Goal: Task Accomplishment & Management: Complete application form

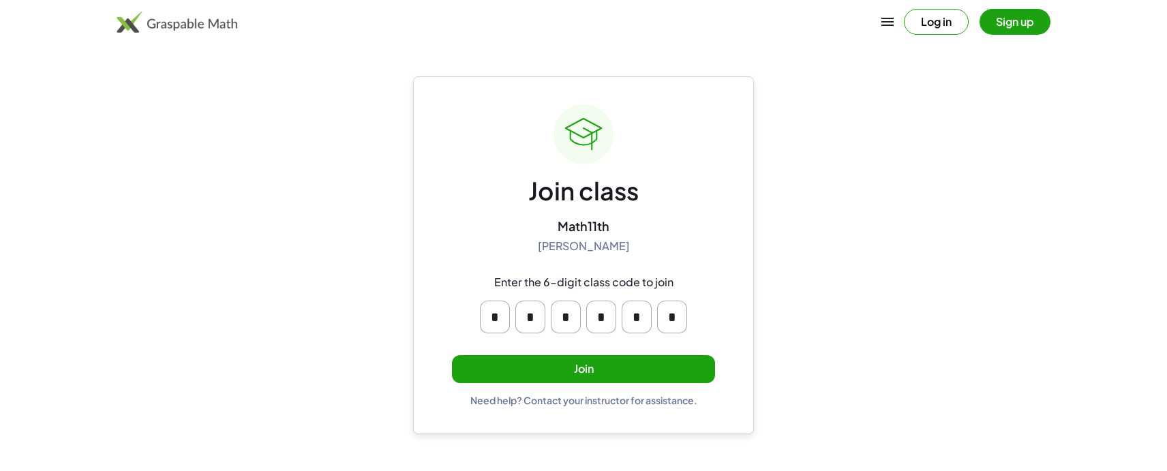
click at [573, 365] on button "Join" at bounding box center [583, 369] width 263 height 28
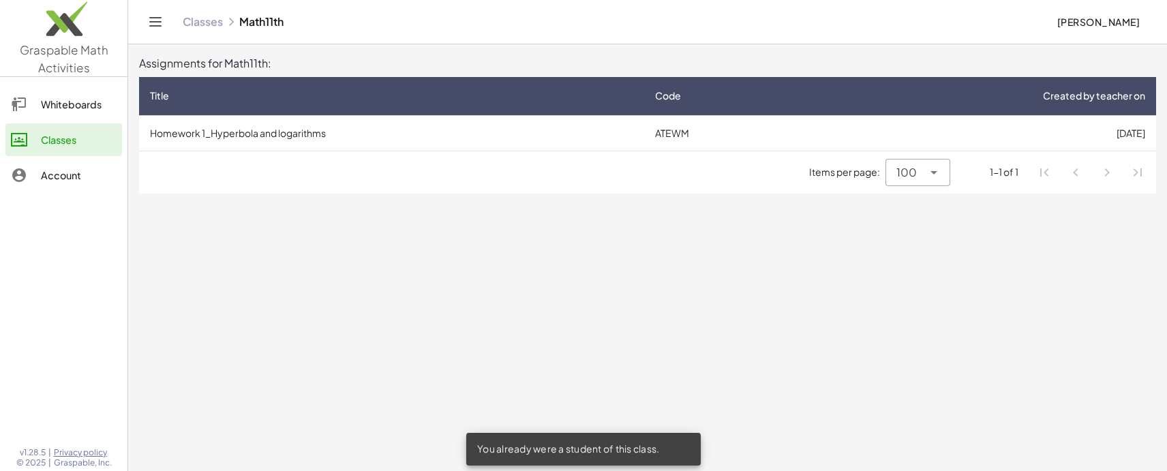
click at [577, 132] on td "Homework 1_Hyperbola and logarithms" at bounding box center [391, 132] width 505 height 35
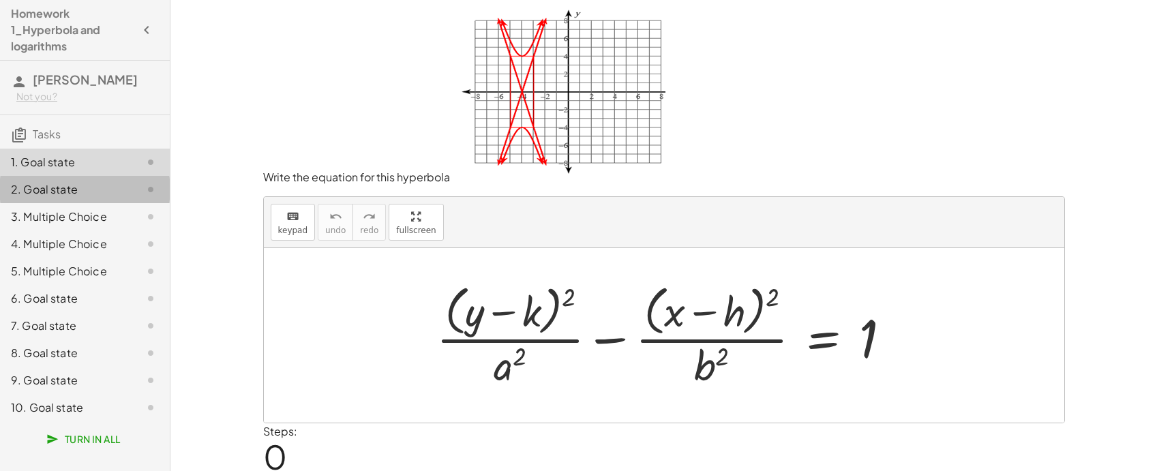
click at [71, 186] on div "2. Goal state" at bounding box center [66, 189] width 110 height 16
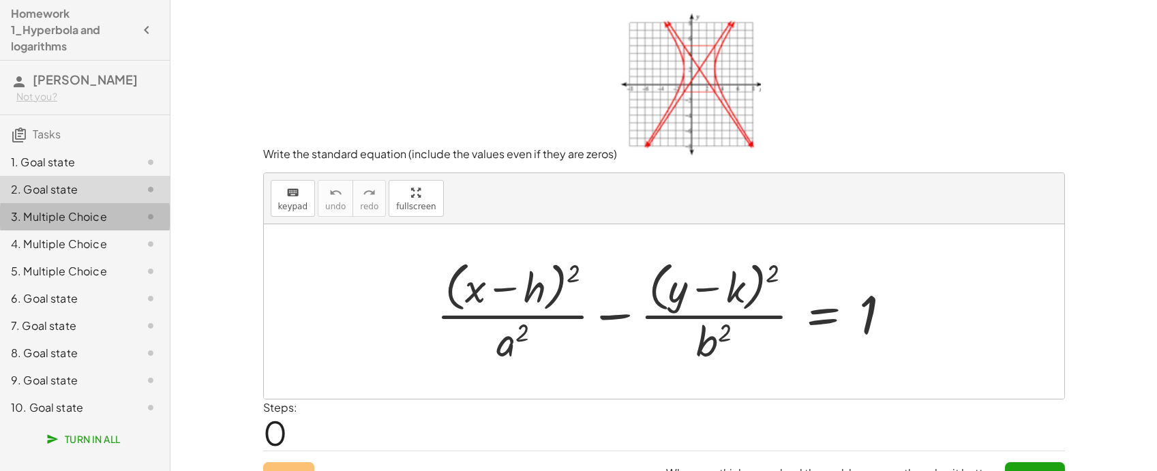
click at [59, 216] on div "3. Multiple Choice" at bounding box center [66, 217] width 110 height 16
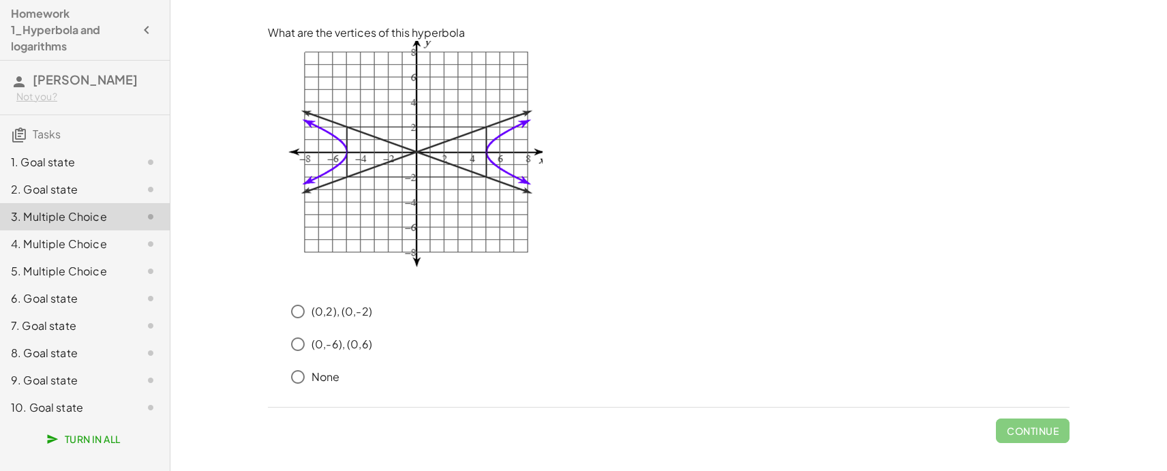
click at [63, 242] on div "4. Multiple Choice" at bounding box center [66, 244] width 110 height 16
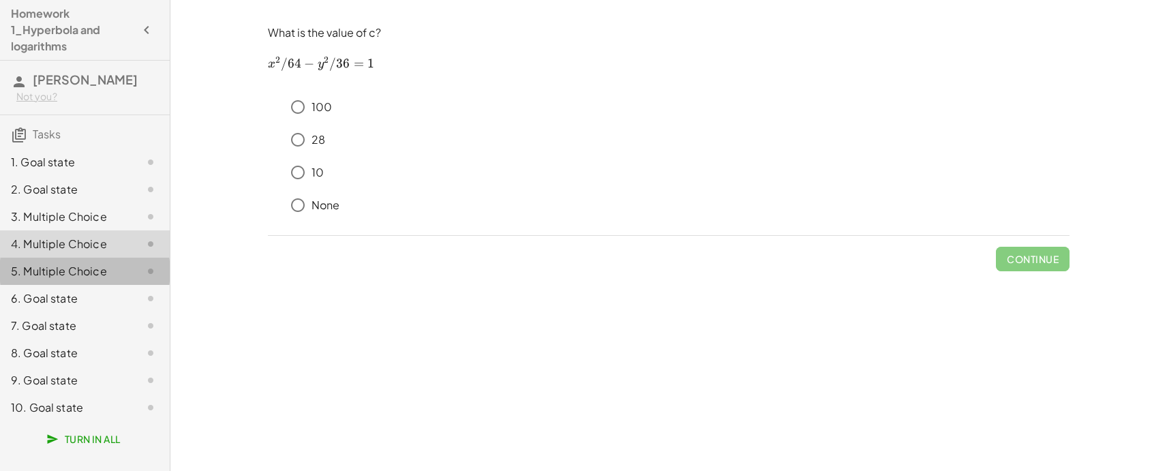
click at [66, 273] on div "5. Multiple Choice" at bounding box center [66, 271] width 110 height 16
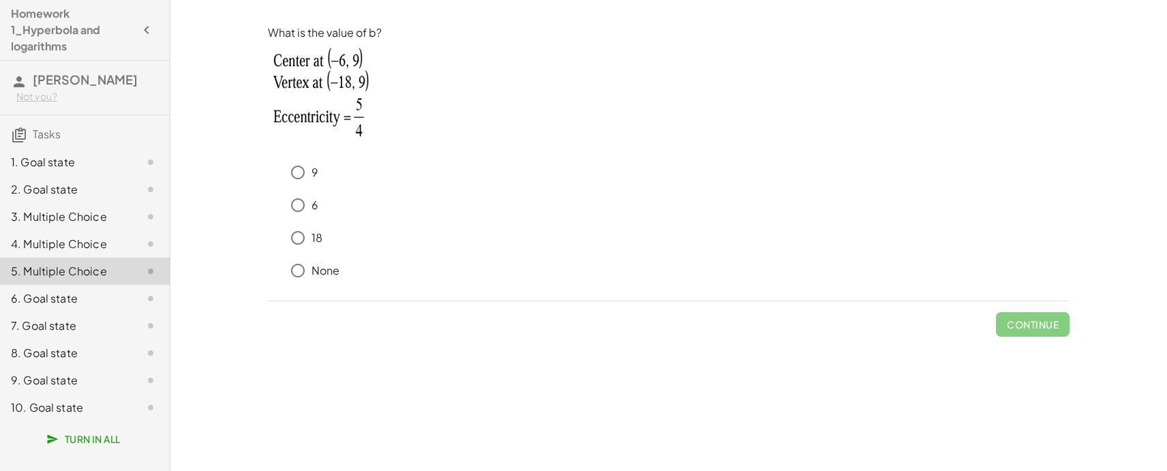
click at [90, 301] on div "6. Goal state" at bounding box center [66, 298] width 110 height 16
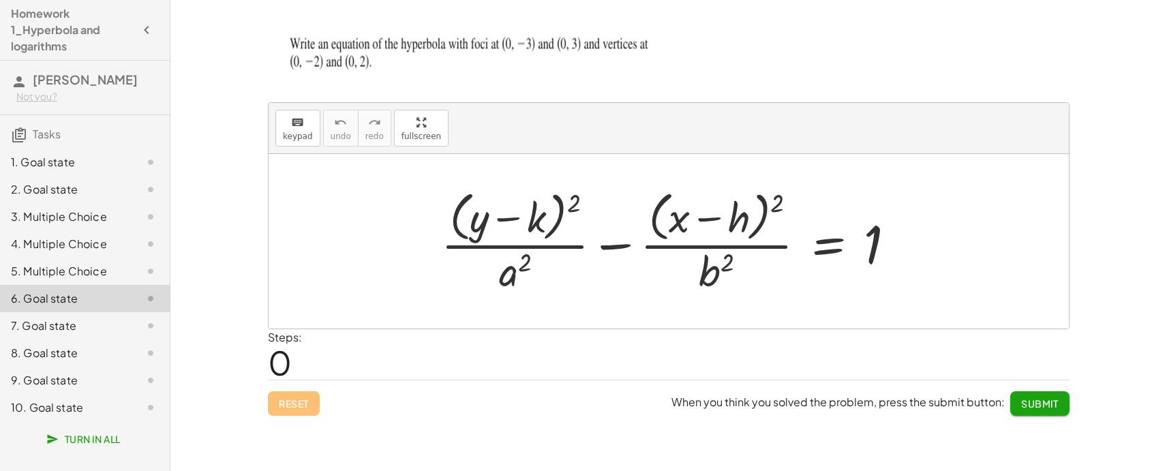
click at [40, 324] on div "7. Goal state" at bounding box center [66, 326] width 110 height 16
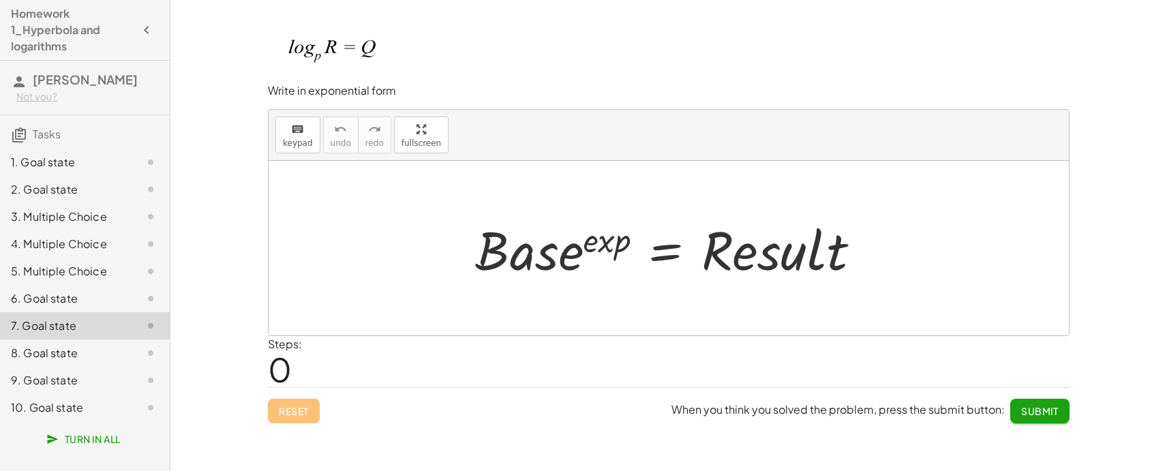
click at [84, 351] on div "8. Goal state" at bounding box center [66, 353] width 110 height 16
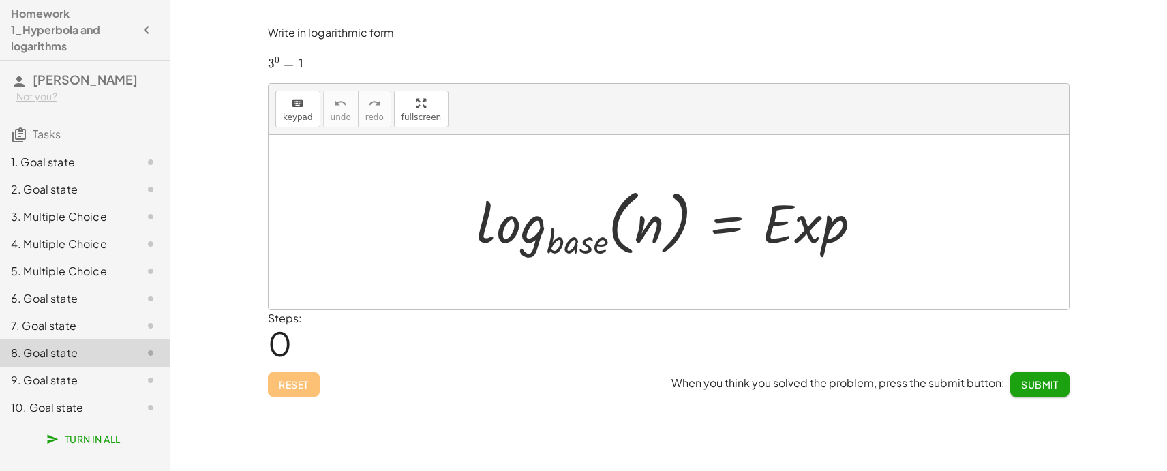
click at [76, 381] on div "9. Goal state" at bounding box center [66, 380] width 110 height 16
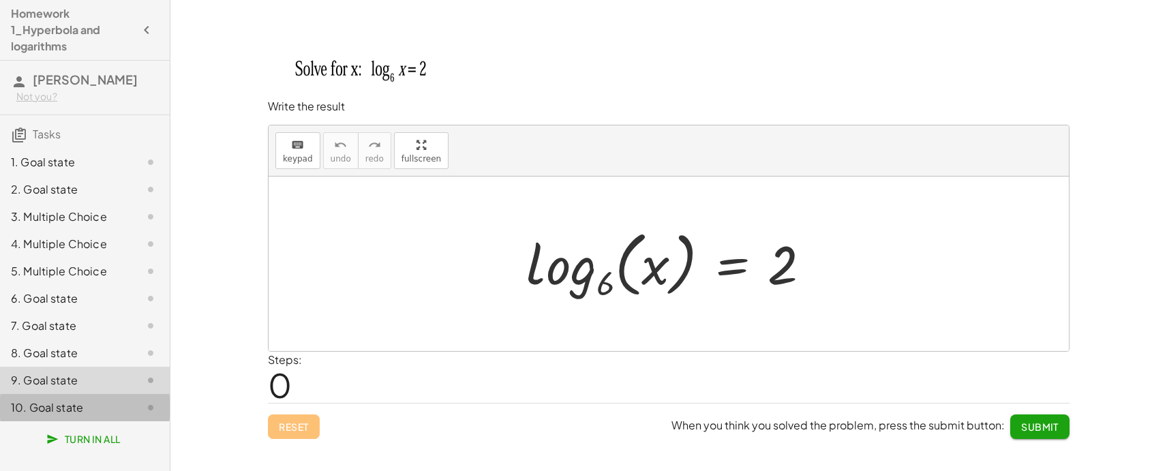
click at [82, 404] on div "10. Goal state" at bounding box center [66, 407] width 110 height 16
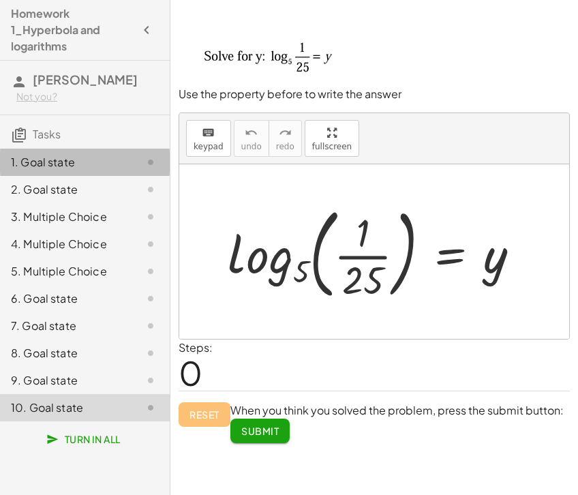
click at [71, 203] on div "1. Goal state" at bounding box center [85, 216] width 170 height 27
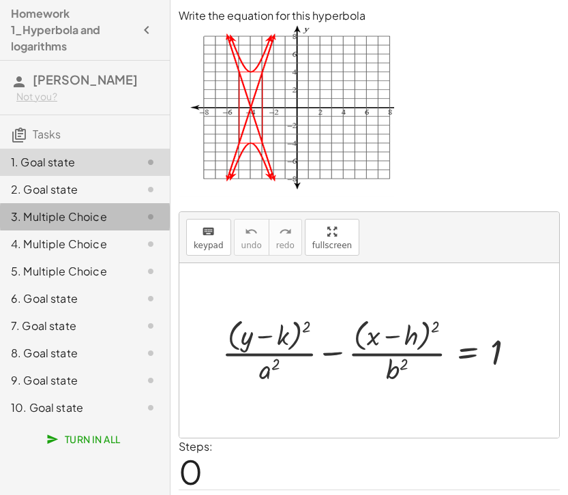
click at [66, 212] on div "3. Multiple Choice" at bounding box center [66, 217] width 110 height 16
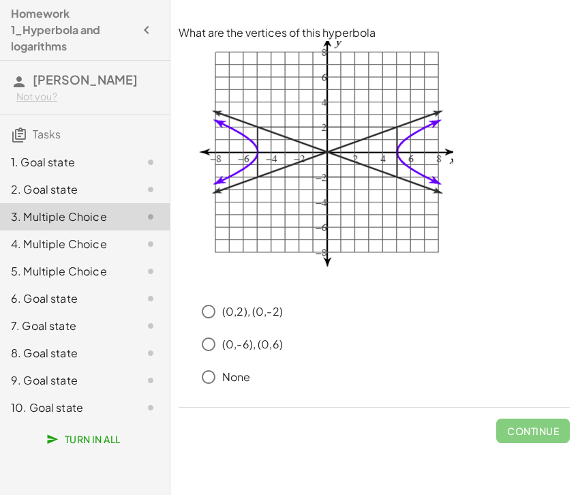
click at [58, 162] on div "1. Goal state" at bounding box center [66, 162] width 110 height 16
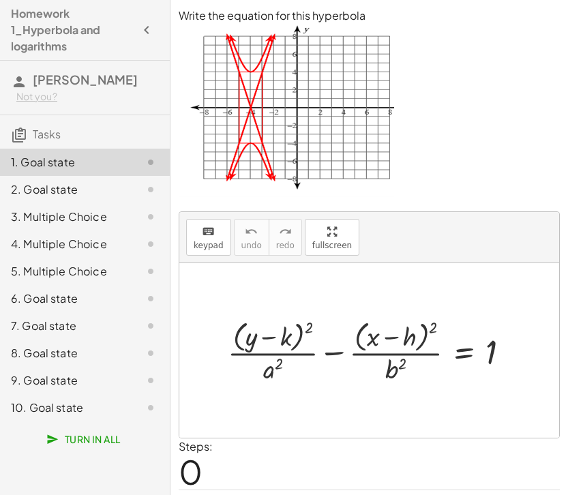
click at [288, 332] on div at bounding box center [374, 350] width 307 height 70
drag, startPoint x: 306, startPoint y: 342, endPoint x: 296, endPoint y: 335, distance: 12.7
click at [305, 343] on div at bounding box center [374, 350] width 307 height 70
click at [294, 331] on div at bounding box center [374, 350] width 307 height 70
click at [217, 230] on div "keyboard" at bounding box center [209, 231] width 30 height 16
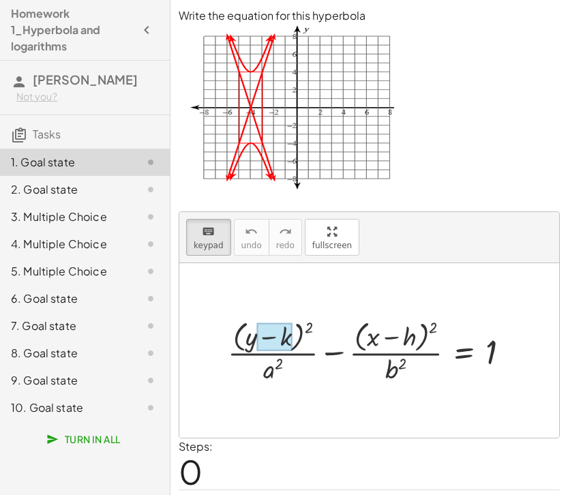
click at [288, 339] on div at bounding box center [274, 337] width 35 height 28
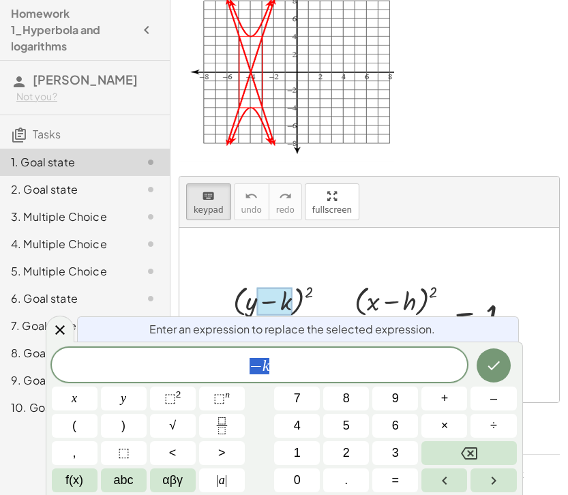
scroll to position [55, 0]
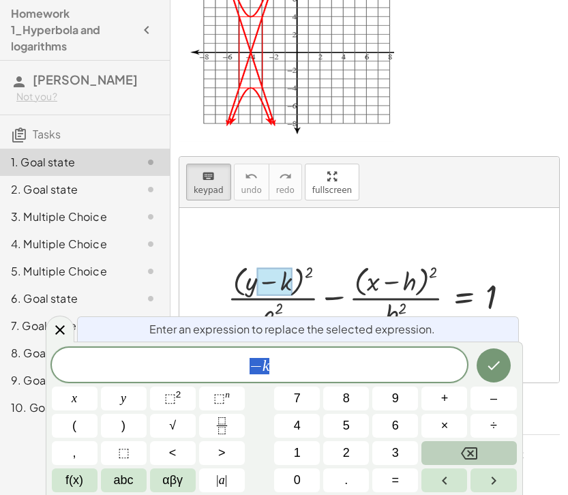
click at [455, 452] on button "Backspace" at bounding box center [468, 453] width 95 height 24
click at [491, 367] on icon "Done" at bounding box center [493, 365] width 16 height 16
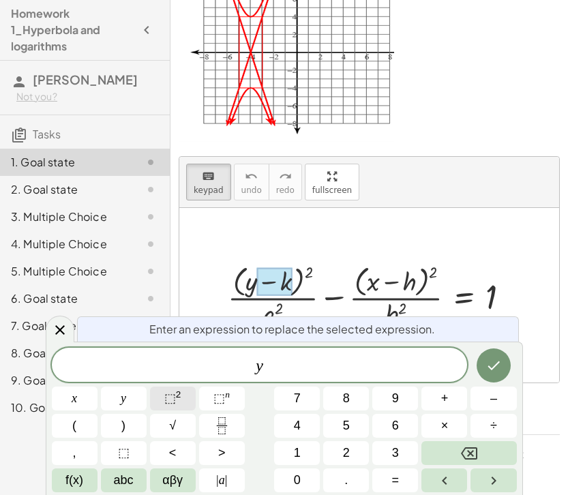
click at [176, 391] on sup "2" at bounding box center [178, 394] width 5 height 10
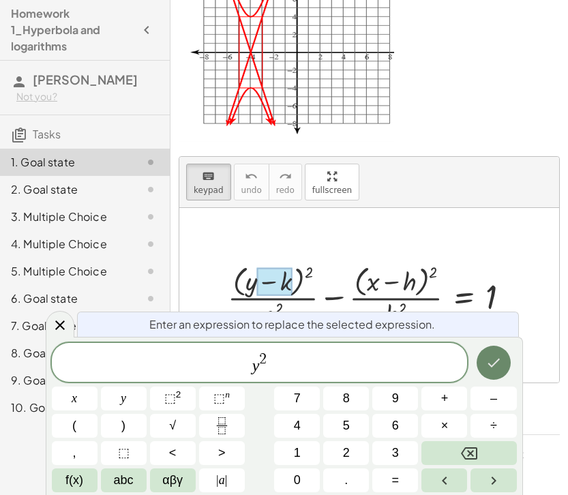
click at [496, 357] on icon "Done" at bounding box center [493, 363] width 16 height 16
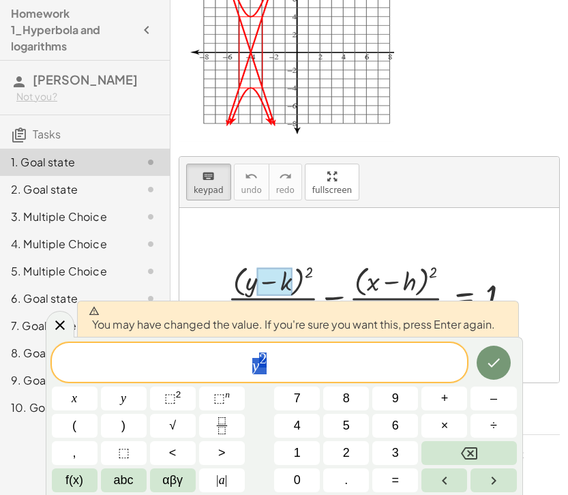
drag, startPoint x: 284, startPoint y: 355, endPoint x: 106, endPoint y: 355, distance: 177.3
click at [106, 355] on span "y 2" at bounding box center [260, 363] width 416 height 25
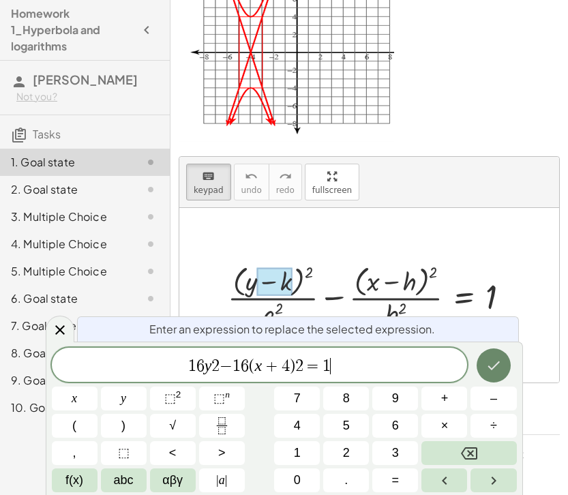
click at [495, 363] on icon "Done" at bounding box center [493, 365] width 16 height 16
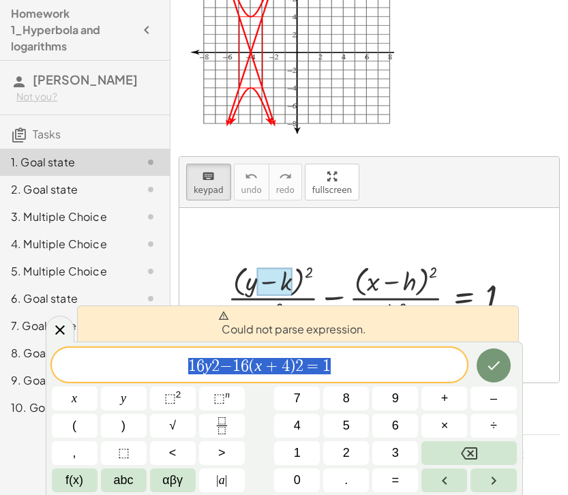
drag, startPoint x: 344, startPoint y: 362, endPoint x: -129, endPoint y: 359, distance: 473.1
click at [0, 359] on html "Homework 1_Hyperbola and logarithms Edward Su Not you? Tasks 1. Goal state 2. G…" at bounding box center [284, 220] width 568 height 550
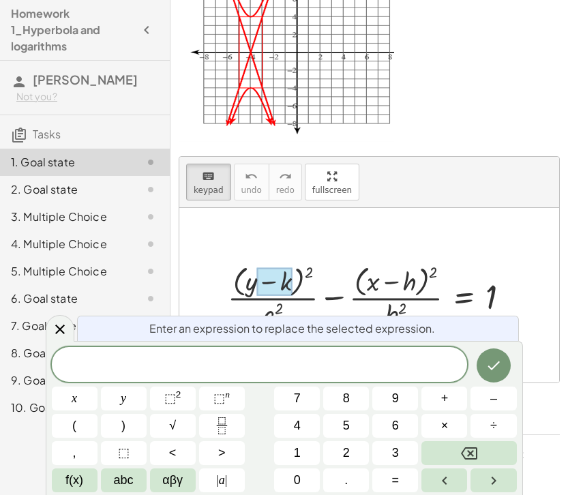
click at [387, 279] on div at bounding box center [374, 295] width 307 height 70
click at [498, 355] on button "Done" at bounding box center [494, 365] width 34 height 34
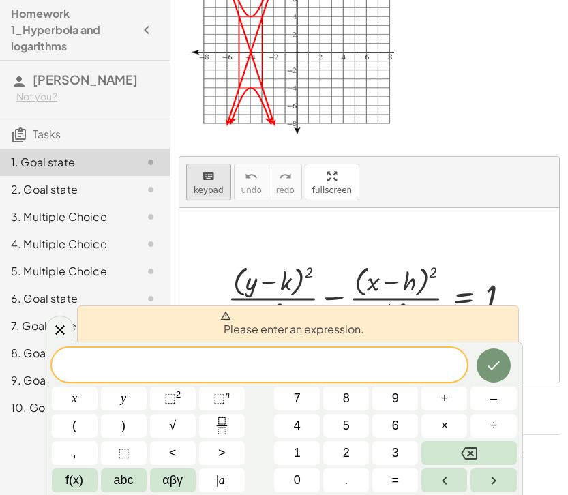
click at [206, 181] on icon "keyboard" at bounding box center [208, 176] width 13 height 16
click at [280, 273] on div at bounding box center [374, 295] width 307 height 70
click at [250, 284] on div at bounding box center [374, 295] width 307 height 70
click at [241, 369] on span "​" at bounding box center [260, 366] width 416 height 19
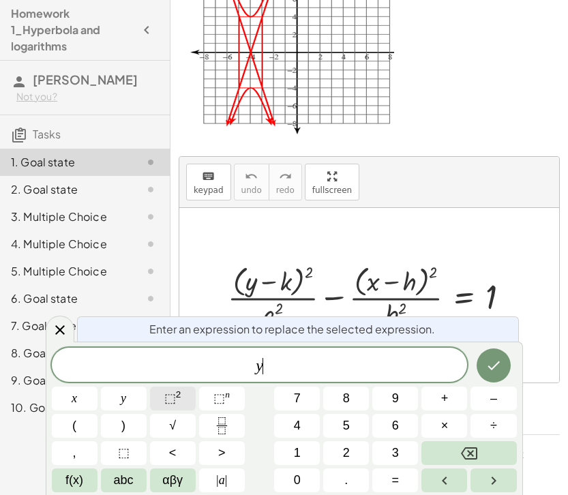
click at [168, 399] on span "⬚" at bounding box center [170, 398] width 12 height 14
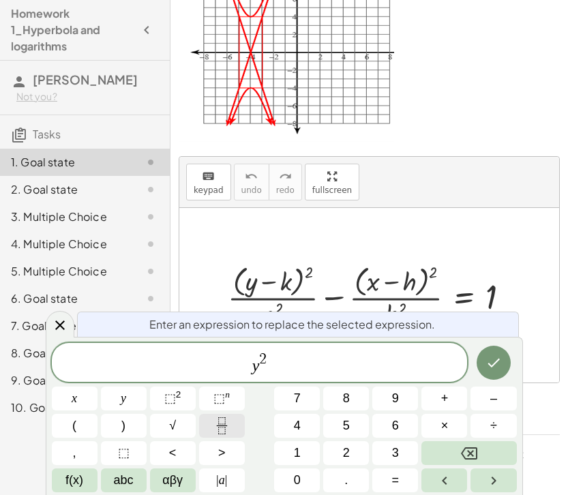
click at [224, 421] on icon "Fraction" at bounding box center [221, 425] width 17 height 17
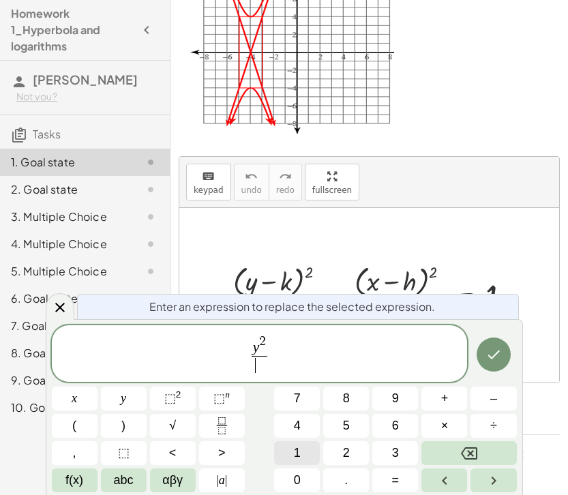
click at [291, 454] on button "1" at bounding box center [297, 453] width 46 height 24
click at [402, 425] on button "6" at bounding box center [395, 426] width 46 height 24
click at [282, 357] on span "y 2 1 6 ​ ​" at bounding box center [260, 354] width 416 height 42
click at [499, 393] on button "–" at bounding box center [493, 399] width 46 height 24
click at [221, 426] on icon "Fraction" at bounding box center [221, 425] width 17 height 17
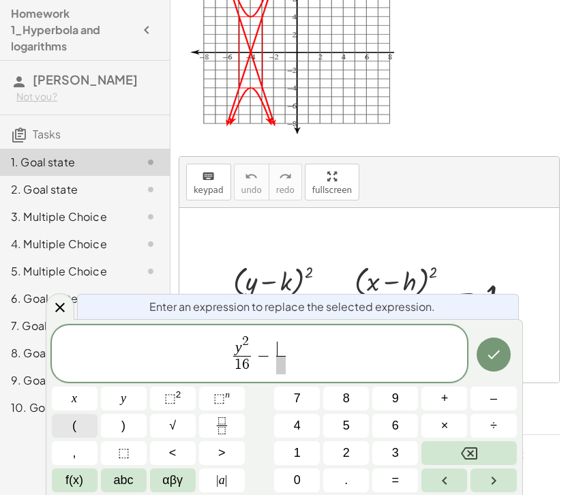
click at [85, 421] on button "(" at bounding box center [75, 426] width 46 height 24
click at [447, 394] on span "+" at bounding box center [444, 398] width 7 height 18
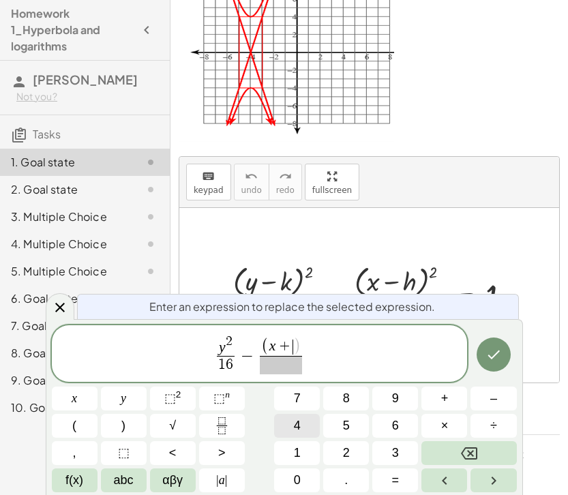
click at [300, 434] on span "4" at bounding box center [297, 426] width 7 height 18
click at [312, 344] on span "y 2 1 6 ​ − ( x + 4 ​ ) ​" at bounding box center [260, 354] width 416 height 42
click at [308, 340] on span "( x + 4 ) ​" at bounding box center [281, 356] width 56 height 36
click at [300, 338] on span ")" at bounding box center [300, 347] width 7 height 18
click at [301, 348] on span ")" at bounding box center [300, 347] width 7 height 18
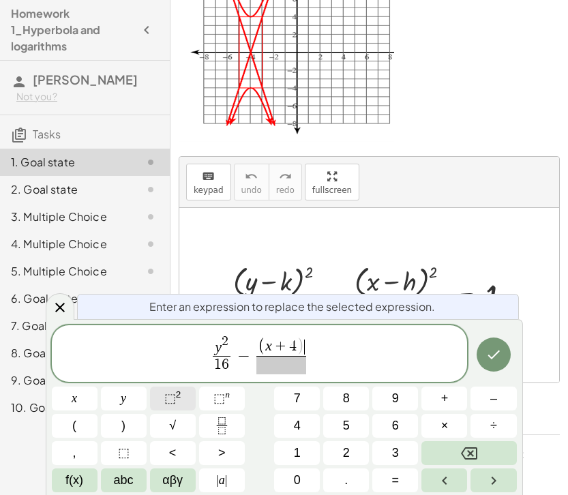
click at [184, 390] on button "⬚ 2" at bounding box center [173, 399] width 46 height 24
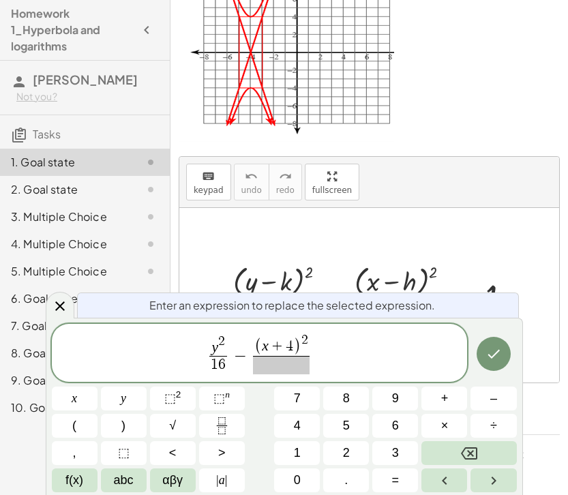
click at [293, 364] on span at bounding box center [281, 365] width 57 height 18
click at [288, 453] on button "1" at bounding box center [297, 453] width 46 height 24
click at [393, 423] on span "6" at bounding box center [395, 426] width 7 height 18
click at [319, 343] on span "y 2 1 6 ​ − ( x + 4 ) 2 1 6 ​ ​" at bounding box center [260, 354] width 416 height 44
click at [397, 470] on span "=" at bounding box center [395, 480] width 7 height 18
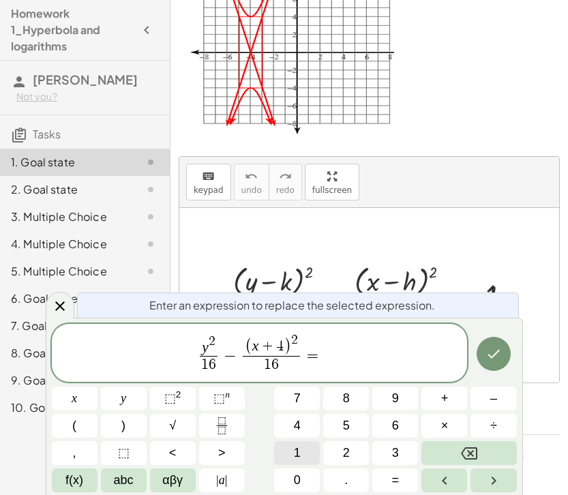
click at [294, 458] on span "1" at bounding box center [297, 453] width 7 height 18
click at [485, 350] on icon "Done" at bounding box center [493, 354] width 16 height 16
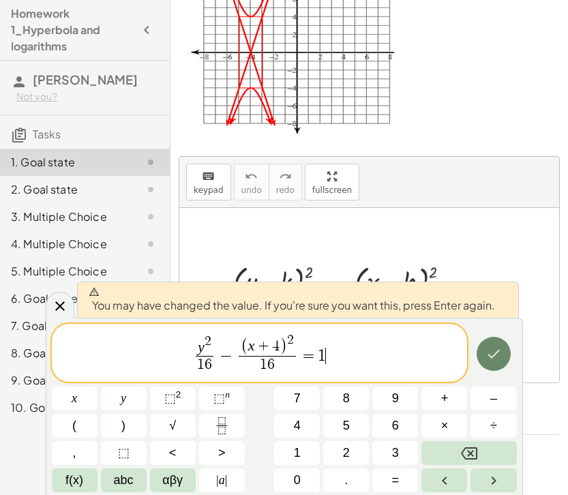
click at [485, 350] on icon "Done" at bounding box center [493, 354] width 16 height 16
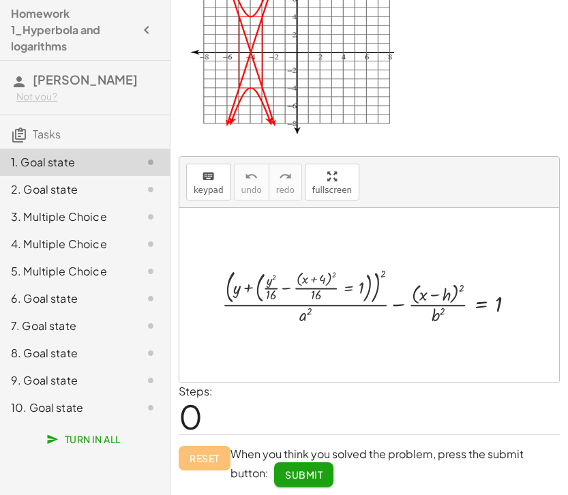
click at [206, 461] on div "Reset When you think you solved the problem, press the submit button: Submit" at bounding box center [369, 460] width 381 height 52
click at [205, 452] on div "Reset When you think you solved the problem, press the submit button: Submit" at bounding box center [369, 460] width 381 height 52
click at [501, 304] on div at bounding box center [374, 295] width 318 height 61
click at [248, 277] on div at bounding box center [374, 295] width 318 height 61
click at [304, 301] on div at bounding box center [374, 295] width 318 height 61
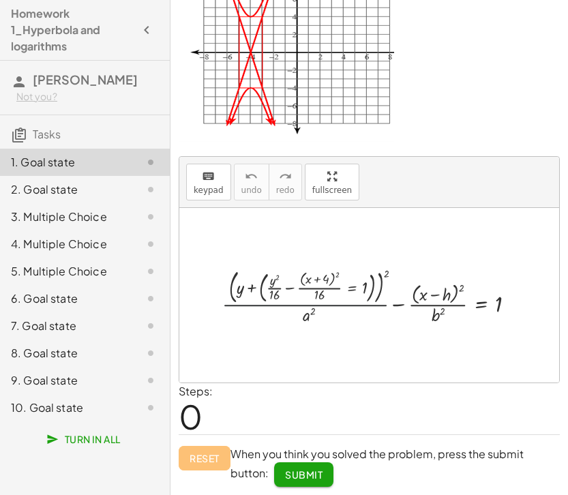
click at [304, 301] on div at bounding box center [374, 295] width 318 height 61
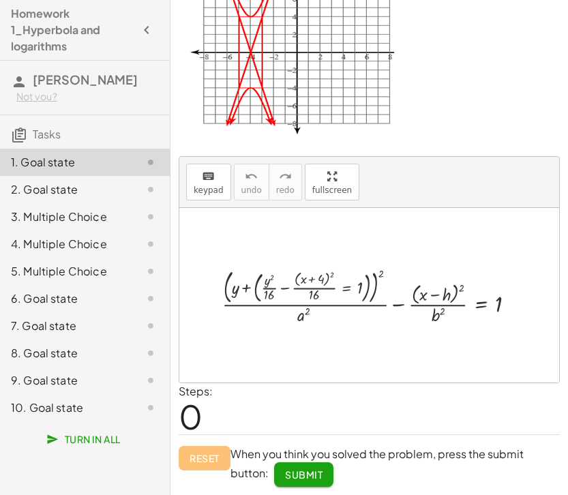
click at [305, 301] on div at bounding box center [374, 295] width 318 height 61
click at [206, 462] on div "Reset When you think you solved the problem, press the submit button: Submit" at bounding box center [369, 460] width 381 height 52
click at [352, 285] on div at bounding box center [374, 295] width 318 height 61
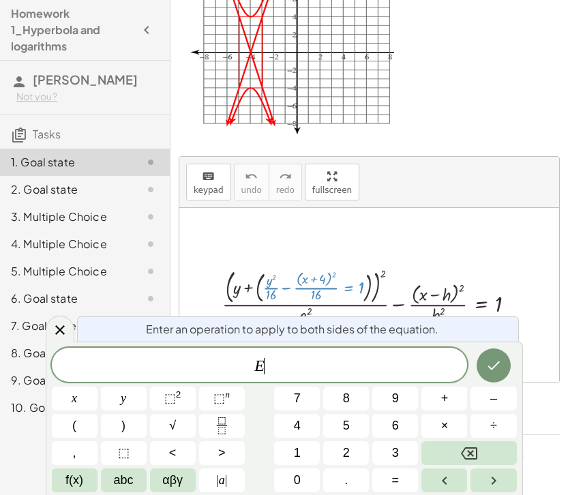
click at [352, 285] on div at bounding box center [374, 295] width 318 height 61
click at [449, 268] on div at bounding box center [374, 295] width 318 height 61
drag, startPoint x: 333, startPoint y: 368, endPoint x: 172, endPoint y: 366, distance: 160.9
click at [172, 366] on span "E" at bounding box center [260, 366] width 416 height 19
click at [461, 449] on icon "Backspace" at bounding box center [469, 453] width 16 height 16
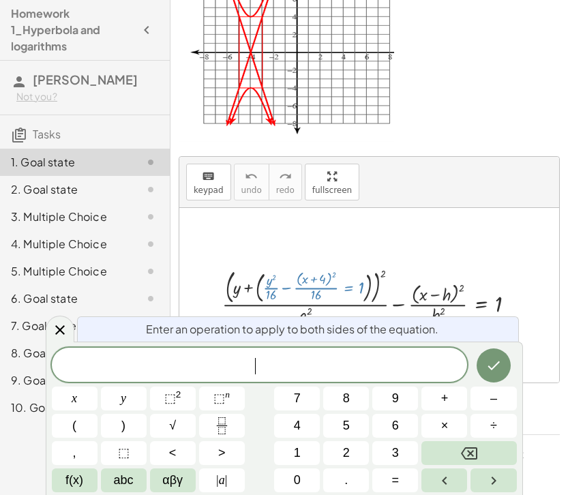
click at [468, 268] on div at bounding box center [374, 295] width 318 height 61
click at [486, 282] on div at bounding box center [374, 295] width 318 height 61
click at [459, 282] on div at bounding box center [374, 295] width 318 height 61
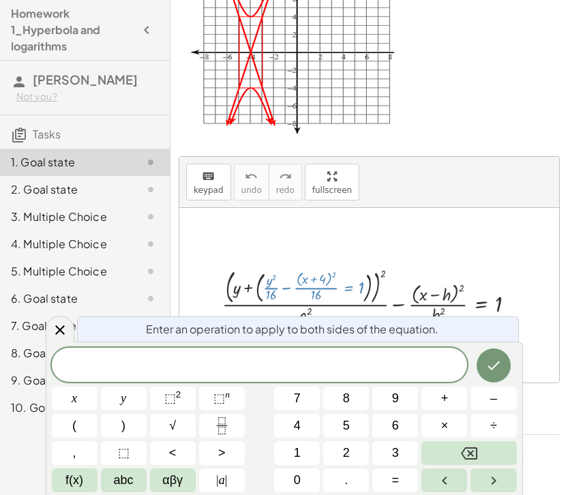
click at [321, 276] on div at bounding box center [374, 295] width 318 height 61
click at [318, 280] on div at bounding box center [374, 295] width 318 height 61
click at [224, 284] on div at bounding box center [374, 295] width 318 height 61
click at [236, 283] on div at bounding box center [374, 295] width 318 height 61
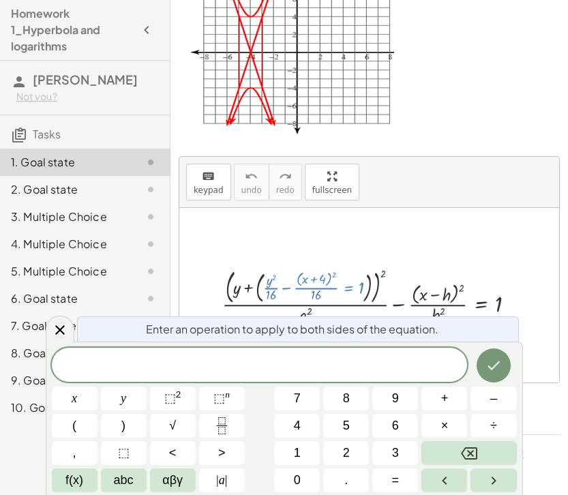
click at [236, 283] on div at bounding box center [374, 295] width 318 height 61
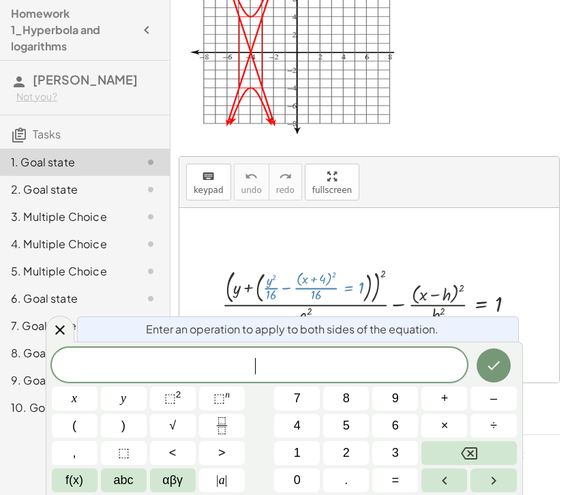
click at [236, 283] on div at bounding box center [374, 295] width 318 height 61
drag, startPoint x: 236, startPoint y: 283, endPoint x: 237, endPoint y: 312, distance: 29.3
click at [236, 285] on div at bounding box center [374, 295] width 318 height 61
click at [237, 312] on div at bounding box center [374, 295] width 318 height 61
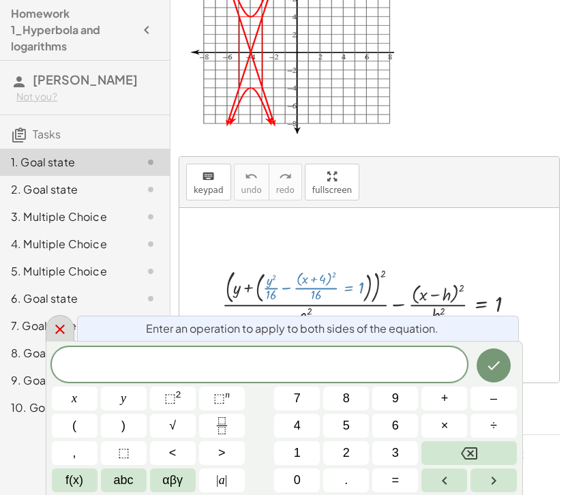
click at [55, 318] on div at bounding box center [60, 328] width 29 height 27
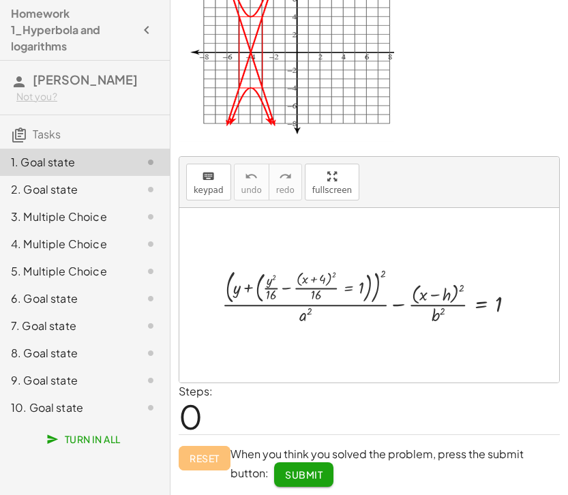
click at [504, 295] on div at bounding box center [374, 295] width 318 height 61
click at [502, 317] on div at bounding box center [374, 295] width 318 height 61
click at [498, 324] on div at bounding box center [374, 295] width 318 height 61
click at [314, 283] on div at bounding box center [374, 295] width 318 height 61
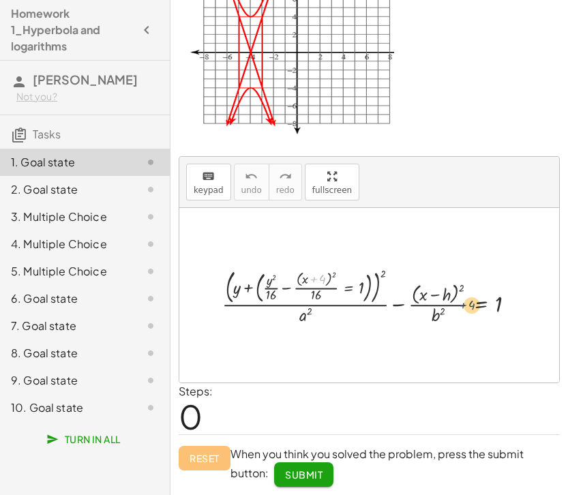
drag, startPoint x: 314, startPoint y: 283, endPoint x: 466, endPoint y: 309, distance: 154.2
click at [466, 309] on div at bounding box center [374, 295] width 318 height 61
drag, startPoint x: 348, startPoint y: 299, endPoint x: 423, endPoint y: 307, distance: 76.2
click at [423, 307] on div at bounding box center [374, 295] width 318 height 61
drag, startPoint x: 315, startPoint y: 282, endPoint x: 477, endPoint y: 316, distance: 165.1
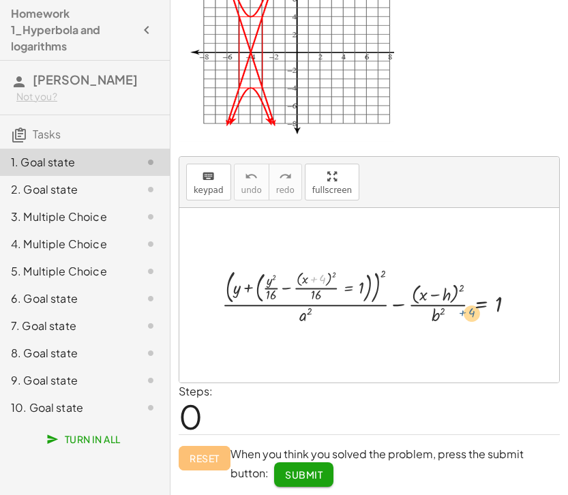
click at [476, 316] on div at bounding box center [374, 295] width 318 height 61
click at [523, 314] on div at bounding box center [374, 295] width 318 height 61
click at [196, 455] on div "Reset When you think you solved the problem, press the submit button: Submit" at bounding box center [369, 460] width 381 height 52
click at [202, 190] on span "keypad" at bounding box center [209, 190] width 30 height 10
click at [295, 289] on div at bounding box center [374, 295] width 318 height 61
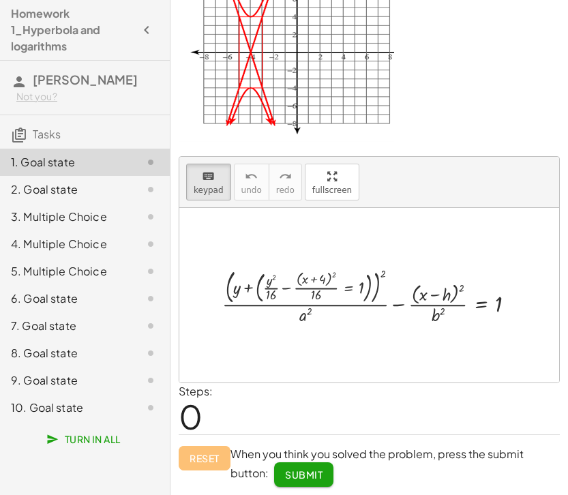
click at [291, 296] on div at bounding box center [374, 295] width 318 height 61
click at [290, 292] on div at bounding box center [374, 295] width 318 height 61
click at [289, 292] on div at bounding box center [374, 295] width 318 height 61
click at [242, 284] on div at bounding box center [374, 295] width 318 height 61
drag, startPoint x: 220, startPoint y: 286, endPoint x: 349, endPoint y: 310, distance: 130.9
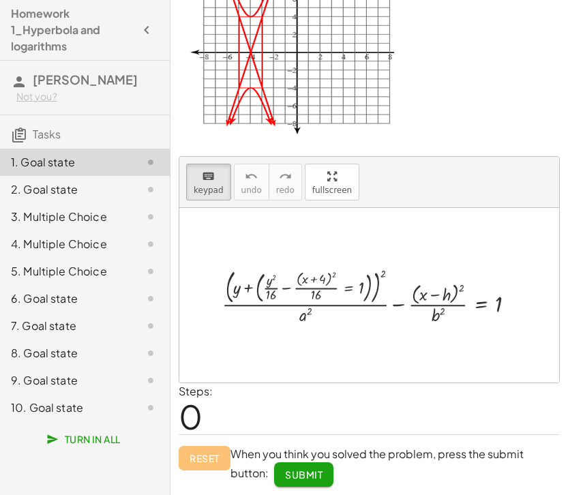
click at [349, 310] on div at bounding box center [374, 295] width 318 height 61
click at [232, 288] on div at bounding box center [374, 295] width 318 height 61
click at [239, 290] on div at bounding box center [236, 288] width 7 height 18
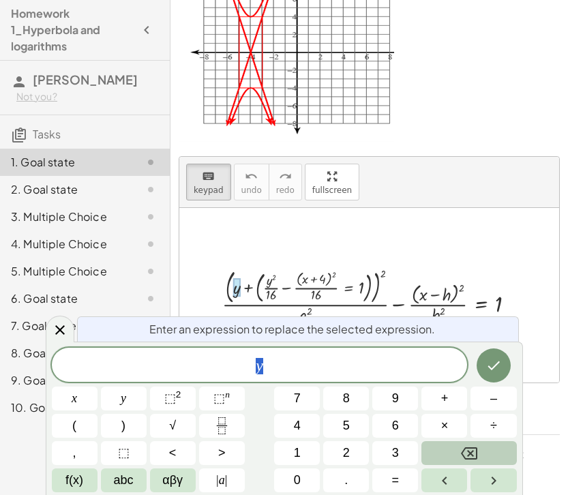
click at [480, 444] on button "Backspace" at bounding box center [468, 453] width 95 height 24
click at [494, 357] on icon "Done" at bounding box center [493, 365] width 16 height 16
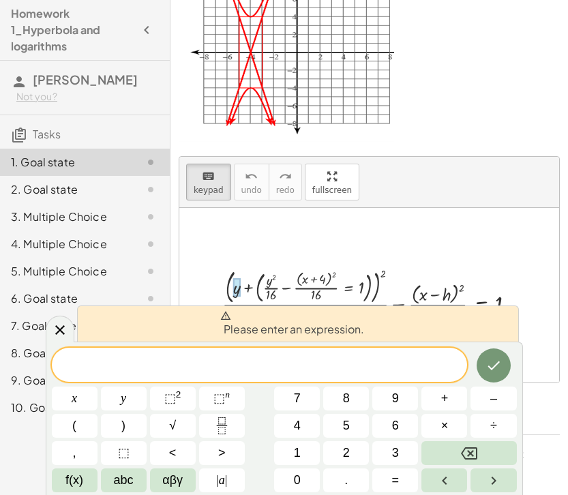
click at [472, 297] on div at bounding box center [374, 295] width 318 height 61
click at [472, 284] on div at bounding box center [374, 295] width 318 height 61
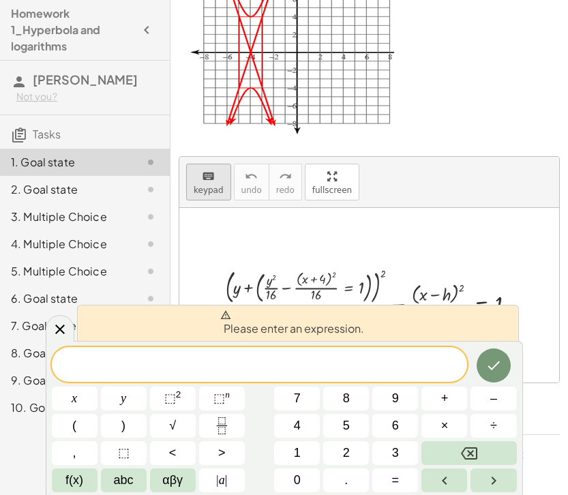
click at [224, 179] on button "keyboard keypad" at bounding box center [208, 182] width 45 height 37
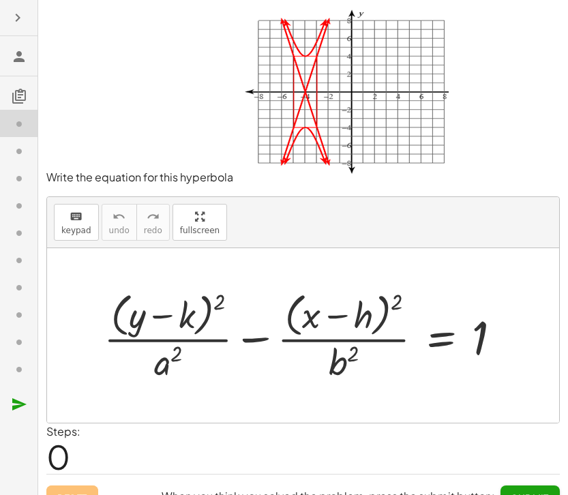
click at [14, 120] on icon at bounding box center [19, 124] width 16 height 16
click at [169, 332] on div at bounding box center [308, 334] width 422 height 97
click at [181, 310] on div at bounding box center [308, 334] width 422 height 97
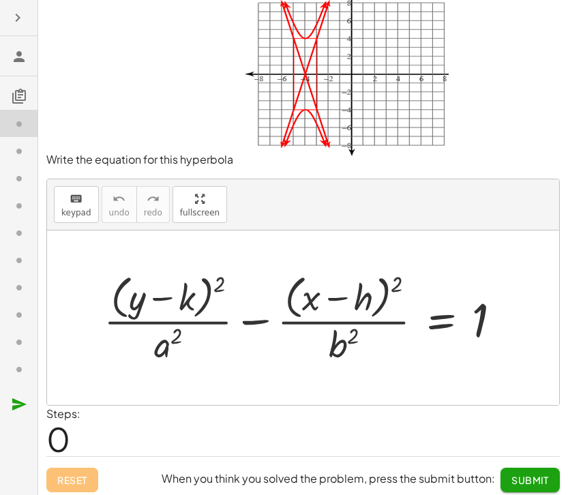
scroll to position [23, 0]
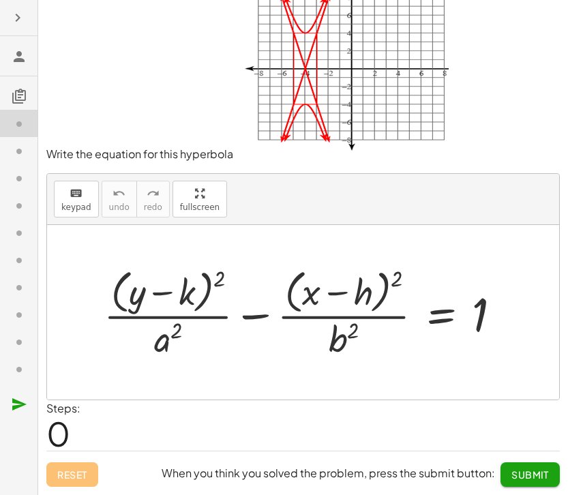
click at [183, 295] on div at bounding box center [308, 311] width 422 height 97
click at [196, 288] on div at bounding box center [308, 311] width 422 height 97
click at [120, 288] on div at bounding box center [308, 311] width 422 height 97
click at [133, 285] on div at bounding box center [308, 311] width 422 height 97
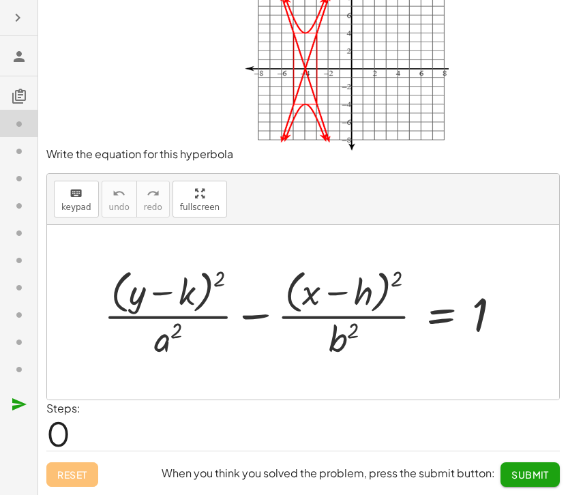
click at [63, 423] on span "0" at bounding box center [58, 433] width 24 height 42
click at [220, 313] on div at bounding box center [308, 311] width 422 height 97
click at [438, 306] on div at bounding box center [308, 311] width 422 height 97
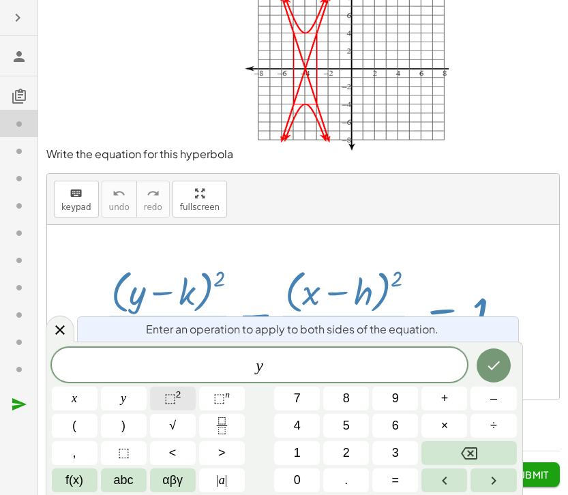
click at [177, 399] on sup "2" at bounding box center [178, 394] width 5 height 10
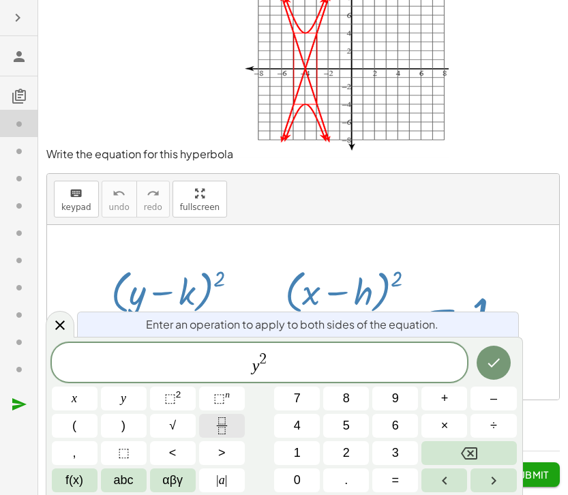
click at [222, 420] on icon "Fraction" at bounding box center [221, 425] width 17 height 17
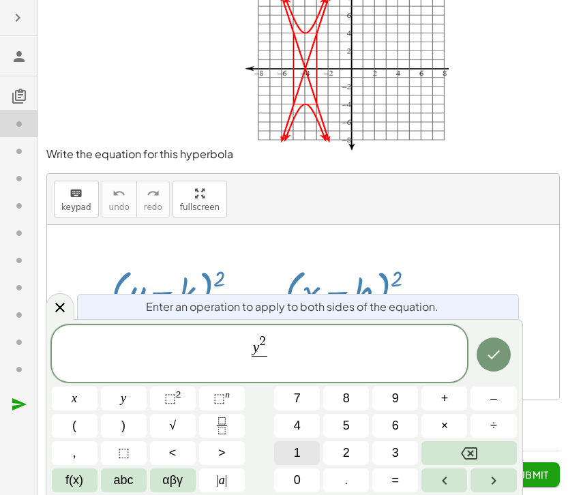
click at [297, 452] on span "1" at bounding box center [297, 453] width 7 height 18
click at [389, 426] on button "6" at bounding box center [395, 426] width 46 height 24
click at [268, 353] on span "y 2" at bounding box center [259, 345] width 18 height 21
click at [276, 364] on span "y 2 ​ 1 6 ​" at bounding box center [260, 354] width 416 height 42
click at [498, 404] on button "–" at bounding box center [493, 399] width 46 height 24
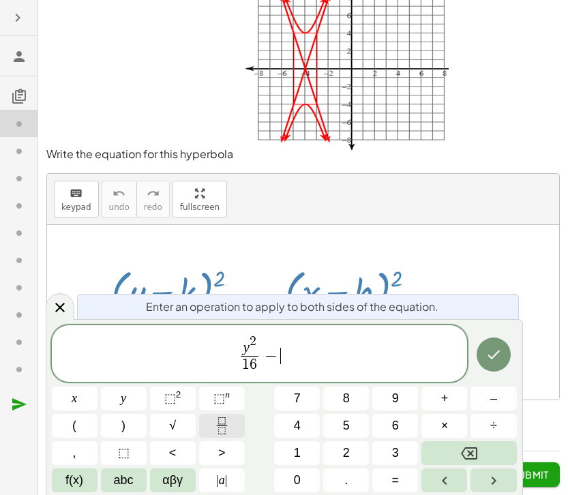
click at [219, 421] on icon "Fraction" at bounding box center [221, 425] width 17 height 17
click at [84, 420] on button "(" at bounding box center [75, 426] width 46 height 24
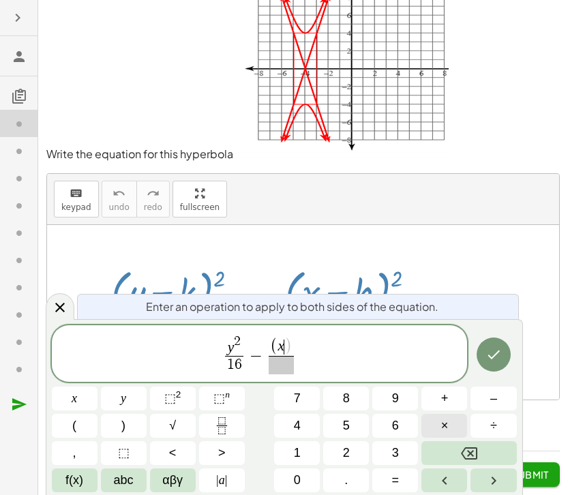
click at [448, 423] on span "×" at bounding box center [444, 426] width 7 height 18
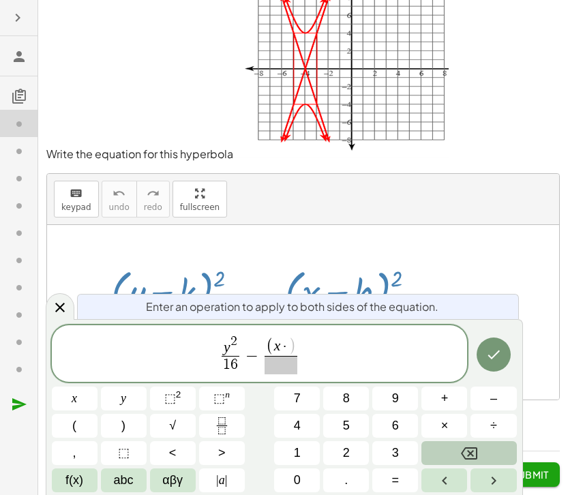
click at [462, 454] on icon "Backspace" at bounding box center [469, 453] width 16 height 12
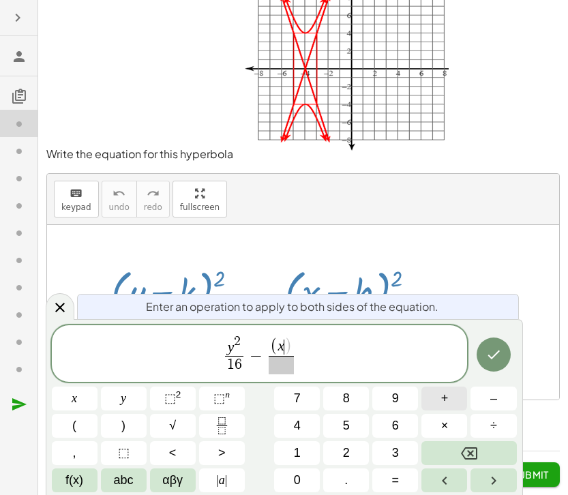
click at [445, 397] on span "+" at bounding box center [444, 398] width 7 height 18
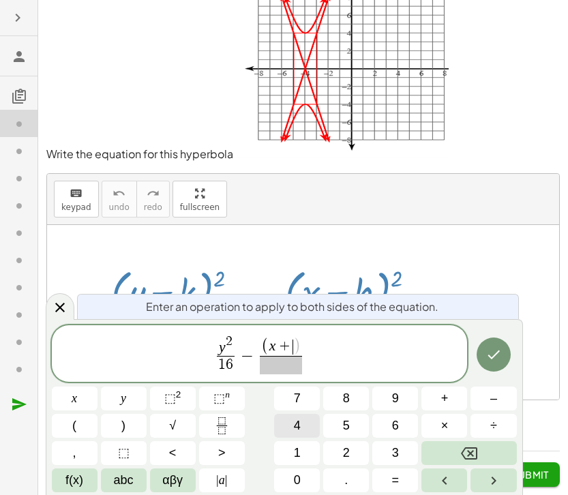
click at [303, 423] on button "4" at bounding box center [297, 426] width 46 height 24
click at [312, 343] on span "y 2 1 6 ​ − ( x + 4 ) ​ ​" at bounding box center [260, 354] width 416 height 42
click at [303, 342] on span "( x + 4 )" at bounding box center [281, 347] width 50 height 18
click at [170, 392] on span "⬚" at bounding box center [170, 398] width 12 height 14
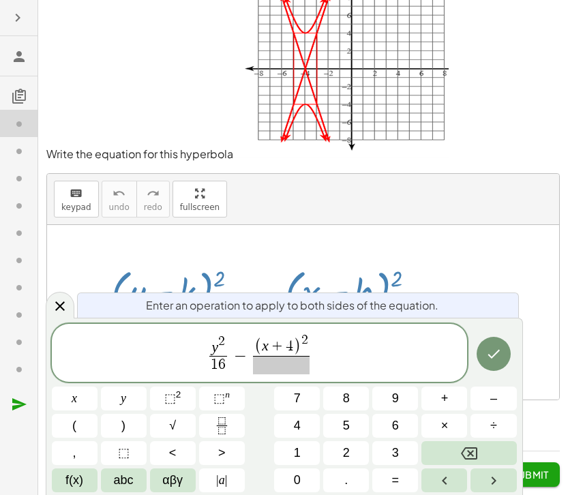
click at [277, 369] on span at bounding box center [281, 365] width 57 height 18
click at [286, 449] on button "1" at bounding box center [297, 453] width 46 height 24
click at [394, 425] on span "6" at bounding box center [395, 426] width 7 height 18
click at [331, 350] on span "y 2 1 6 ​ − ( x + 4 ) 2 1 6 ​ ​" at bounding box center [260, 354] width 416 height 44
click at [397, 474] on span "=" at bounding box center [395, 480] width 7 height 18
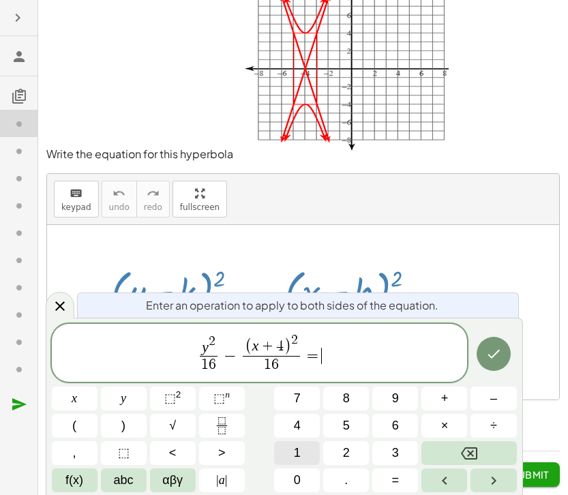
click at [299, 458] on span "1" at bounding box center [297, 453] width 7 height 18
click at [490, 363] on button "Done" at bounding box center [494, 354] width 34 height 34
click at [344, 356] on span "y 2 1 6 ​ − ( x + 4 ) 2 1 6 ​ =" at bounding box center [260, 354] width 416 height 44
click at [496, 362] on button "Done" at bounding box center [494, 354] width 34 height 34
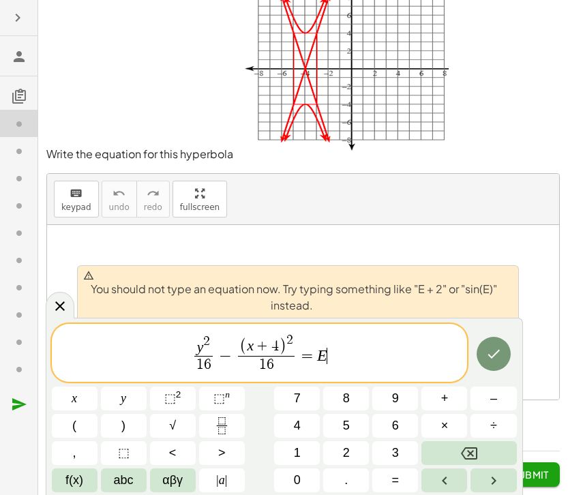
click at [365, 356] on span "y 2 1 6 ​ − ( x + 4 ) 2 1 6 ​ = E ​" at bounding box center [260, 354] width 416 height 44
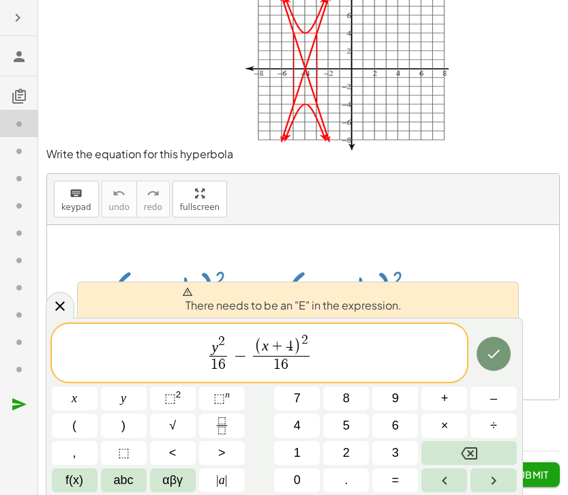
click at [224, 261] on div "+ · ( + y − k ) 2 · a 2 − · ( + x − h ) 2 · b 2 = 1" at bounding box center [302, 312] width 439 height 104
click at [55, 300] on icon at bounding box center [60, 306] width 16 height 16
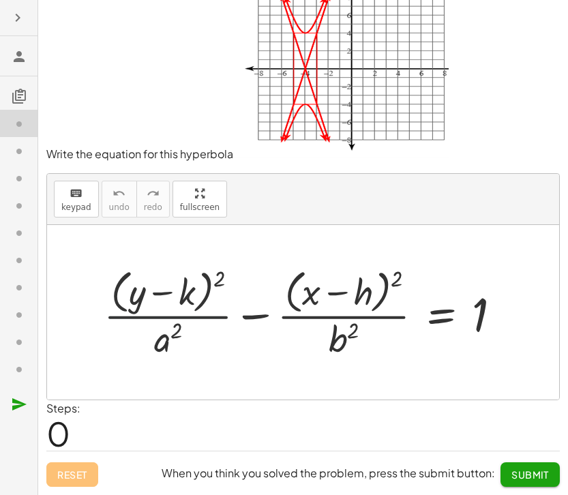
click at [181, 317] on div at bounding box center [308, 311] width 422 height 97
click at [340, 310] on div at bounding box center [308, 311] width 422 height 97
click at [470, 320] on div at bounding box center [308, 311] width 422 height 97
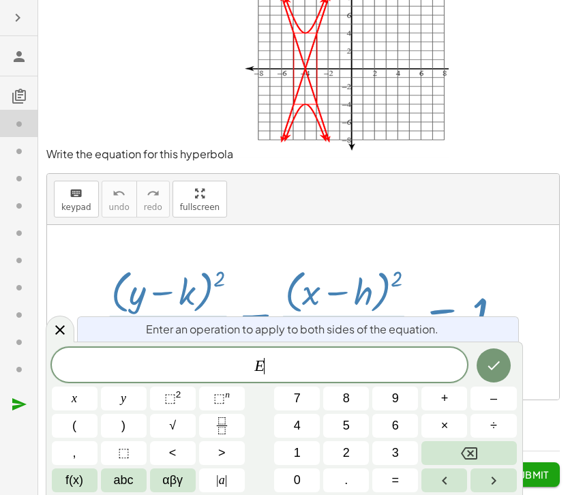
click at [470, 320] on div "Enter an operation to apply to both sides of the equation." at bounding box center [298, 328] width 442 height 25
click at [325, 269] on div at bounding box center [308, 311] width 422 height 97
click at [485, 369] on icon "Done" at bounding box center [493, 365] width 16 height 16
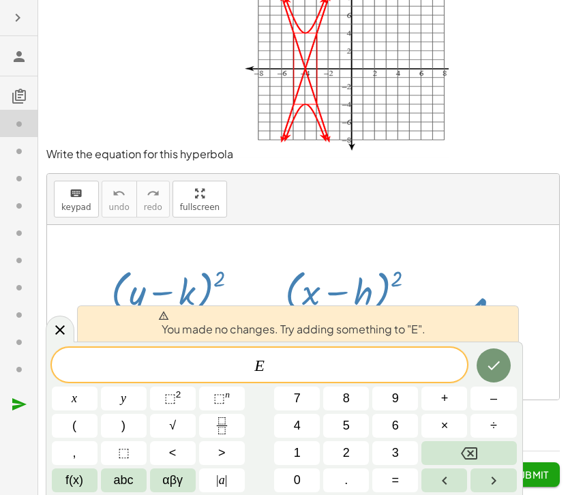
click at [286, 297] on div at bounding box center [308, 311] width 422 height 97
drag, startPoint x: 210, startPoint y: 285, endPoint x: 186, endPoint y: 290, distance: 24.3
click at [209, 285] on div at bounding box center [308, 311] width 422 height 97
click at [67, 331] on icon at bounding box center [60, 330] width 16 height 16
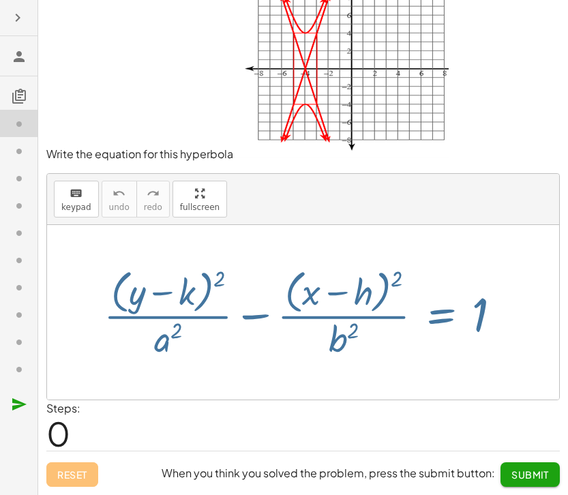
click at [183, 290] on div at bounding box center [308, 311] width 422 height 97
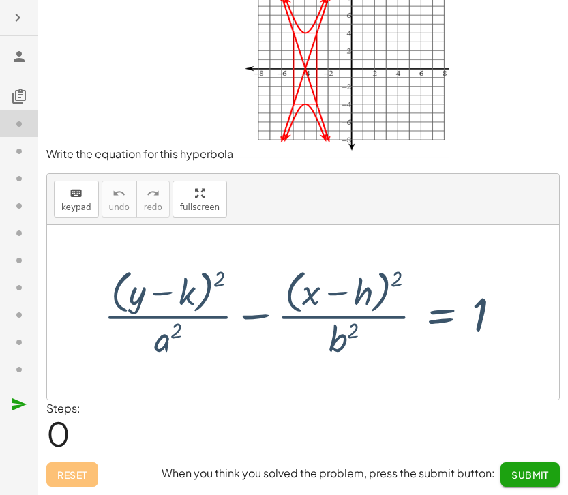
click at [183, 290] on div at bounding box center [308, 311] width 422 height 97
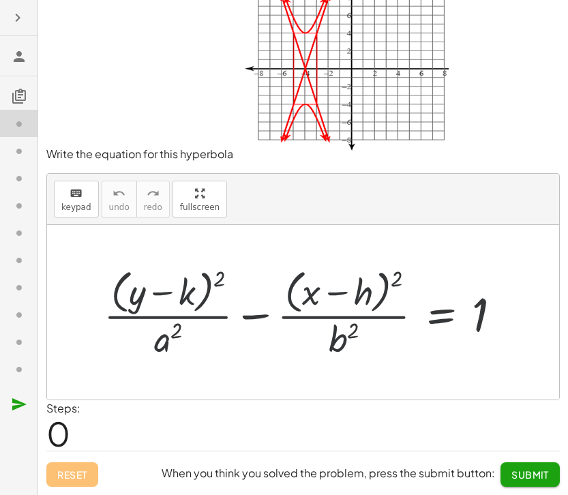
click at [216, 298] on div at bounding box center [308, 311] width 422 height 97
click at [163, 303] on div at bounding box center [308, 311] width 422 height 97
click at [149, 292] on div at bounding box center [308, 311] width 422 height 97
click at [274, 311] on div at bounding box center [308, 311] width 422 height 97
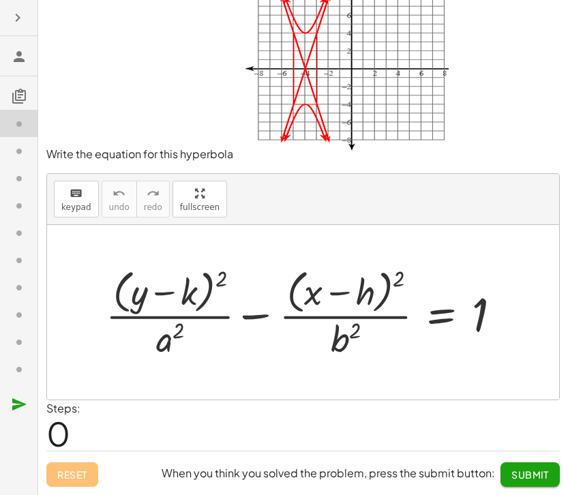
click at [250, 321] on div at bounding box center [308, 311] width 422 height 97
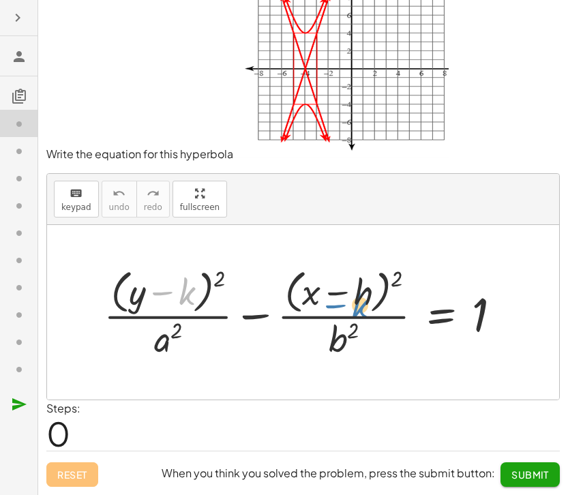
drag, startPoint x: 176, startPoint y: 300, endPoint x: 353, endPoint y: 314, distance: 177.8
click at [353, 314] on div at bounding box center [308, 311] width 422 height 97
drag, startPoint x: 186, startPoint y: 296, endPoint x: 123, endPoint y: 293, distance: 63.5
click at [123, 293] on div at bounding box center [308, 311] width 422 height 97
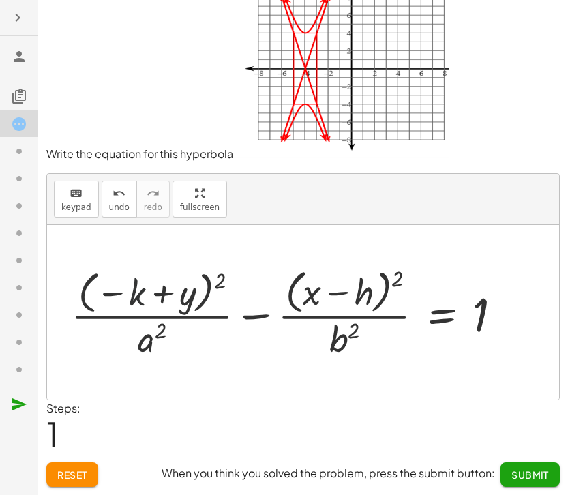
click at [145, 297] on div at bounding box center [291, 311] width 455 height 97
click at [153, 335] on div at bounding box center [291, 311] width 455 height 97
click at [153, 336] on div at bounding box center [291, 311] width 455 height 97
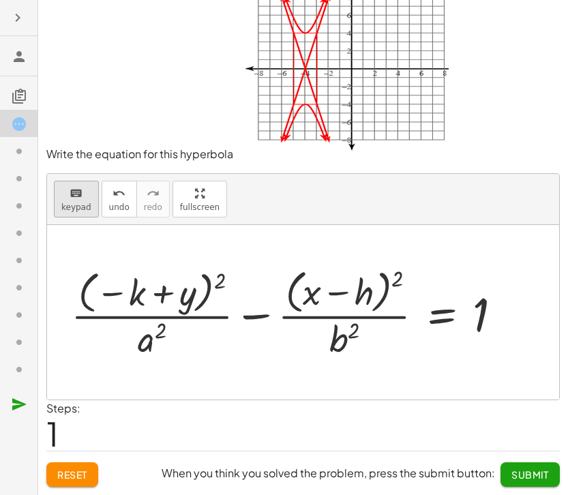
click at [82, 209] on span "keypad" at bounding box center [76, 207] width 30 height 10
click at [147, 344] on div at bounding box center [152, 339] width 29 height 42
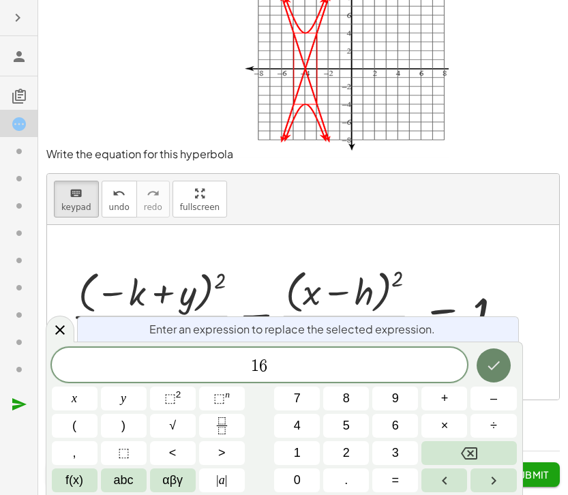
click at [497, 373] on icon "Done" at bounding box center [493, 365] width 16 height 16
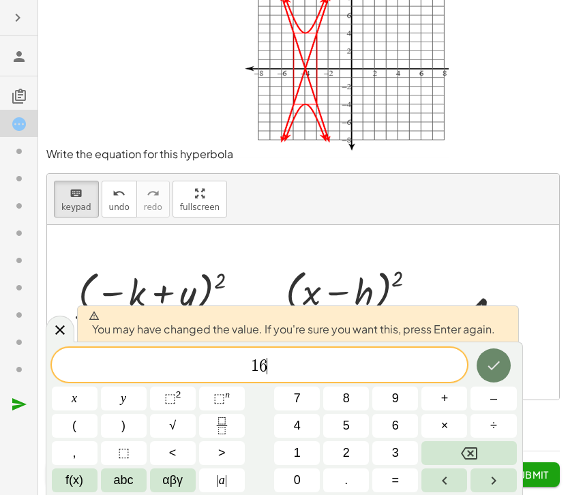
click at [490, 359] on icon "Done" at bounding box center [493, 365] width 16 height 16
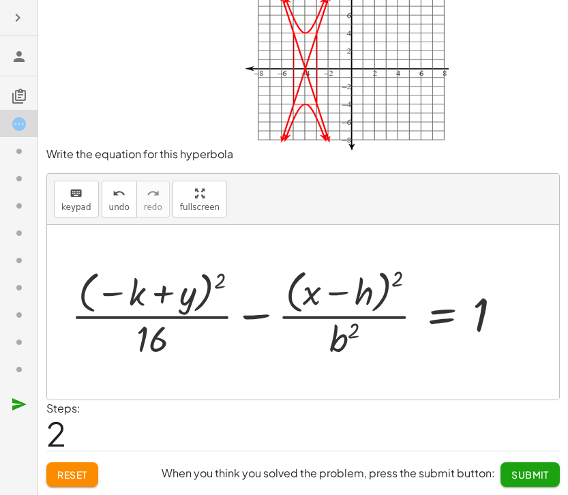
click at [341, 341] on div at bounding box center [291, 311] width 455 height 97
click at [338, 349] on div at bounding box center [291, 311] width 455 height 97
click at [132, 275] on div at bounding box center [291, 311] width 455 height 97
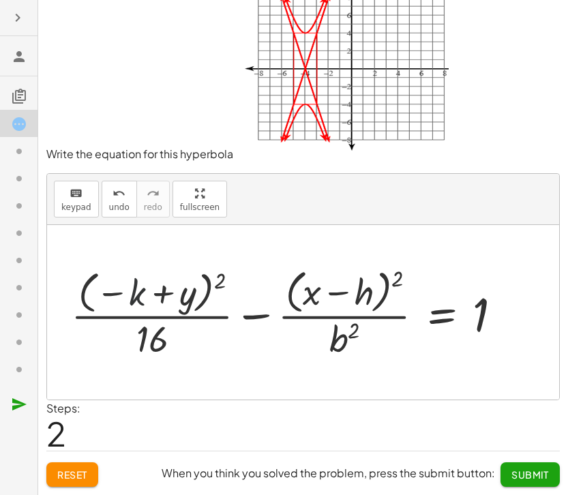
click at [151, 299] on div at bounding box center [291, 311] width 455 height 97
click at [350, 342] on div at bounding box center [291, 311] width 455 height 97
click at [340, 339] on div at bounding box center [291, 311] width 455 height 97
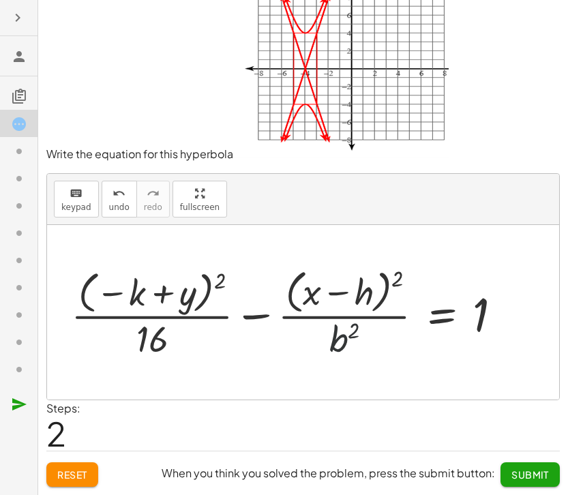
click at [340, 339] on div at bounding box center [291, 311] width 455 height 97
click at [78, 202] on span "keypad" at bounding box center [76, 207] width 30 height 10
click at [344, 339] on div at bounding box center [344, 339] width 31 height 42
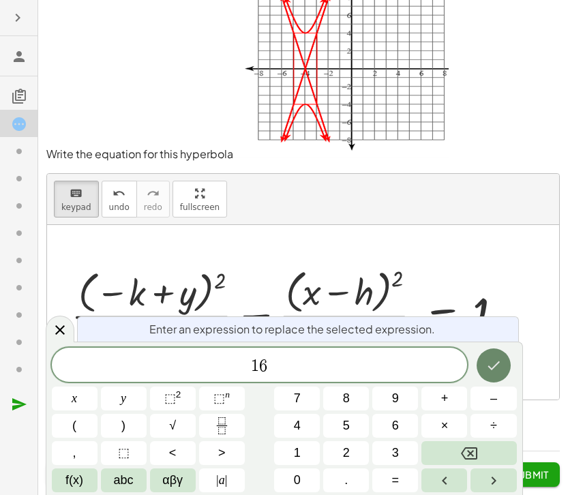
click at [487, 374] on button "Done" at bounding box center [494, 365] width 34 height 34
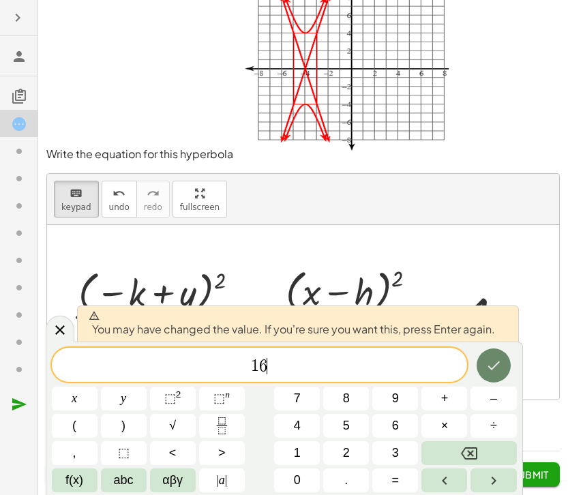
click at [487, 374] on button "Done" at bounding box center [494, 365] width 34 height 34
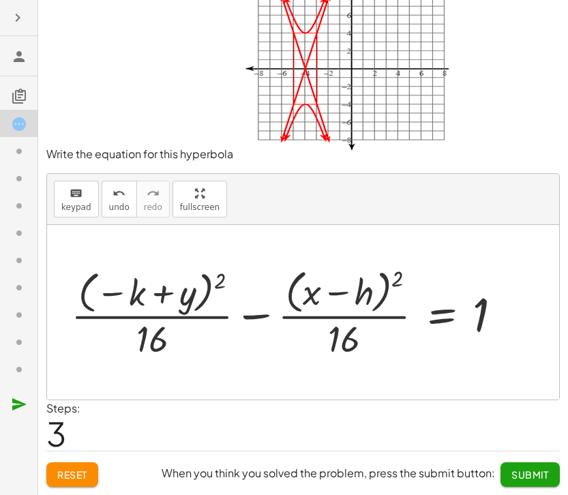
click at [136, 295] on div at bounding box center [291, 311] width 455 height 97
drag, startPoint x: 136, startPoint y: 295, endPoint x: 154, endPoint y: 294, distance: 17.7
click at [154, 294] on div at bounding box center [291, 311] width 455 height 97
click at [136, 299] on div at bounding box center [291, 311] width 455 height 97
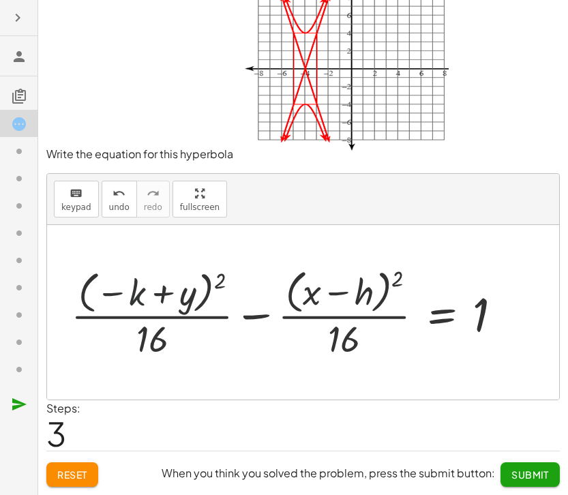
click at [136, 299] on div at bounding box center [291, 311] width 455 height 97
click at [134, 290] on div at bounding box center [291, 311] width 455 height 97
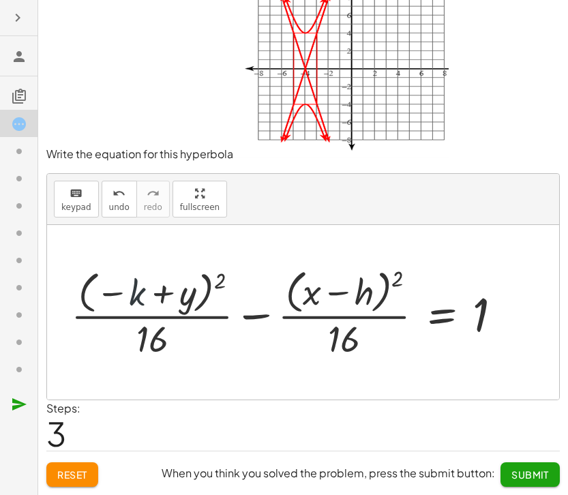
click at [134, 290] on div at bounding box center [291, 311] width 455 height 97
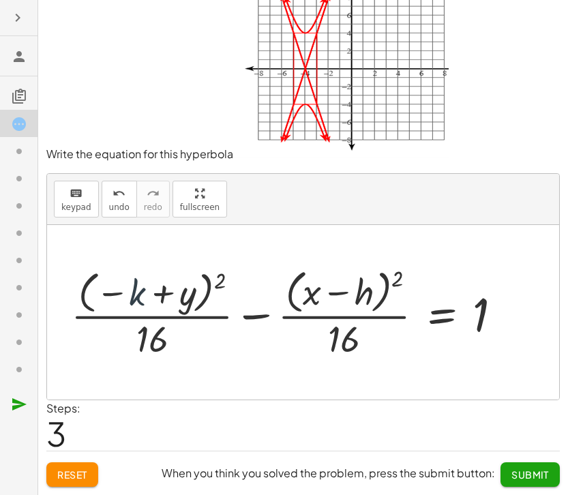
click at [134, 290] on div at bounding box center [291, 311] width 455 height 97
click at [134, 291] on div at bounding box center [291, 311] width 455 height 97
click at [134, 292] on div at bounding box center [291, 311] width 455 height 97
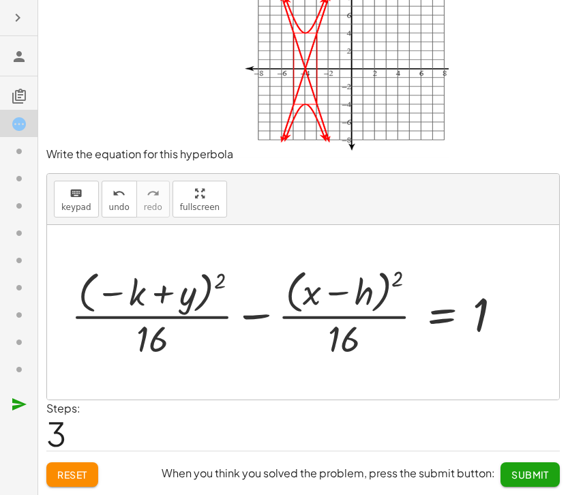
click at [202, 293] on div at bounding box center [291, 311] width 455 height 97
click at [203, 293] on div at bounding box center [291, 311] width 455 height 97
click at [204, 292] on div at bounding box center [291, 311] width 455 height 97
click at [80, 206] on span "keypad" at bounding box center [76, 207] width 30 height 10
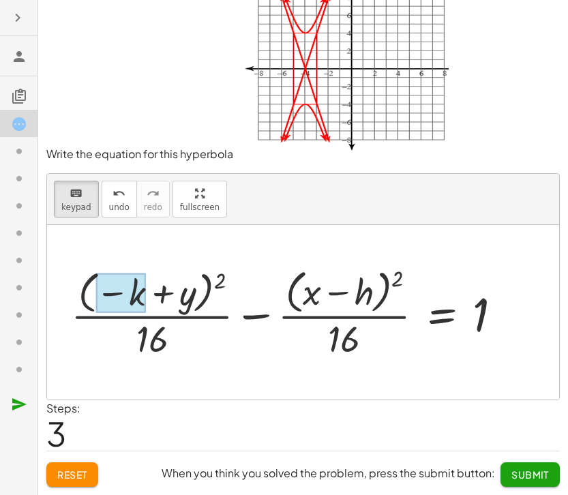
click at [138, 294] on div at bounding box center [121, 293] width 50 height 40
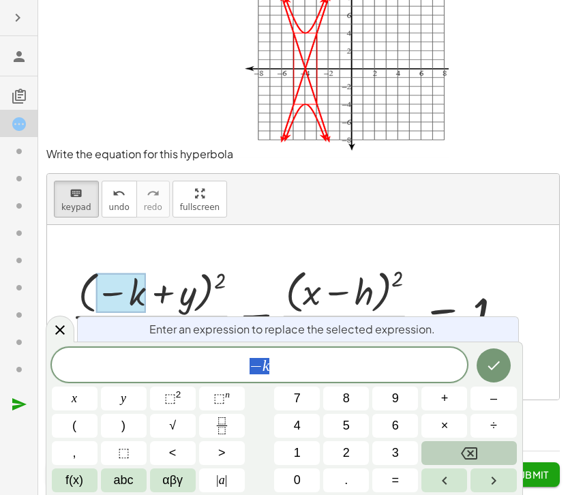
click at [494, 442] on button "Backspace" at bounding box center [468, 453] width 95 height 24
click at [495, 362] on icon "Done" at bounding box center [493, 365] width 16 height 16
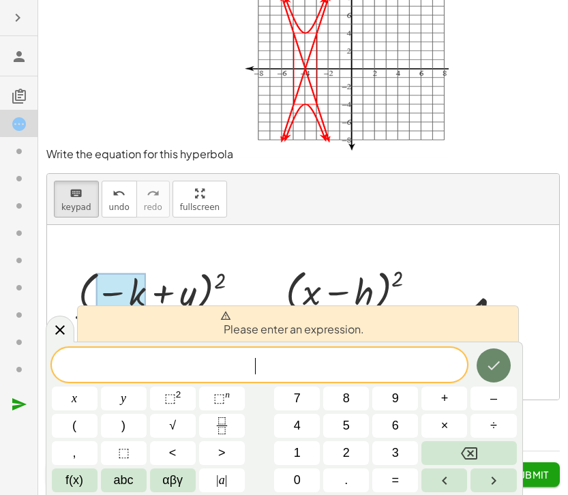
click at [484, 363] on button "Done" at bounding box center [494, 365] width 34 height 34
click at [97, 283] on div at bounding box center [121, 293] width 50 height 40
click at [442, 313] on div "+ · ( + y − k ) 2 · − · ( + x − h ) 2 · = 1 16 16" at bounding box center [442, 313] width 0 height 0
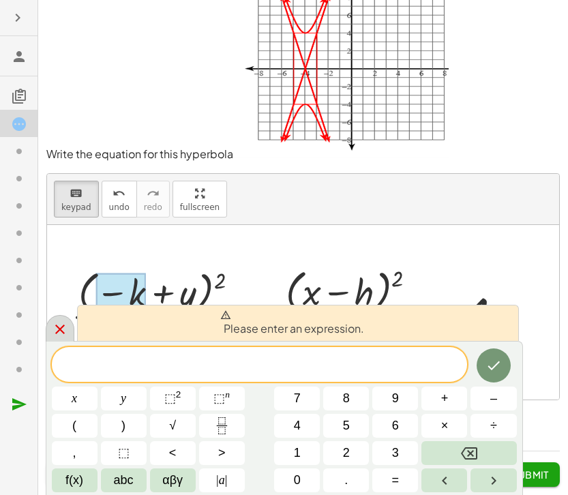
click at [61, 332] on icon at bounding box center [60, 329] width 16 height 16
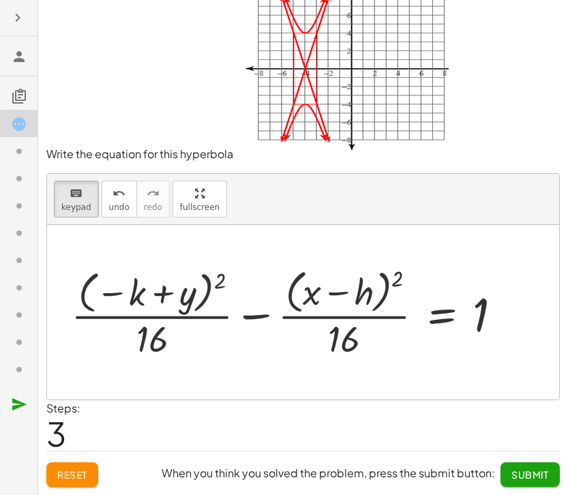
click at [225, 306] on div at bounding box center [291, 311] width 455 height 97
click at [354, 299] on div at bounding box center [347, 293] width 52 height 40
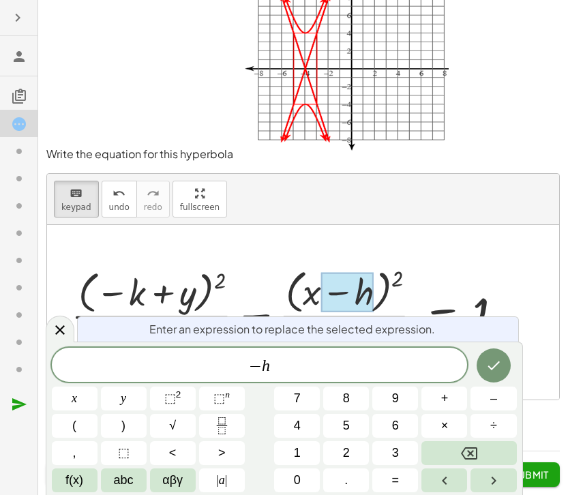
click at [354, 299] on div at bounding box center [347, 293] width 52 height 40
drag, startPoint x: 298, startPoint y: 370, endPoint x: 252, endPoint y: 378, distance: 47.1
click at [259, 378] on div "* − h ​" at bounding box center [260, 365] width 416 height 34
click at [462, 447] on icon "Backspace" at bounding box center [469, 453] width 16 height 16
click at [460, 443] on button "Backspace" at bounding box center [468, 453] width 95 height 24
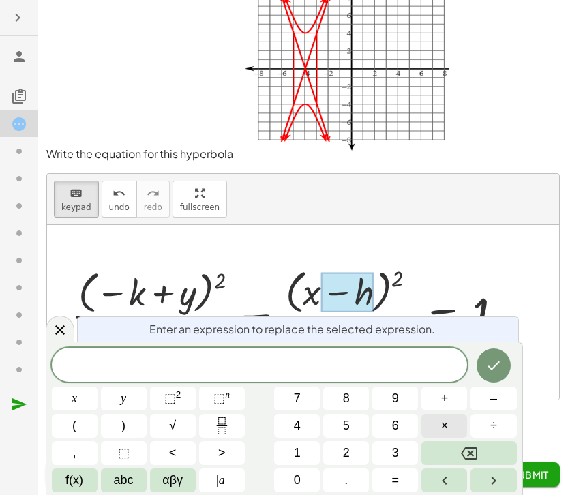
click at [447, 422] on span "×" at bounding box center [444, 426] width 7 height 18
click at [482, 450] on button "Backspace" at bounding box center [468, 453] width 95 height 24
click at [434, 394] on button "+" at bounding box center [444, 399] width 46 height 24
click at [314, 426] on button "4" at bounding box center [297, 426] width 46 height 24
click at [499, 365] on icon "Done" at bounding box center [493, 365] width 16 height 16
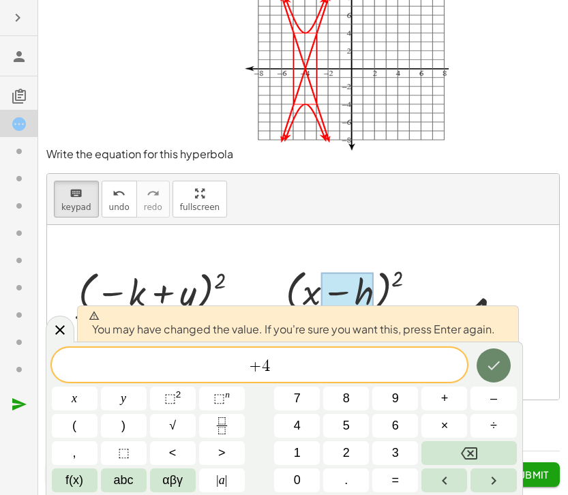
click at [499, 365] on icon "Done" at bounding box center [493, 365] width 16 height 16
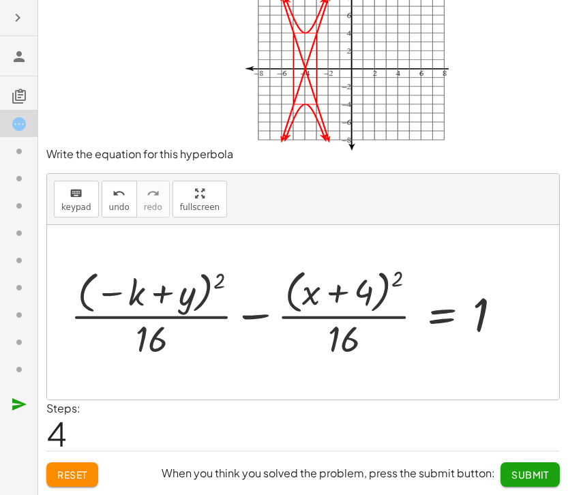
click at [183, 292] on div at bounding box center [291, 311] width 456 height 97
click at [207, 293] on div at bounding box center [291, 311] width 456 height 97
click at [153, 296] on div at bounding box center [291, 311] width 456 height 97
click at [147, 300] on div at bounding box center [291, 311] width 456 height 97
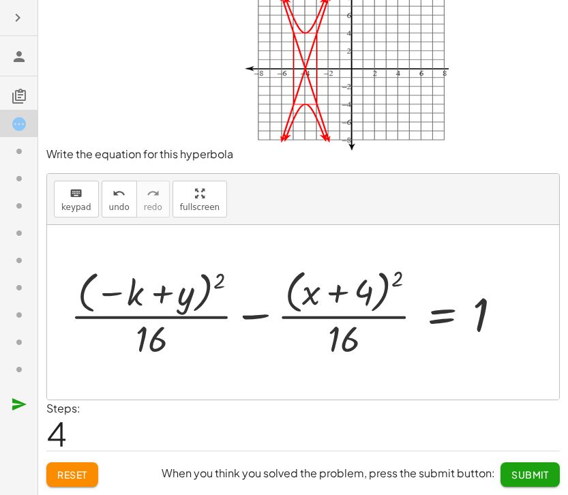
click at [147, 300] on div at bounding box center [291, 311] width 456 height 97
click at [138, 297] on div at bounding box center [291, 311] width 456 height 97
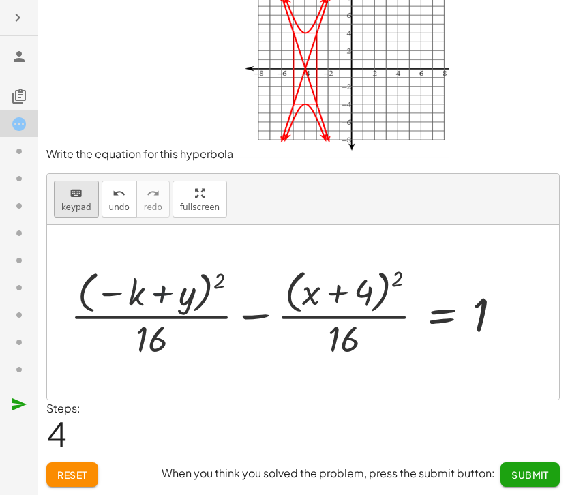
click at [65, 198] on div "keyboard" at bounding box center [76, 193] width 30 height 16
click at [182, 293] on div at bounding box center [170, 293] width 50 height 40
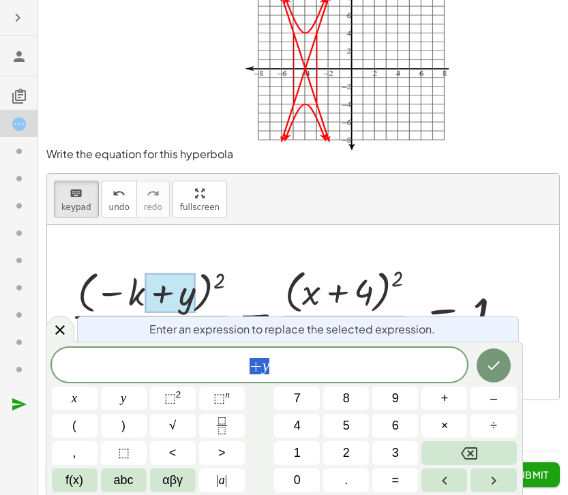
click at [181, 301] on div at bounding box center [170, 293] width 50 height 40
click at [107, 295] on div at bounding box center [291, 311] width 456 height 97
click at [253, 370] on span "+" at bounding box center [256, 366] width 13 height 16
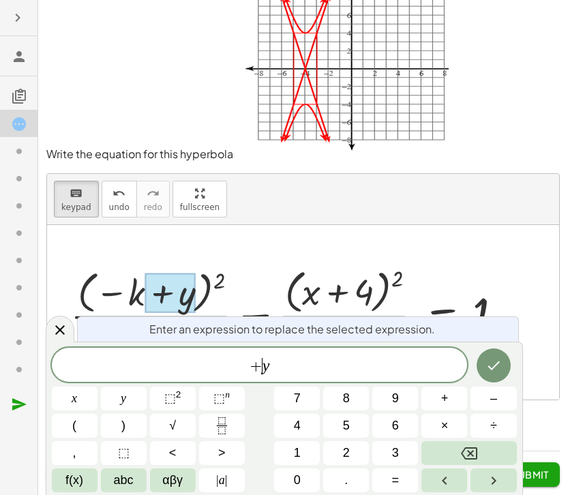
click at [262, 370] on var "y" at bounding box center [265, 366] width 7 height 18
click at [462, 451] on icon "Backspace" at bounding box center [469, 453] width 16 height 12
click at [498, 365] on icon "Done" at bounding box center [493, 365] width 16 height 16
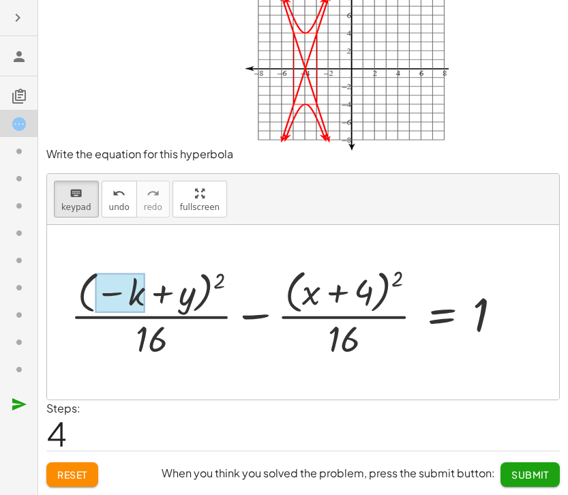
click at [122, 306] on div at bounding box center [120, 293] width 50 height 40
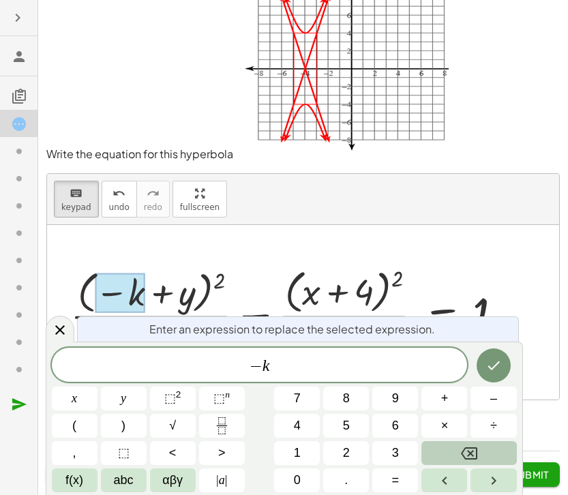
click at [474, 441] on button "Backspace" at bounding box center [468, 453] width 95 height 24
drag, startPoint x: 245, startPoint y: 350, endPoint x: 295, endPoint y: 369, distance: 53.9
click at [256, 359] on div "​ − k" at bounding box center [260, 365] width 416 height 34
click at [295, 369] on span "− k" at bounding box center [260, 366] width 416 height 19
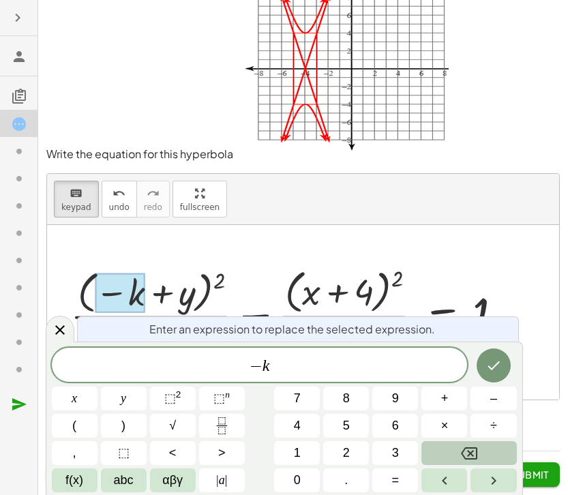
click at [454, 451] on button "Backspace" at bounding box center [468, 453] width 95 height 24
click at [495, 361] on icon "Done" at bounding box center [493, 365] width 16 height 16
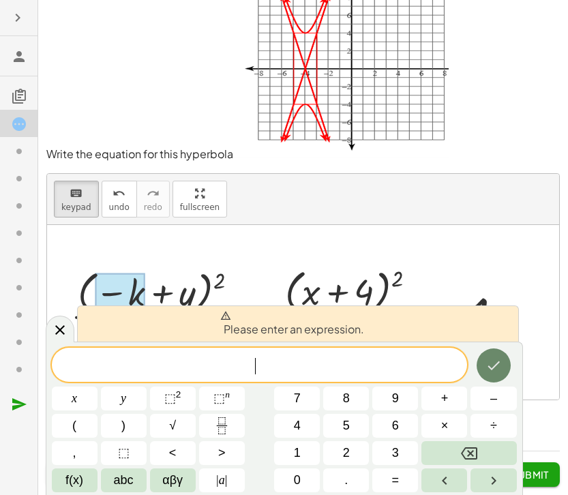
click at [495, 366] on icon "Done" at bounding box center [493, 365] width 12 height 9
click at [511, 453] on button "Backspace" at bounding box center [468, 453] width 95 height 24
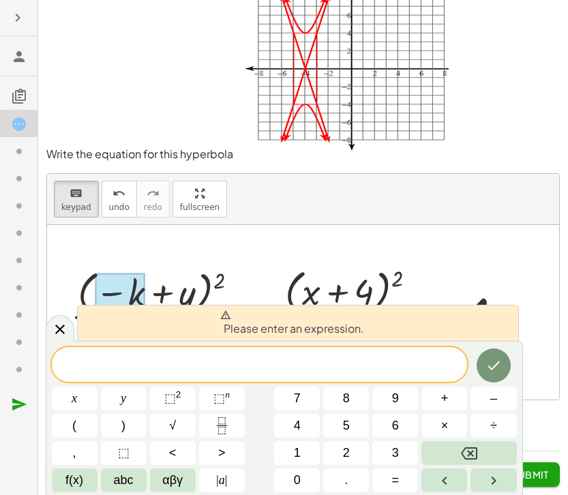
click at [224, 286] on div at bounding box center [291, 311] width 456 height 97
click at [61, 320] on div at bounding box center [60, 328] width 29 height 27
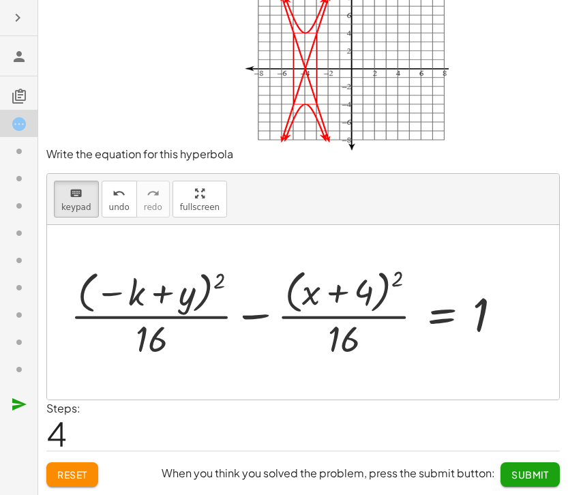
click at [87, 295] on div at bounding box center [291, 311] width 456 height 97
drag, startPoint x: 72, startPoint y: 290, endPoint x: 131, endPoint y: 289, distance: 58.6
click at [442, 313] on div "+ · ( − k + y ) 2 · 16 − · ( + x + 4 ) 2 · 16 = 1" at bounding box center [442, 313] width 0 height 0
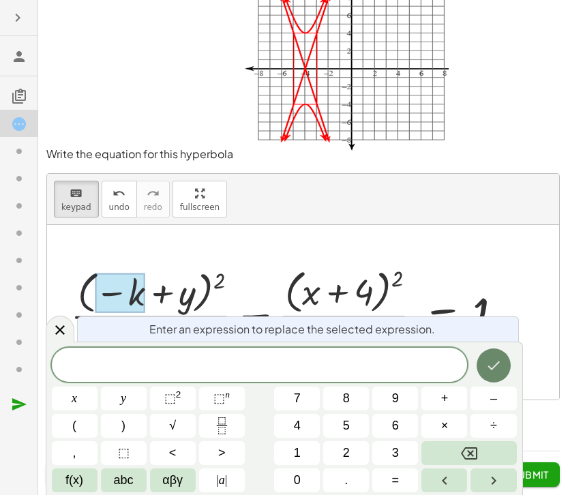
click at [498, 365] on icon "Done" at bounding box center [493, 365] width 16 height 16
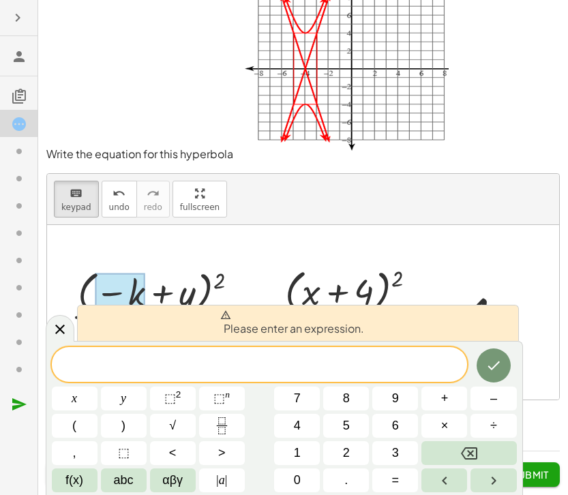
click at [451, 305] on div at bounding box center [291, 311] width 456 height 97
click at [290, 363] on span at bounding box center [260, 365] width 416 height 20
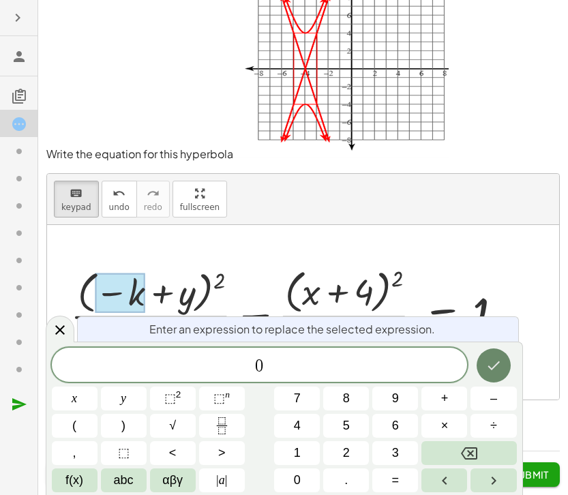
click at [502, 361] on button "Done" at bounding box center [494, 365] width 34 height 34
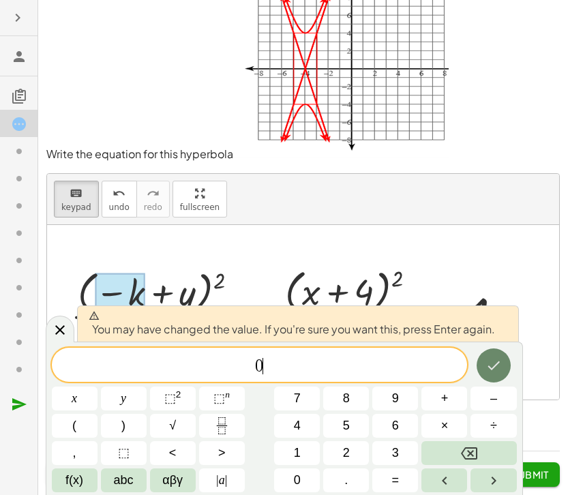
click at [502, 361] on button "Done" at bounding box center [494, 365] width 34 height 34
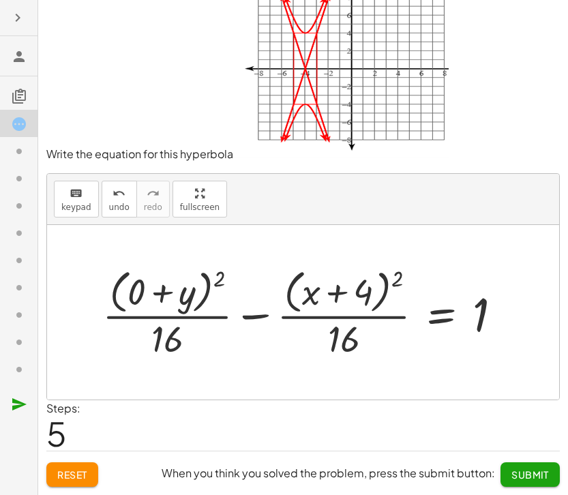
click at [124, 289] on div at bounding box center [307, 311] width 424 height 97
click at [124, 290] on div at bounding box center [307, 311] width 424 height 97
click at [233, 294] on div at bounding box center [307, 311] width 424 height 97
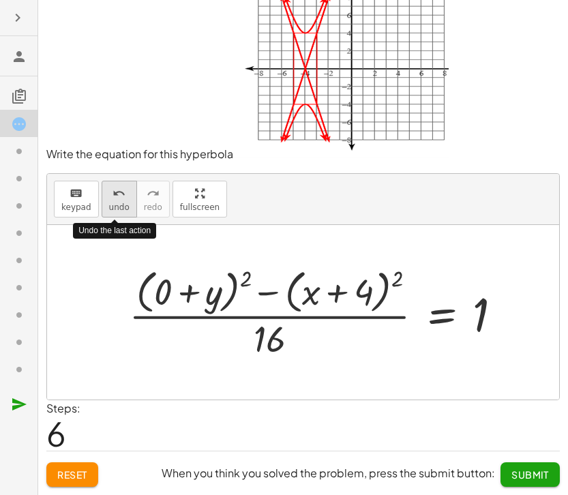
click at [119, 204] on span "undo" at bounding box center [119, 207] width 20 height 10
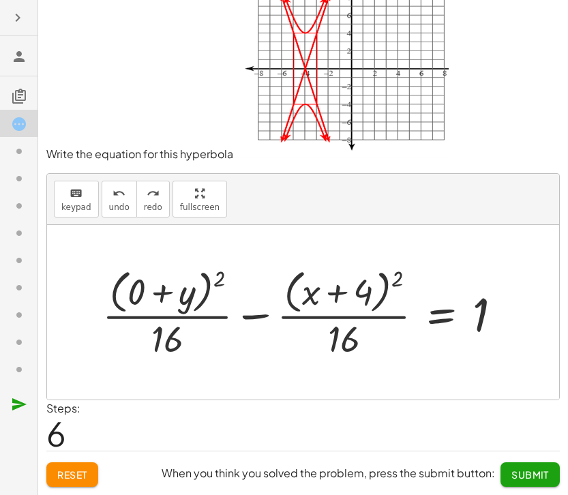
click at [145, 314] on div at bounding box center [307, 311] width 424 height 97
click at [142, 296] on div at bounding box center [307, 311] width 424 height 97
click at [142, 296] on div at bounding box center [303, 312] width 512 height 175
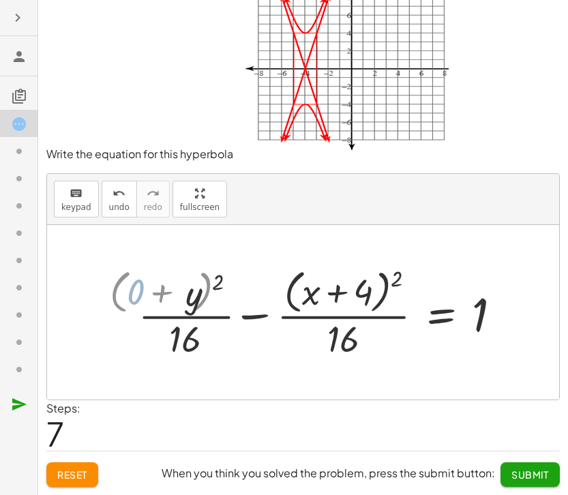
click at [142, 296] on div at bounding box center [303, 312] width 512 height 175
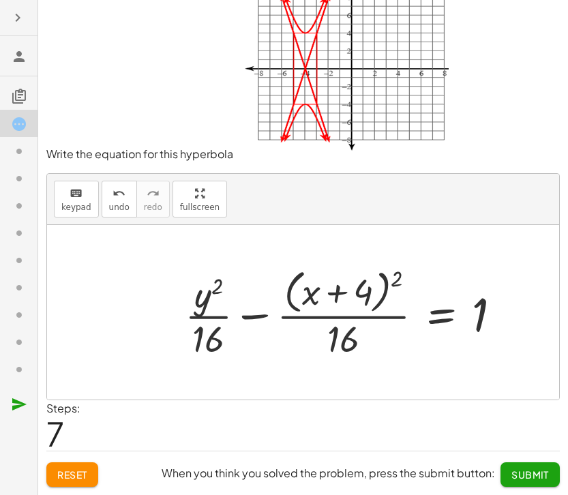
click at [549, 479] on button "Submit" at bounding box center [529, 474] width 59 height 25
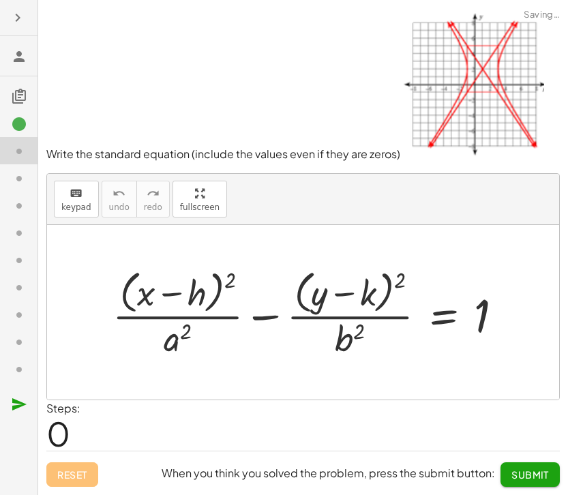
scroll to position [0, 0]
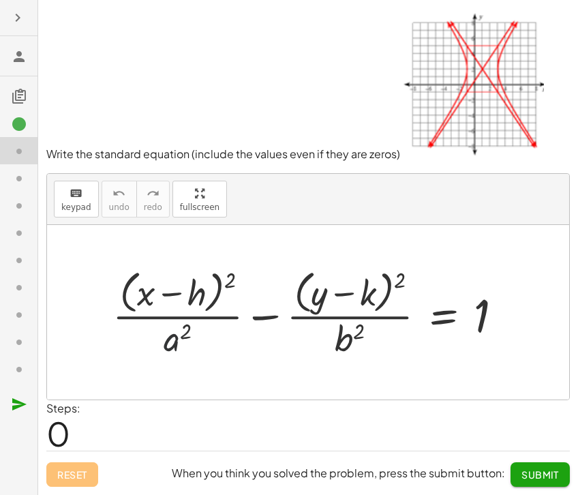
click at [177, 344] on div at bounding box center [313, 313] width 415 height 96
click at [70, 199] on icon "keyboard" at bounding box center [76, 193] width 13 height 16
click at [180, 348] on div at bounding box center [178, 338] width 28 height 41
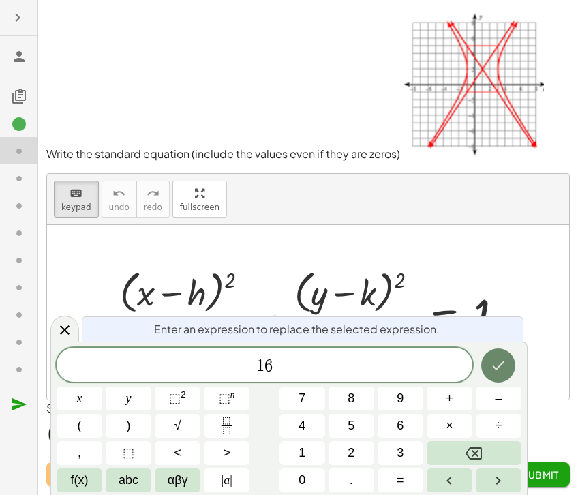
click at [497, 367] on icon "Done" at bounding box center [498, 365] width 16 height 16
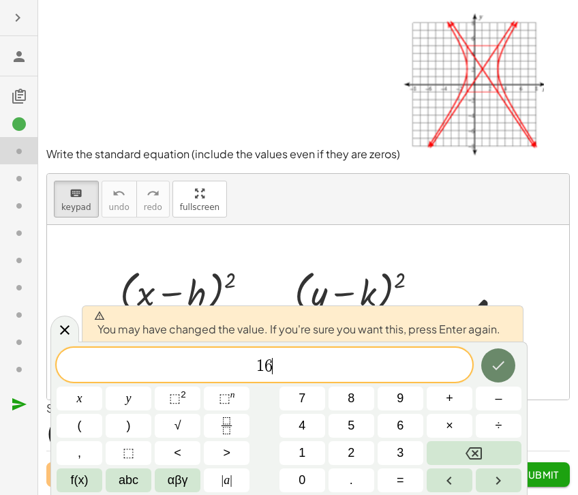
click at [497, 367] on icon "Done" at bounding box center [498, 365] width 16 height 16
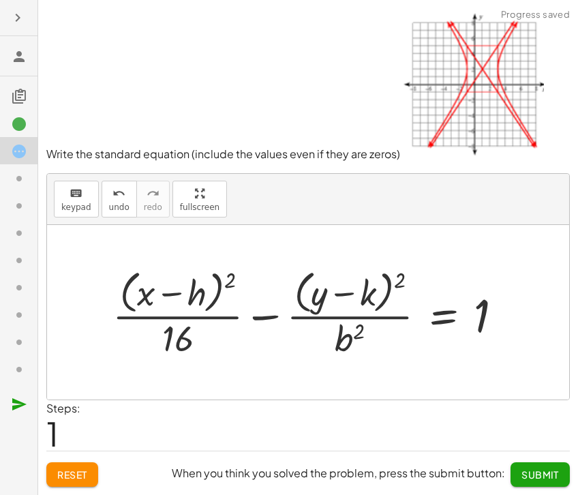
click at [357, 339] on div at bounding box center [313, 313] width 415 height 96
click at [358, 339] on div at bounding box center [313, 313] width 415 height 96
click at [344, 341] on div at bounding box center [313, 313] width 415 height 96
click at [72, 209] on span "keypad" at bounding box center [76, 207] width 30 height 10
click at [339, 335] on div at bounding box center [350, 338] width 30 height 41
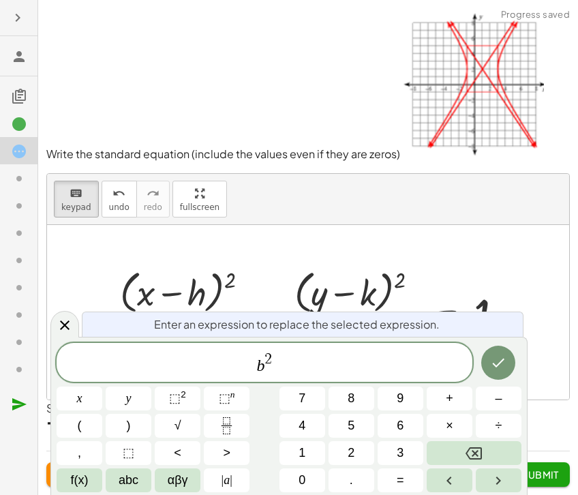
click at [339, 335] on div "Enter an expression to replace the selected expression." at bounding box center [303, 324] width 442 height 25
drag, startPoint x: 306, startPoint y: 357, endPoint x: 134, endPoint y: 346, distance: 172.8
click at [134, 346] on div "*** b 2 ​" at bounding box center [265, 362] width 416 height 39
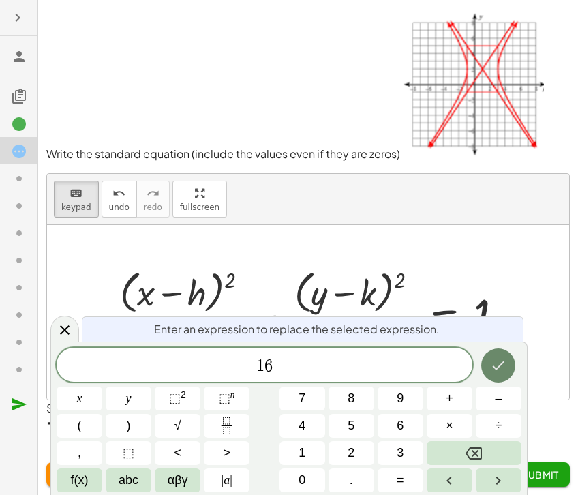
click at [509, 368] on button "Done" at bounding box center [498, 365] width 34 height 34
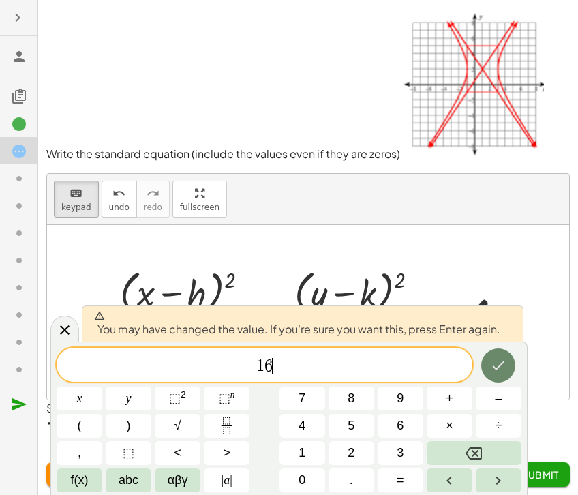
click at [509, 368] on button "Done" at bounding box center [498, 365] width 34 height 34
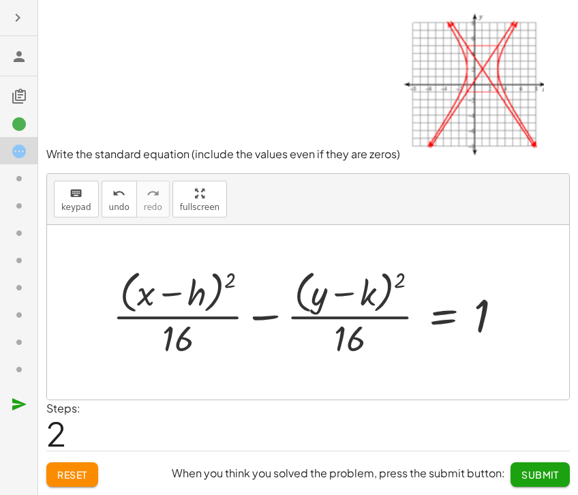
click at [203, 297] on div at bounding box center [313, 313] width 415 height 96
click at [207, 296] on div at bounding box center [313, 313] width 415 height 96
click at [198, 296] on div at bounding box center [313, 313] width 415 height 96
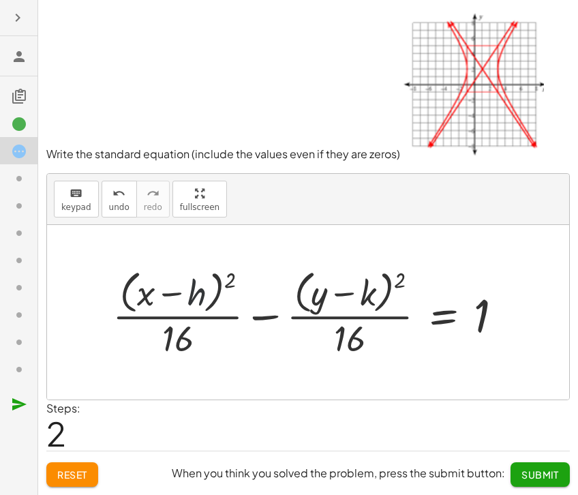
click at [198, 296] on div at bounding box center [313, 313] width 415 height 96
click at [75, 200] on button "keyboard keypad" at bounding box center [76, 199] width 45 height 37
click at [209, 295] on div at bounding box center [313, 313] width 415 height 96
click at [204, 297] on div at bounding box center [180, 292] width 51 height 39
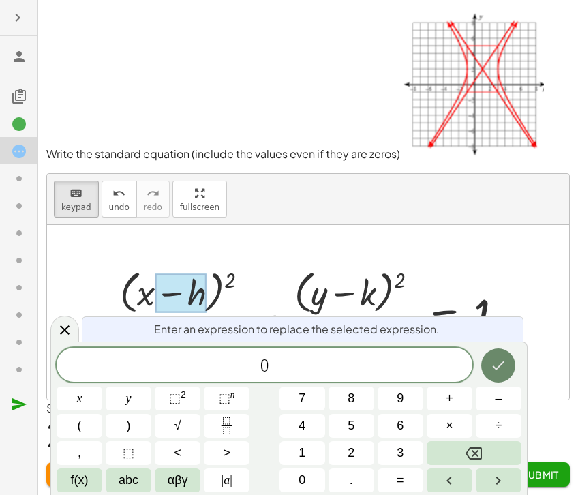
click at [489, 366] on button "Done" at bounding box center [498, 365] width 34 height 34
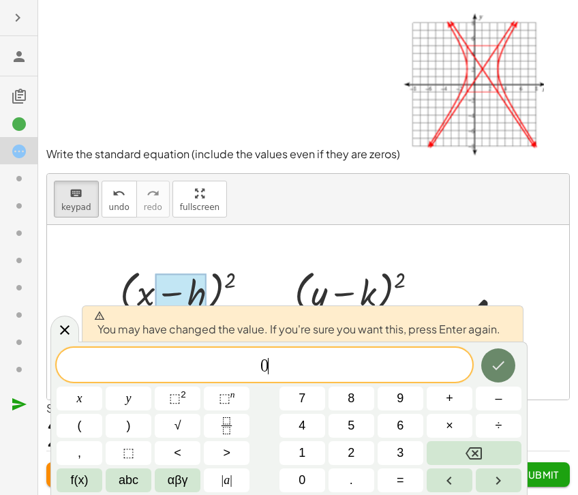
click at [489, 366] on button "Done" at bounding box center [498, 365] width 34 height 34
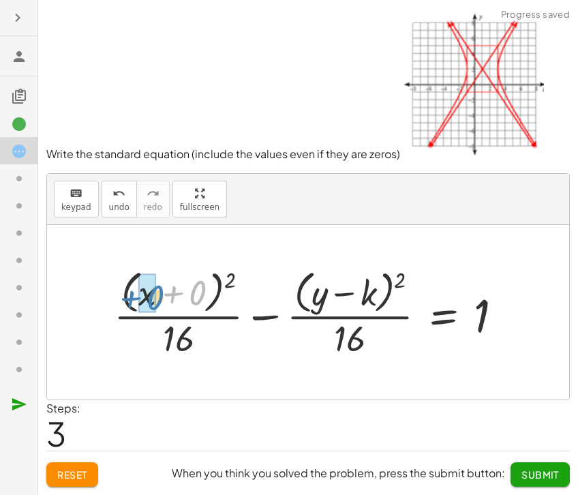
drag, startPoint x: 160, startPoint y: 295, endPoint x: 121, endPoint y: 300, distance: 39.9
click at [121, 300] on div at bounding box center [314, 313] width 414 height 96
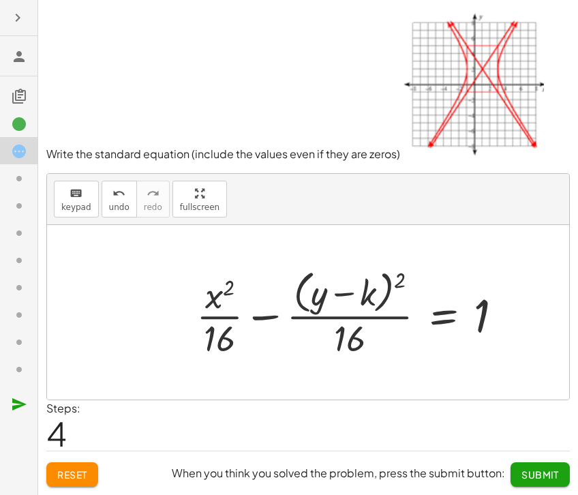
click at [359, 295] on div at bounding box center [355, 313] width 331 height 96
click at [367, 296] on div at bounding box center [355, 313] width 331 height 96
click at [74, 202] on span "keypad" at bounding box center [76, 207] width 30 height 10
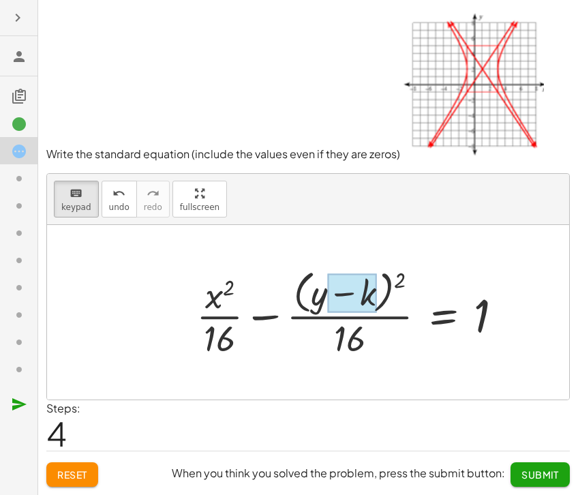
click at [365, 295] on div at bounding box center [351, 292] width 49 height 39
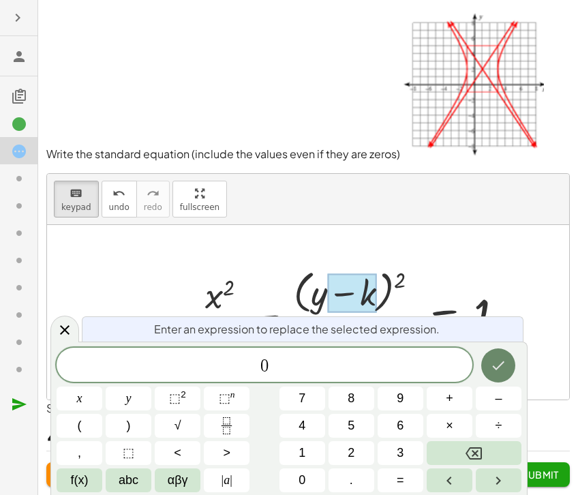
click at [504, 371] on icon "Done" at bounding box center [498, 365] width 16 height 16
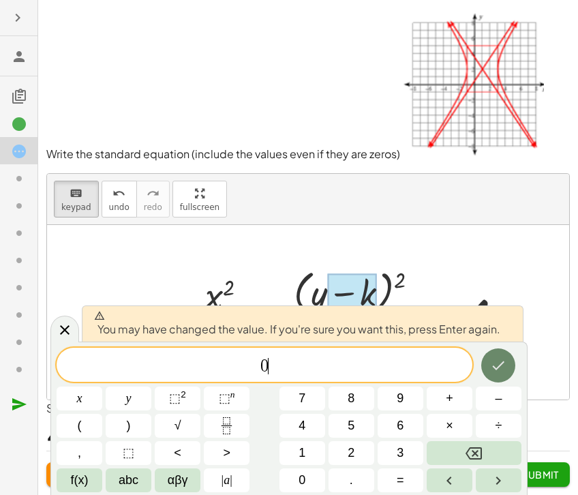
click at [504, 371] on icon "Done" at bounding box center [498, 365] width 16 height 16
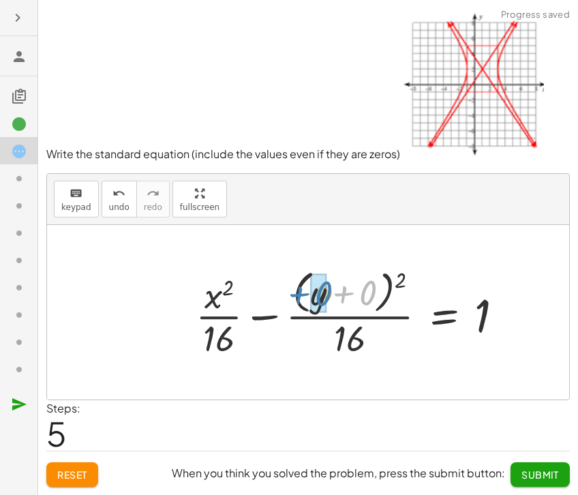
drag, startPoint x: 328, startPoint y: 297, endPoint x: 284, endPoint y: 299, distance: 43.7
click at [284, 299] on div at bounding box center [355, 313] width 332 height 96
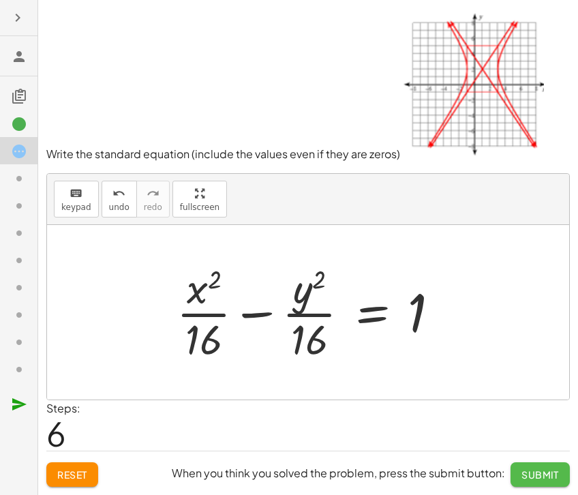
click at [541, 483] on button "Submit" at bounding box center [540, 474] width 59 height 25
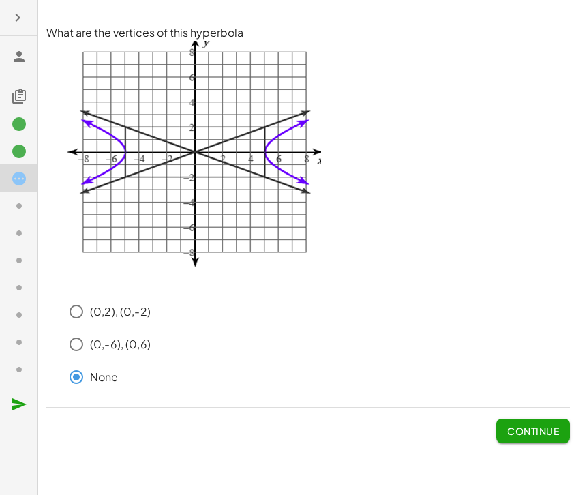
click at [530, 440] on button "Continue" at bounding box center [533, 431] width 74 height 25
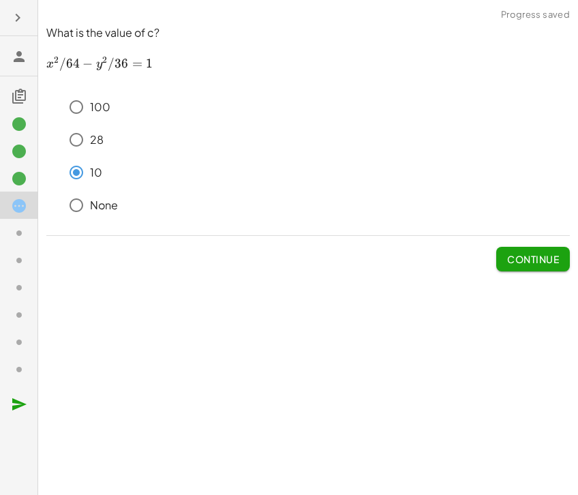
click at [524, 258] on span "Continue" at bounding box center [533, 259] width 52 height 12
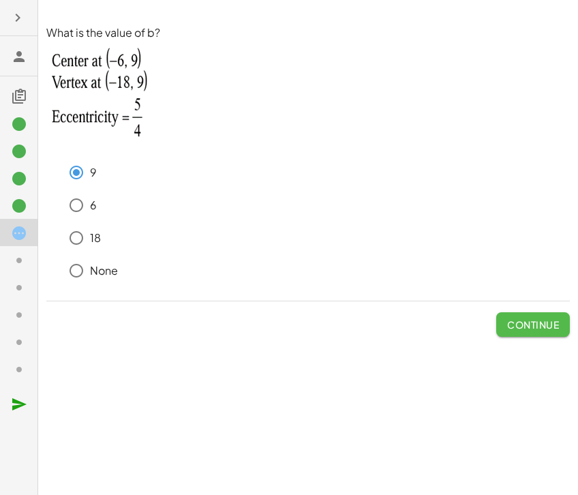
click at [521, 330] on span "Continue" at bounding box center [533, 324] width 52 height 12
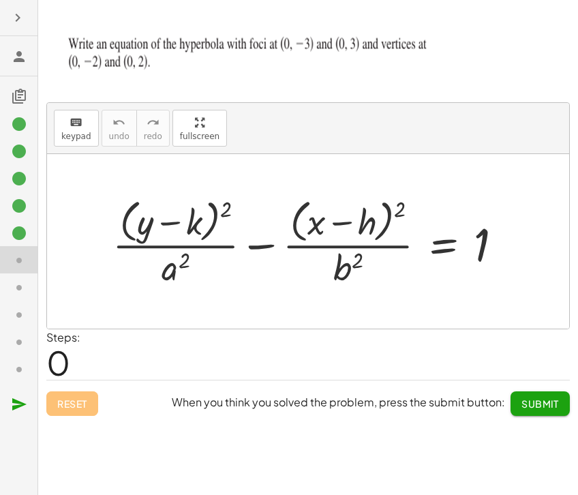
click at [211, 223] on div at bounding box center [313, 242] width 415 height 96
click at [190, 223] on div at bounding box center [313, 242] width 415 height 96
click at [63, 127] on div "keyboard" at bounding box center [76, 122] width 30 height 16
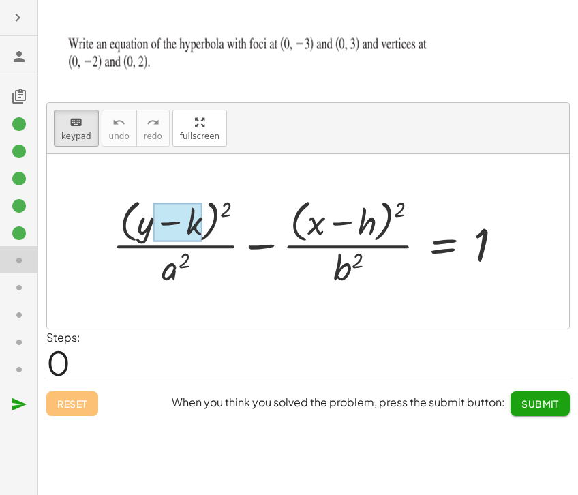
click at [187, 228] on div at bounding box center [177, 221] width 49 height 39
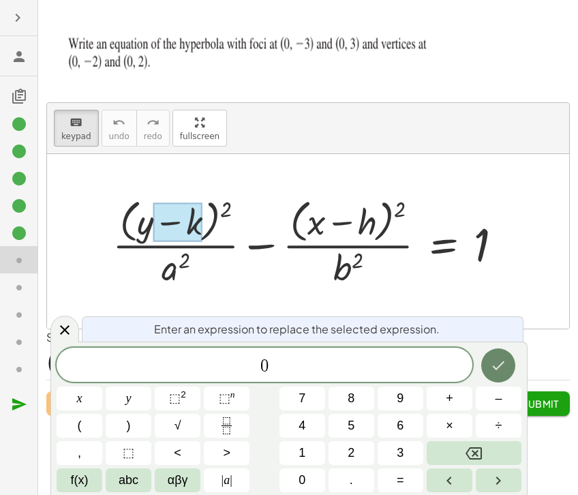
click at [513, 365] on button "Done" at bounding box center [498, 365] width 34 height 34
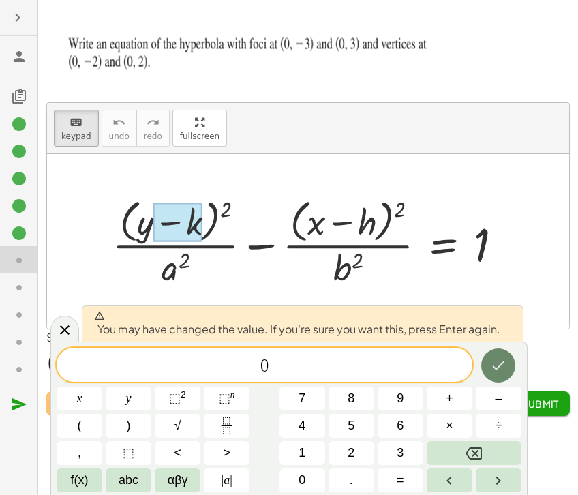
click at [505, 366] on icon "Done" at bounding box center [498, 365] width 16 height 16
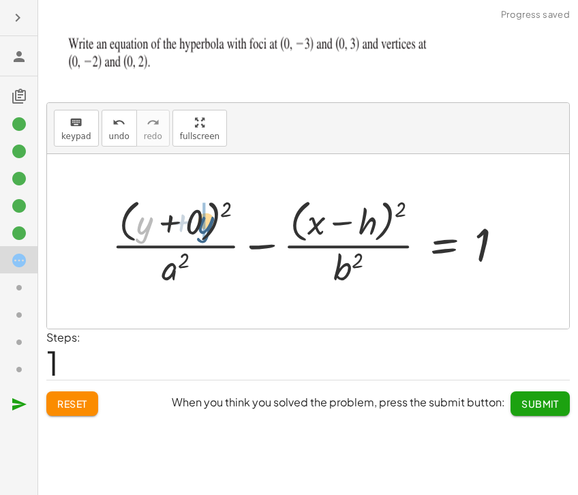
drag, startPoint x: 152, startPoint y: 226, endPoint x: 219, endPoint y: 225, distance: 66.8
click at [219, 225] on div at bounding box center [313, 242] width 416 height 96
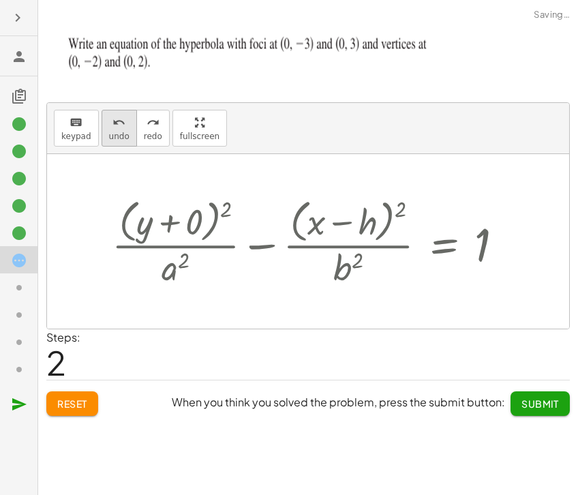
click at [121, 133] on span "undo" at bounding box center [119, 137] width 20 height 10
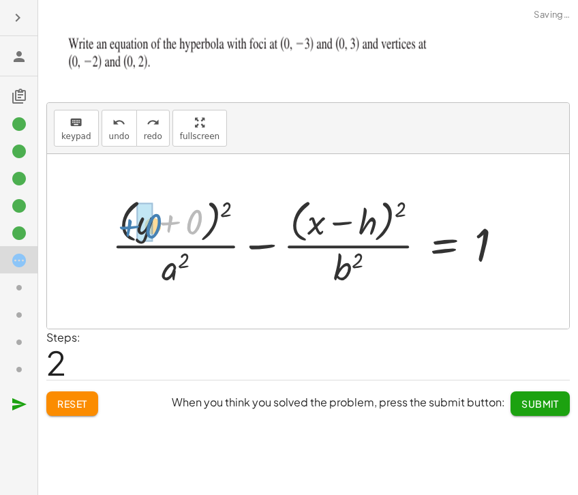
drag, startPoint x: 196, startPoint y: 224, endPoint x: 155, endPoint y: 228, distance: 41.8
click at [155, 228] on div at bounding box center [313, 242] width 416 height 96
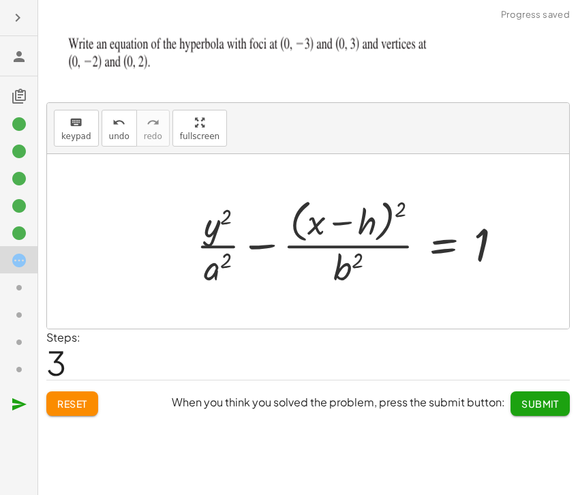
click at [220, 267] on div at bounding box center [355, 242] width 331 height 96
click at [215, 272] on div at bounding box center [355, 242] width 331 height 96
click at [74, 137] on span "keypad" at bounding box center [76, 137] width 30 height 10
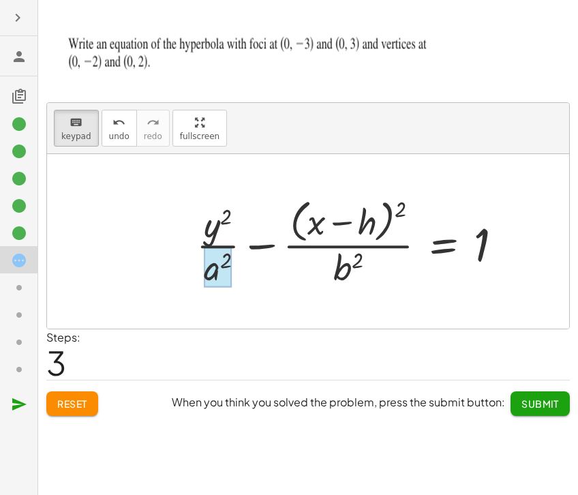
click at [205, 261] on div at bounding box center [218, 267] width 28 height 41
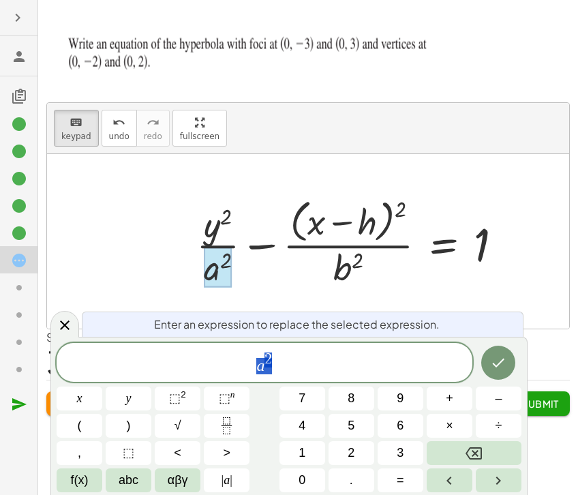
click at [205, 261] on div at bounding box center [218, 267] width 28 height 41
click at [262, 357] on var "a" at bounding box center [260, 366] width 8 height 18
drag, startPoint x: 280, startPoint y: 361, endPoint x: 215, endPoint y: 362, distance: 64.8
click at [215, 362] on span "a 2 ​" at bounding box center [265, 363] width 416 height 25
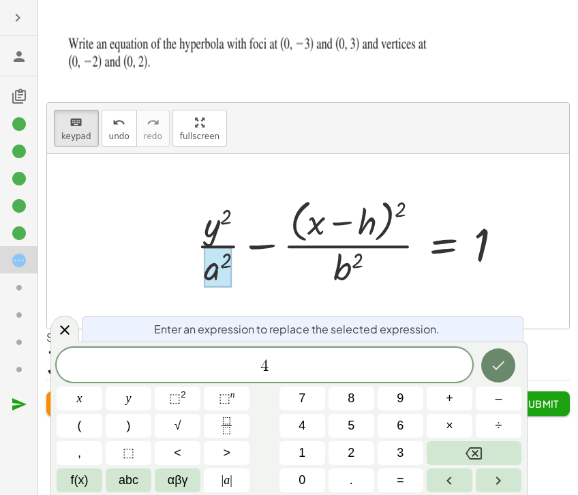
click at [502, 371] on icon "Done" at bounding box center [498, 365] width 16 height 16
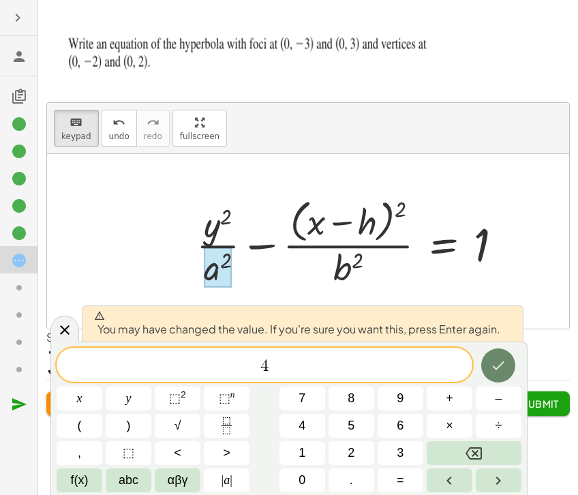
click at [502, 371] on icon "Done" at bounding box center [498, 365] width 16 height 16
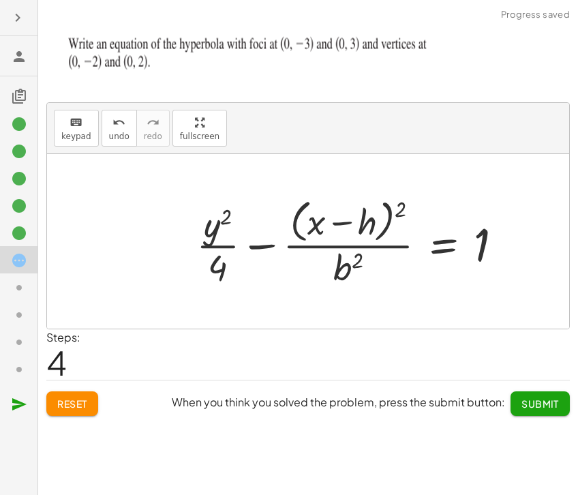
click at [362, 225] on div at bounding box center [355, 242] width 331 height 96
click at [74, 139] on span "keypad" at bounding box center [76, 137] width 30 height 10
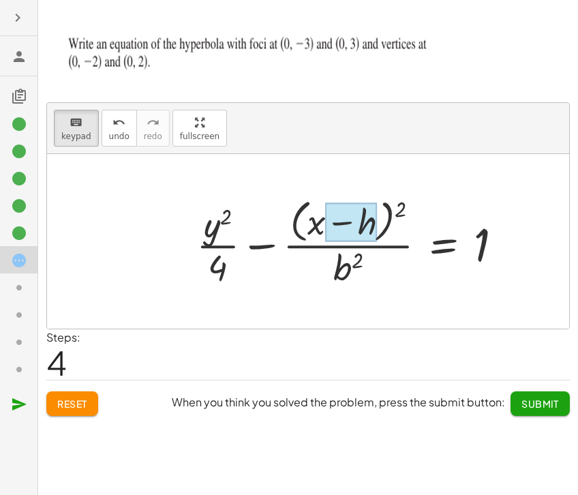
click at [364, 227] on div at bounding box center [350, 221] width 51 height 39
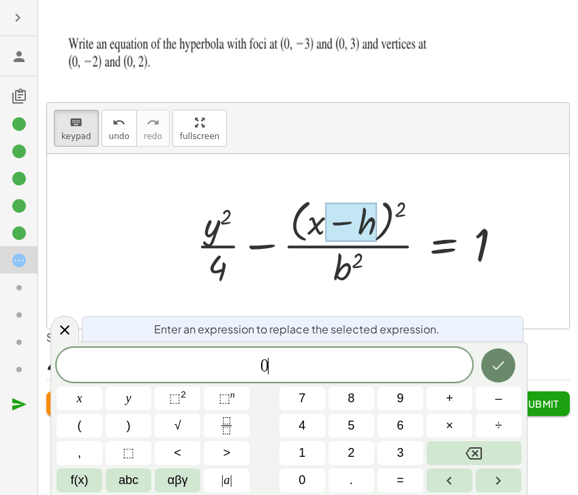
click at [501, 370] on icon "Done" at bounding box center [498, 365] width 16 height 16
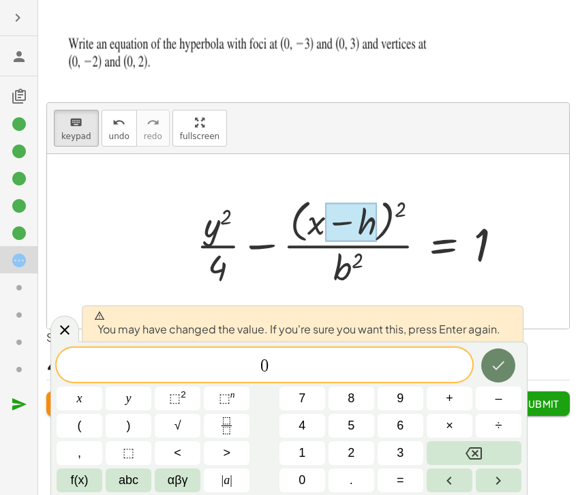
click at [491, 350] on button "Done" at bounding box center [498, 365] width 34 height 34
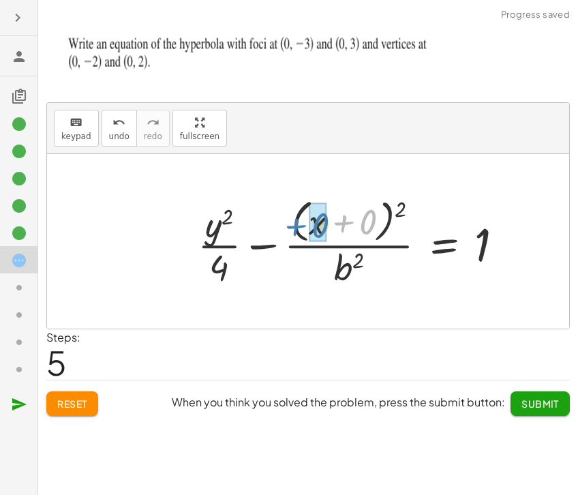
drag, startPoint x: 370, startPoint y: 225, endPoint x: 327, endPoint y: 228, distance: 43.1
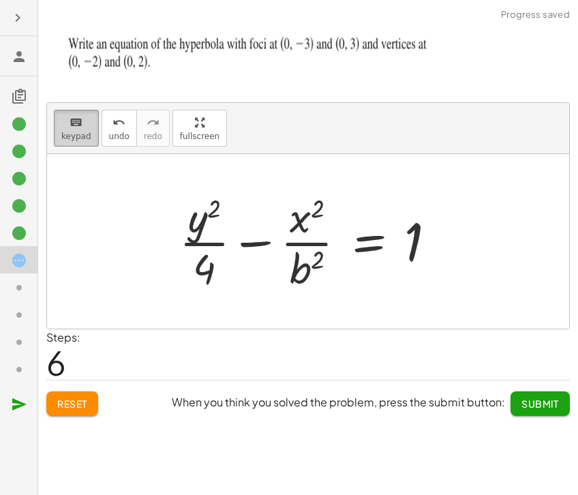
click at [67, 142] on button "keyboard keypad" at bounding box center [76, 128] width 45 height 37
click at [301, 271] on div at bounding box center [307, 268] width 35 height 48
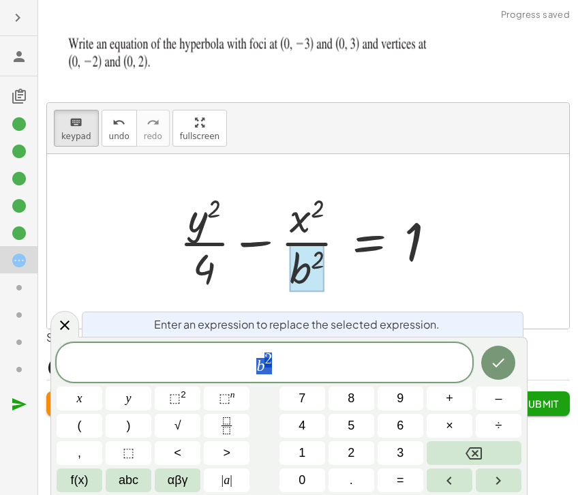
click at [301, 271] on div at bounding box center [307, 268] width 35 height 48
click at [272, 375] on span "b 2" at bounding box center [265, 363] width 416 height 25
click at [271, 374] on span "b 2 ​" at bounding box center [265, 363] width 416 height 25
drag, startPoint x: 277, startPoint y: 360, endPoint x: 140, endPoint y: 357, distance: 136.4
click at [140, 357] on span "b 2 ​" at bounding box center [265, 363] width 416 height 25
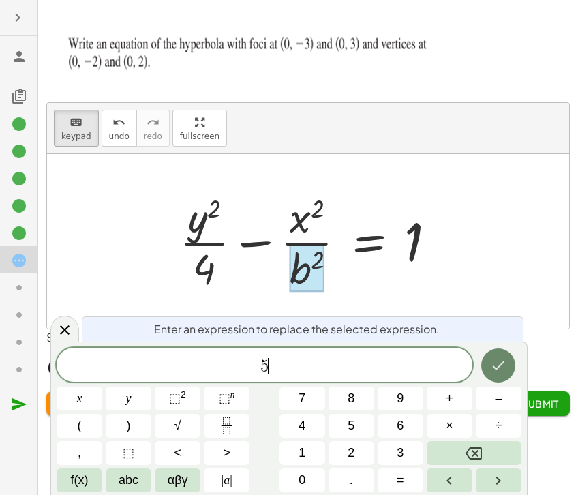
click at [504, 359] on icon "Done" at bounding box center [498, 365] width 16 height 16
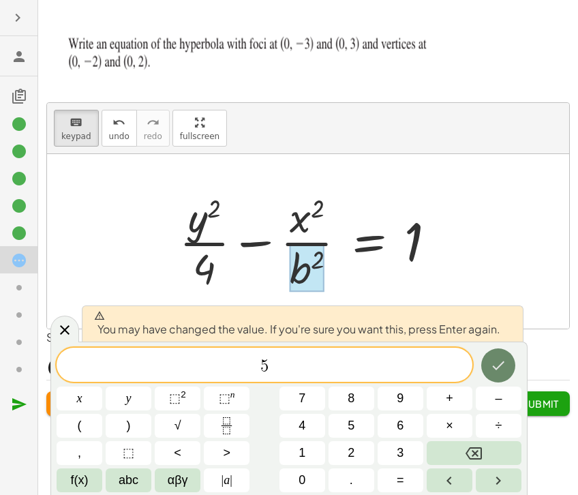
click at [499, 355] on button "Done" at bounding box center [498, 365] width 34 height 34
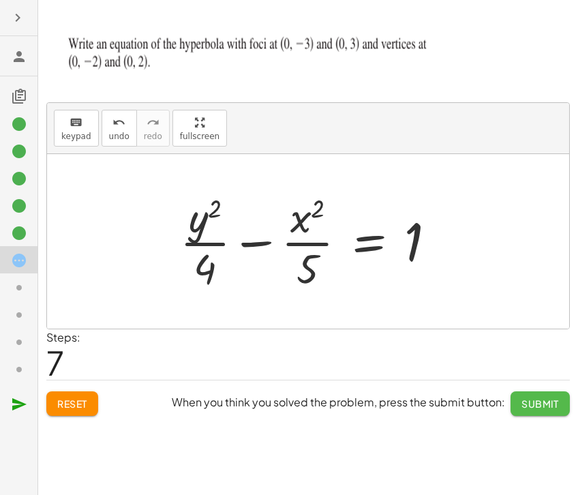
click at [539, 409] on span "Submit" at bounding box center [540, 403] width 37 height 12
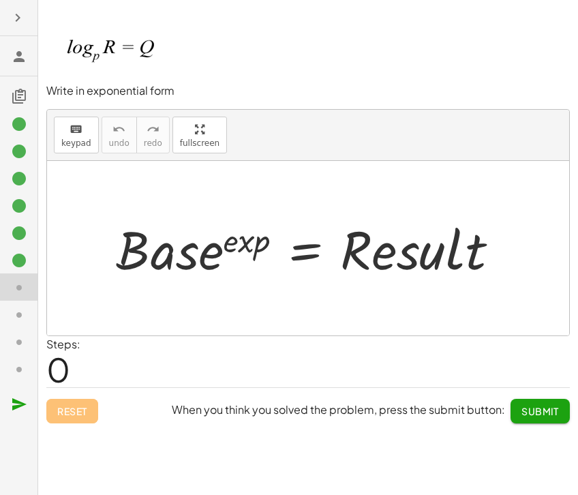
click at [204, 293] on div at bounding box center [308, 248] width 522 height 175
click at [194, 264] on div at bounding box center [313, 248] width 408 height 70
click at [82, 149] on button "keyboard keypad" at bounding box center [76, 135] width 45 height 37
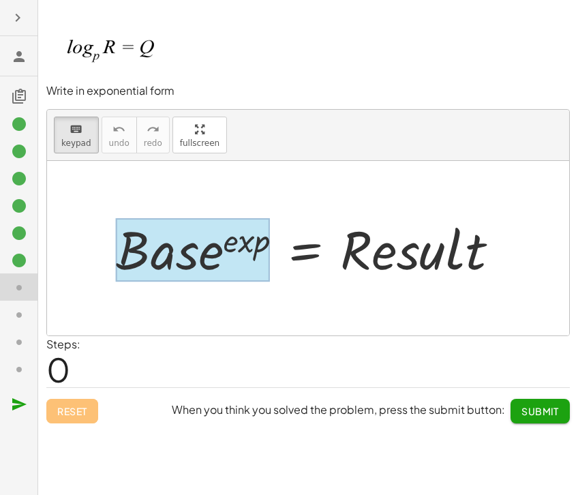
click at [226, 242] on div at bounding box center [193, 249] width 154 height 63
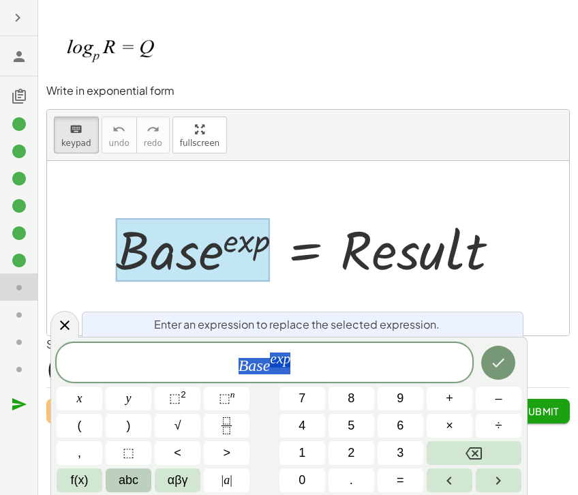
click at [139, 479] on button "abc" at bounding box center [129, 480] width 46 height 24
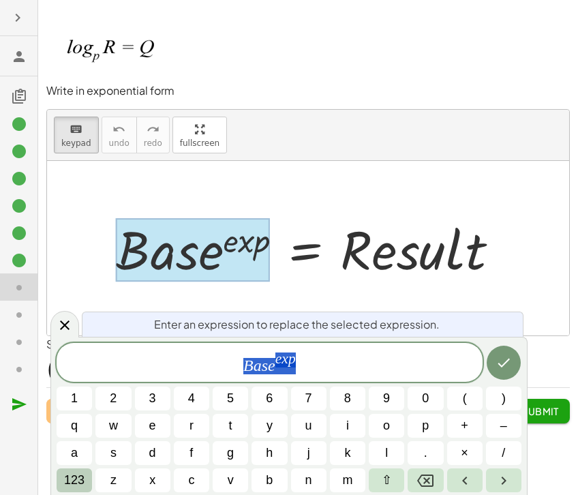
click at [80, 483] on span "123" at bounding box center [74, 480] width 20 height 18
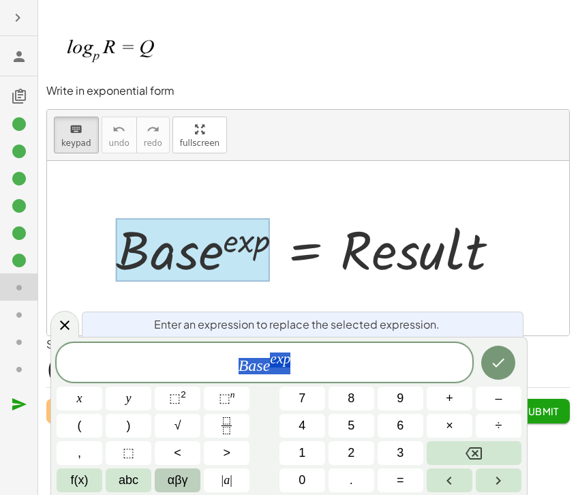
click at [175, 486] on span "αβγ" at bounding box center [178, 480] width 20 height 18
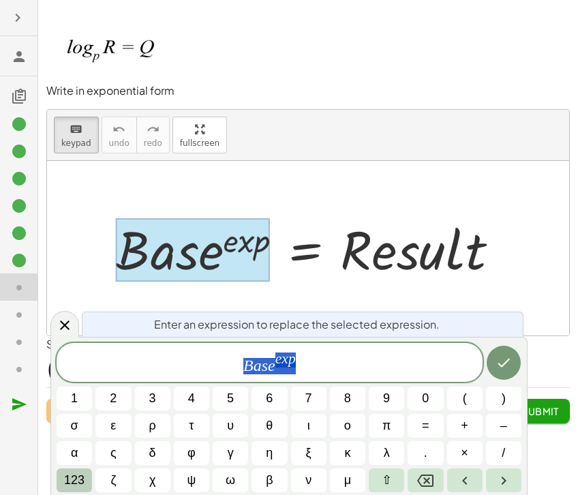
click at [77, 486] on span "123" at bounding box center [74, 480] width 20 height 18
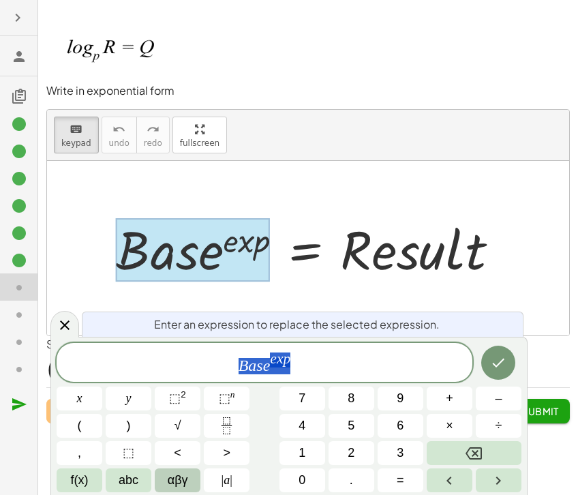
click at [177, 480] on span "αβγ" at bounding box center [178, 480] width 20 height 18
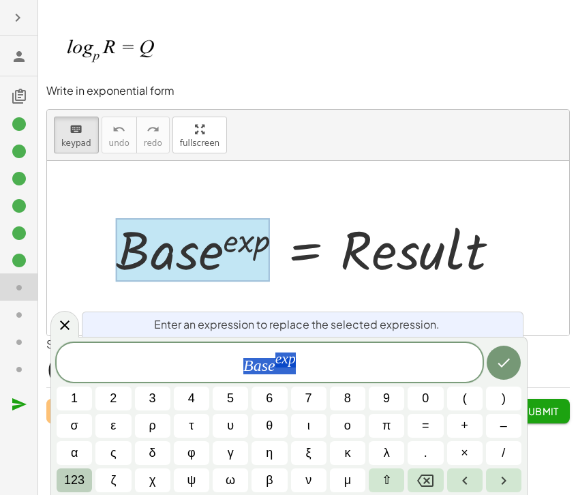
click at [63, 480] on button "123" at bounding box center [74, 480] width 35 height 24
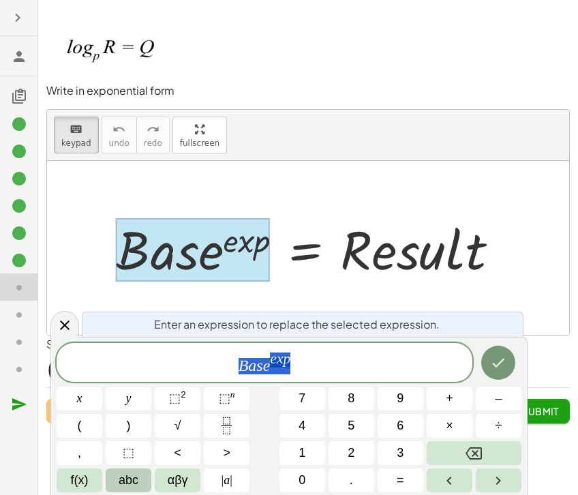
click at [149, 479] on button "abc" at bounding box center [129, 480] width 46 height 24
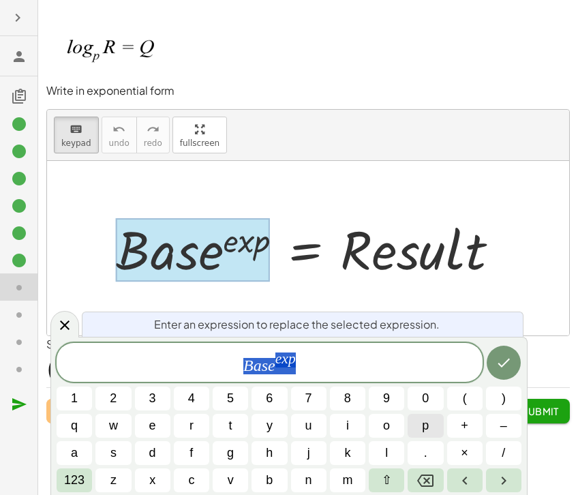
click at [421, 425] on button "p" at bounding box center [425, 426] width 35 height 24
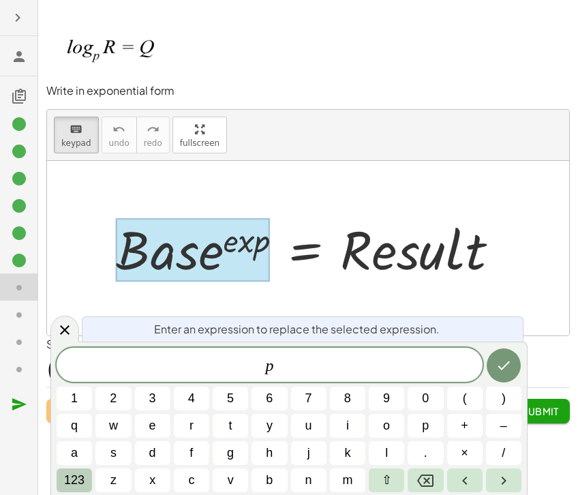
click at [66, 476] on span "123" at bounding box center [74, 480] width 20 height 18
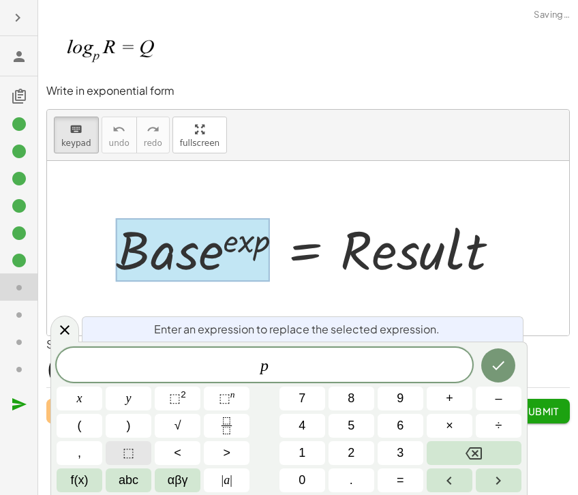
click at [118, 451] on button "⬚" at bounding box center [129, 453] width 46 height 24
click at [265, 367] on span "⬚" at bounding box center [268, 366] width 13 height 16
click at [268, 364] on span "⬚" at bounding box center [268, 366] width 13 height 16
click at [269, 365] on span "⬚" at bounding box center [268, 366] width 13 height 16
click at [273, 366] on span "⬚" at bounding box center [268, 366] width 13 height 16
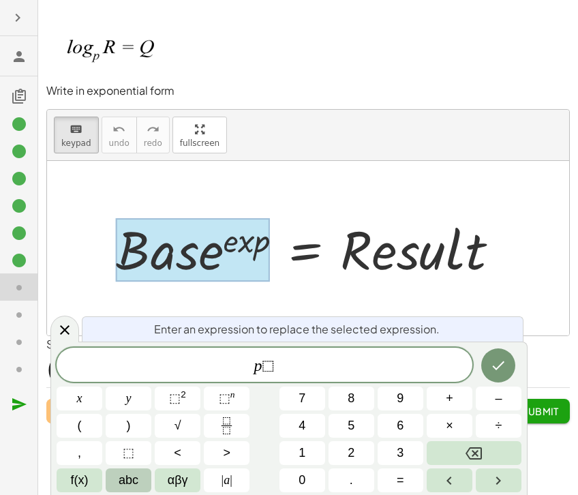
click at [137, 479] on span "abc" at bounding box center [129, 480] width 20 height 18
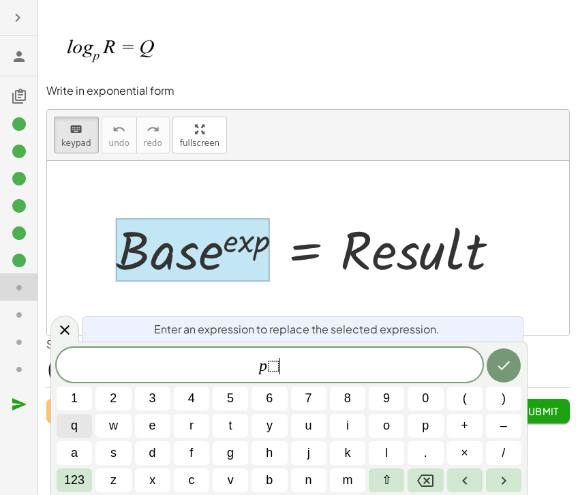
click at [72, 419] on span "q" at bounding box center [74, 426] width 7 height 18
click at [419, 476] on icon "Backspace" at bounding box center [425, 480] width 16 height 16
click at [276, 366] on span "⬚" at bounding box center [273, 366] width 13 height 16
click at [272, 367] on span "⬚" at bounding box center [273, 366] width 13 height 16
click at [280, 369] on span "p ⬚ ​" at bounding box center [270, 366] width 426 height 19
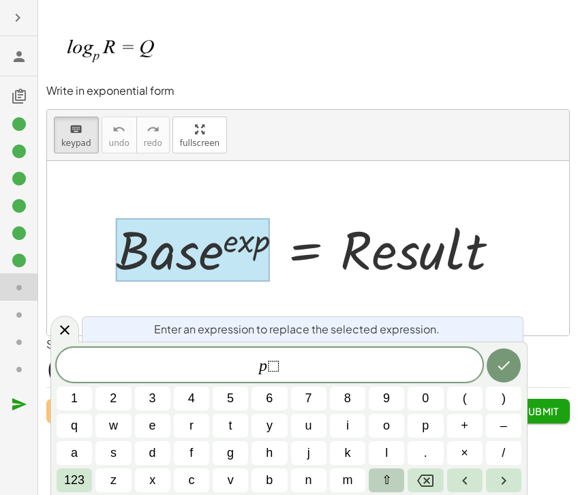
click at [382, 472] on button "⇧" at bounding box center [386, 480] width 35 height 24
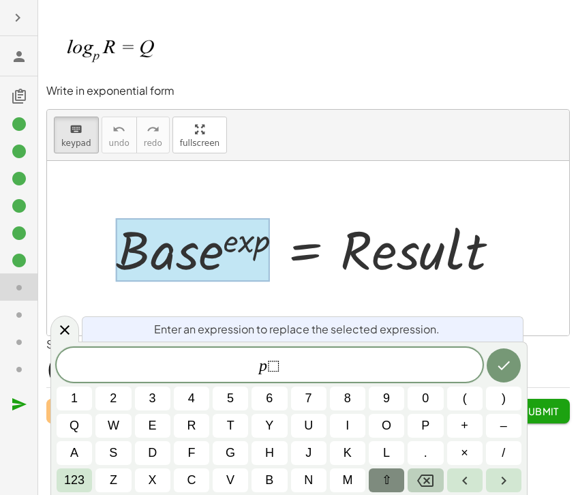
click at [419, 479] on icon "Backspace" at bounding box center [425, 480] width 16 height 12
click at [65, 472] on span "123" at bounding box center [74, 480] width 20 height 18
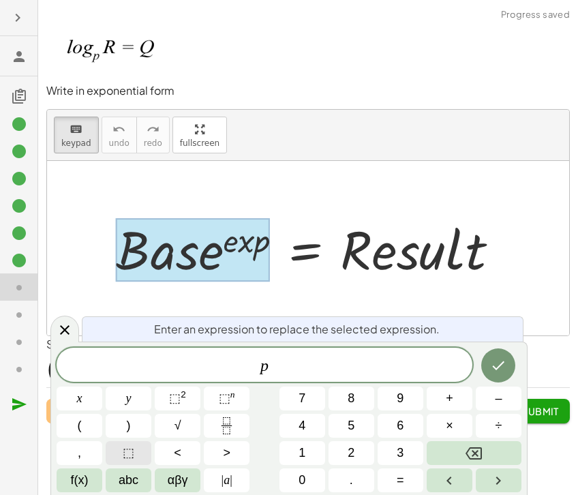
click at [142, 451] on button "⬚" at bounding box center [129, 453] width 46 height 24
click at [502, 367] on icon "Done" at bounding box center [498, 365] width 16 height 16
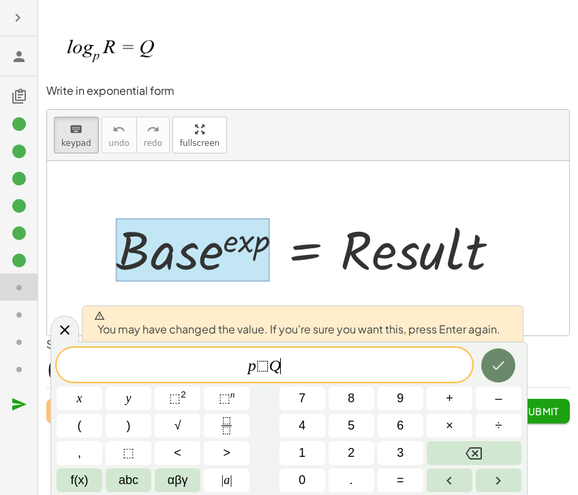
click at [502, 367] on icon "Done" at bounding box center [498, 365] width 16 height 16
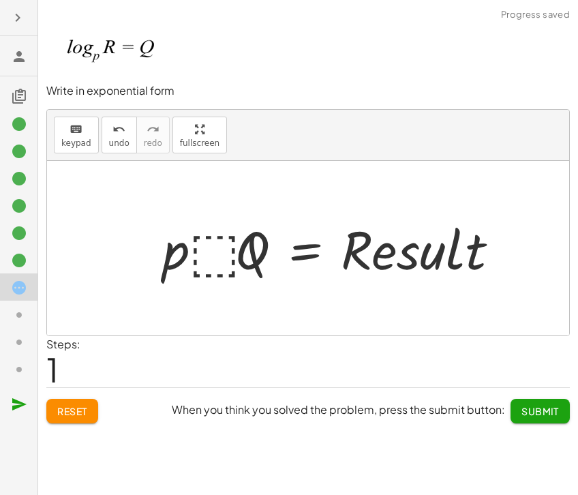
click at [239, 272] on div at bounding box center [336, 248] width 361 height 70
click at [230, 244] on div at bounding box center [336, 248] width 361 height 70
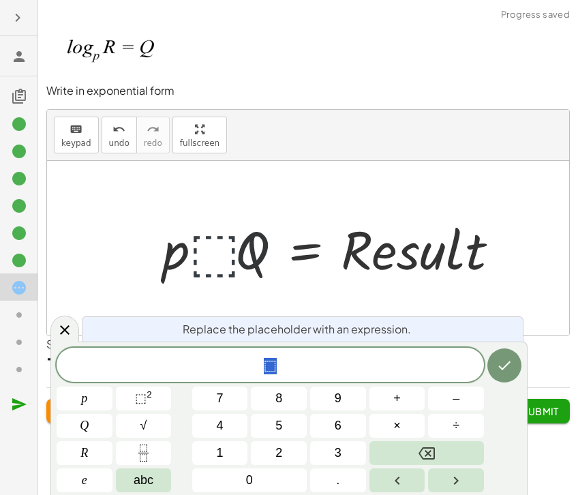
click at [230, 244] on div at bounding box center [336, 248] width 361 height 70
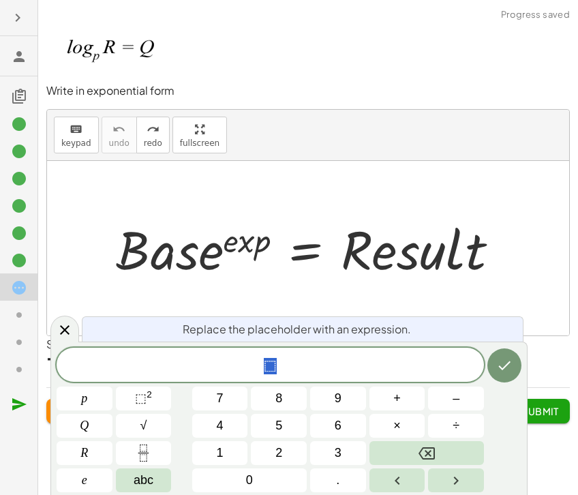
click at [204, 282] on div at bounding box center [336, 248] width 361 height 70
click at [55, 320] on div at bounding box center [64, 329] width 29 height 27
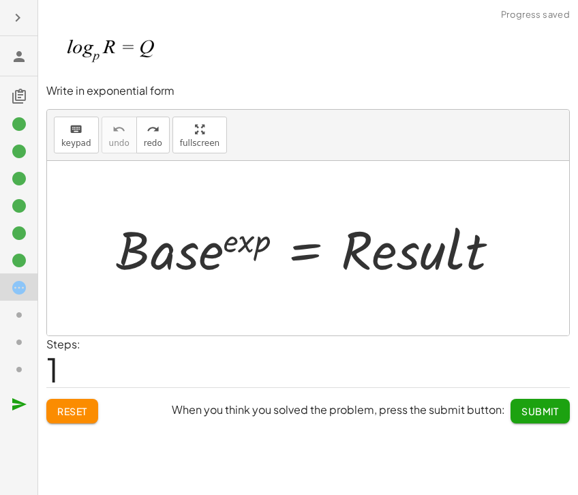
click at [149, 256] on div "· B · a · s · e ( · e · x · p ) = · R · e · s · u · l · t" at bounding box center [331, 248] width 378 height 76
click at [72, 125] on icon "keyboard" at bounding box center [76, 129] width 13 height 16
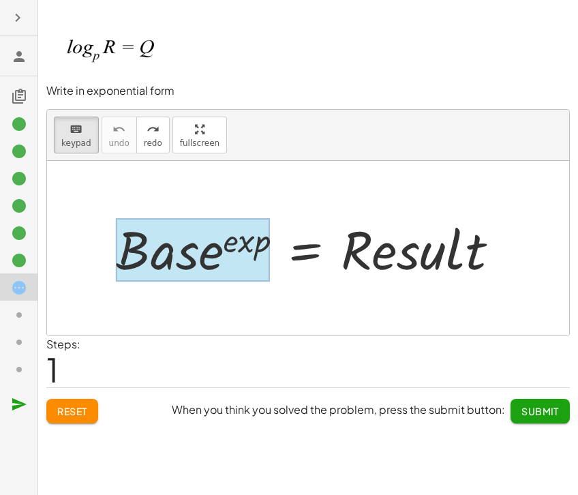
drag, startPoint x: 161, startPoint y: 224, endPoint x: 168, endPoint y: 231, distance: 9.6
click at [167, 231] on div at bounding box center [193, 249] width 154 height 63
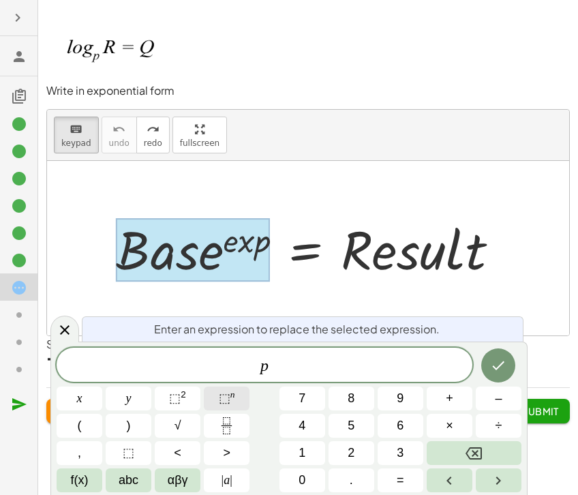
click at [241, 399] on button "⬚ n" at bounding box center [227, 399] width 46 height 24
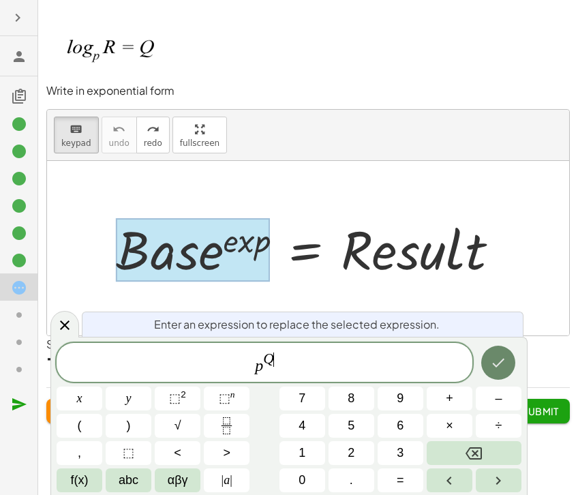
click at [496, 371] on icon "Done" at bounding box center [498, 363] width 16 height 16
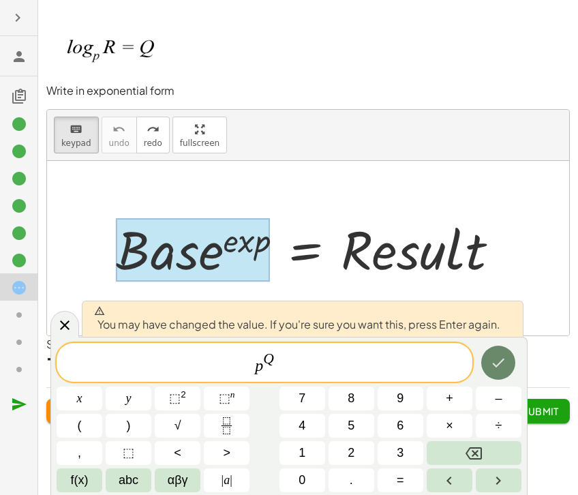
click at [500, 361] on icon "Done" at bounding box center [498, 363] width 16 height 16
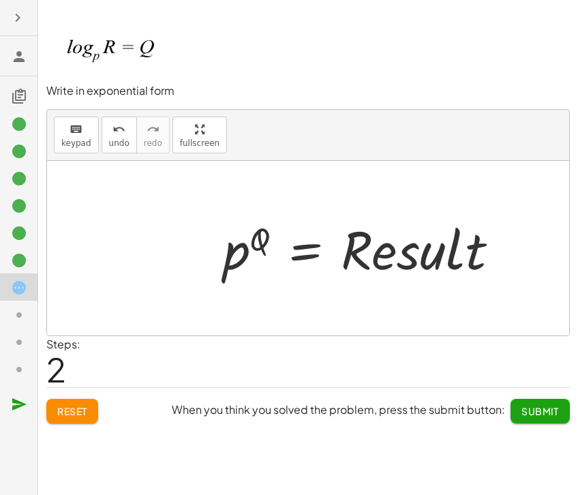
click at [414, 268] on div at bounding box center [336, 248] width 361 height 70
click at [410, 256] on div at bounding box center [336, 248] width 361 height 70
click at [87, 147] on span "keypad" at bounding box center [76, 143] width 30 height 10
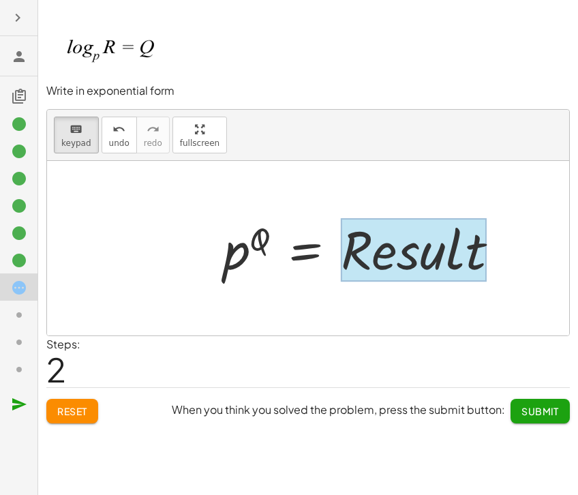
click at [464, 258] on div at bounding box center [413, 249] width 146 height 63
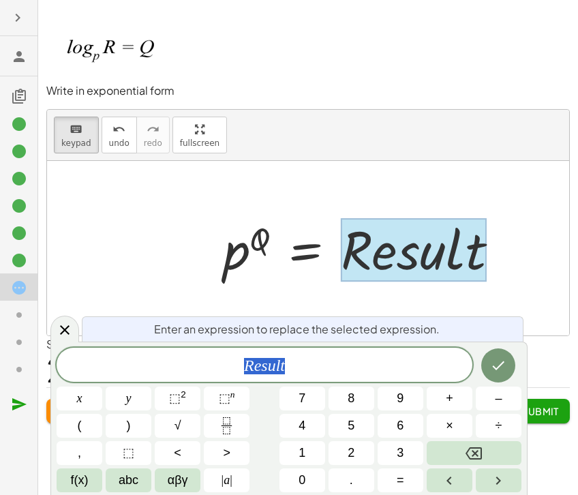
click at [464, 258] on div at bounding box center [413, 249] width 146 height 63
click at [267, 369] on span "R e s ​ u l t" at bounding box center [265, 366] width 416 height 19
click at [266, 369] on var "s" at bounding box center [264, 366] width 6 height 18
click at [265, 369] on var "s" at bounding box center [264, 366] width 6 height 18
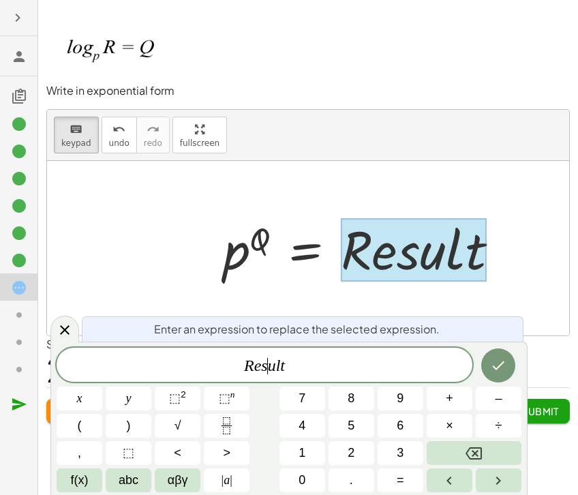
click at [265, 369] on var "s" at bounding box center [264, 366] width 6 height 18
drag, startPoint x: 289, startPoint y: 365, endPoint x: 108, endPoint y: 356, distance: 180.9
click at [110, 357] on span "R e s u l t ​" at bounding box center [265, 366] width 416 height 19
click at [511, 362] on button "Done" at bounding box center [498, 365] width 34 height 34
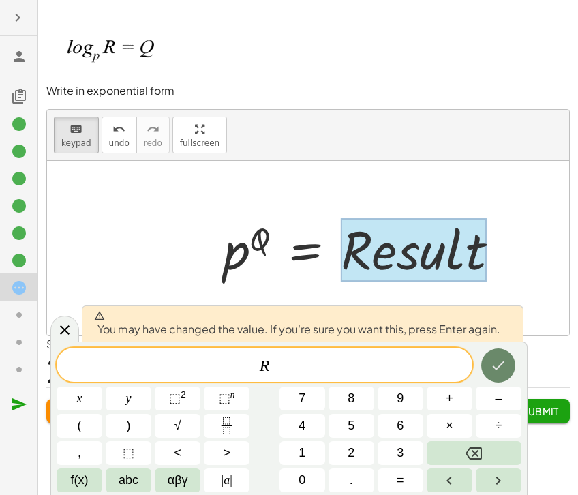
click at [511, 362] on button "Done" at bounding box center [498, 365] width 34 height 34
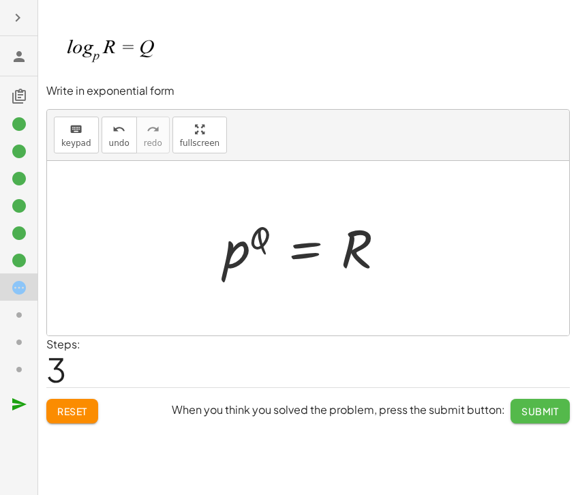
click at [545, 416] on span "Submit" at bounding box center [540, 411] width 37 height 12
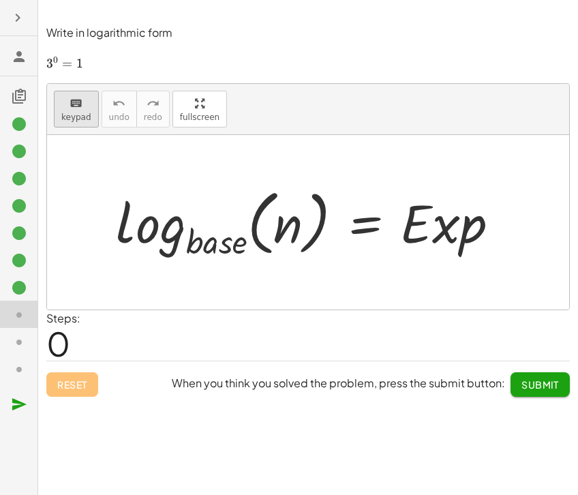
click at [72, 117] on span "keypad" at bounding box center [76, 117] width 30 height 10
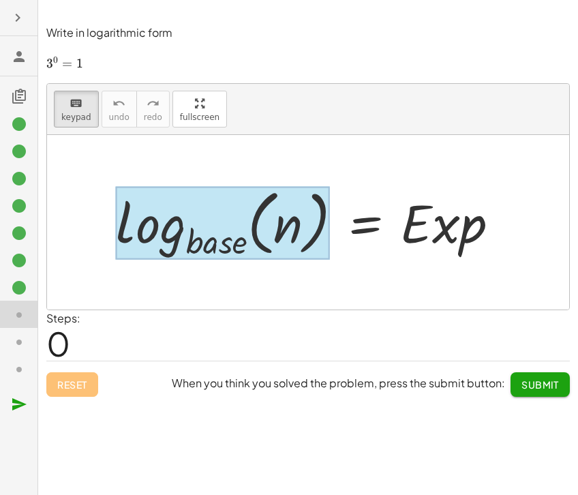
click at [211, 245] on div at bounding box center [223, 223] width 214 height 73
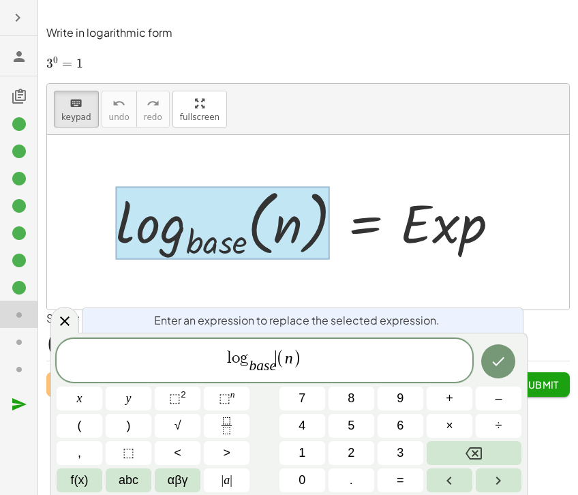
click at [280, 370] on span "l o g b a s e ​ ​ ( n )" at bounding box center [265, 361] width 416 height 29
click at [277, 357] on var "n" at bounding box center [279, 358] width 8 height 18
click at [280, 359] on var "n" at bounding box center [279, 358] width 8 height 18
click at [511, 365] on button "Done" at bounding box center [498, 361] width 34 height 34
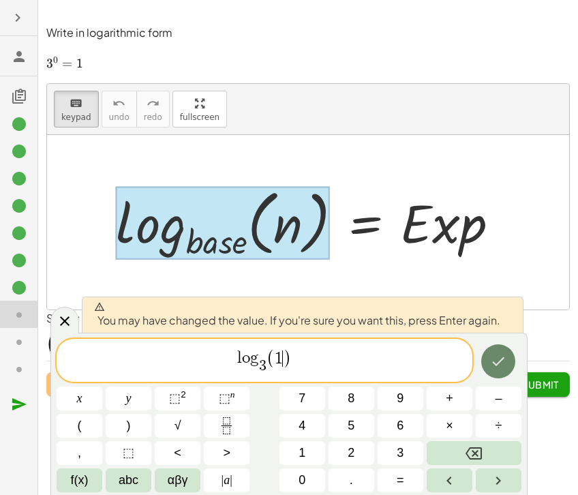
click at [511, 365] on button "Done" at bounding box center [498, 361] width 34 height 34
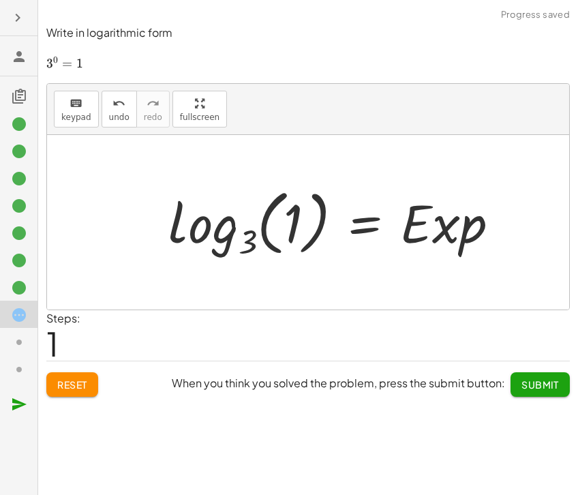
click at [421, 232] on div at bounding box center [339, 222] width 355 height 80
click at [87, 121] on span "keypad" at bounding box center [76, 117] width 30 height 10
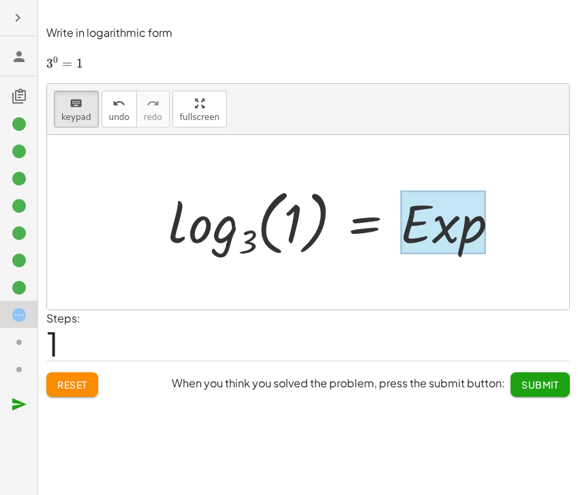
click at [443, 228] on div at bounding box center [443, 222] width 86 height 63
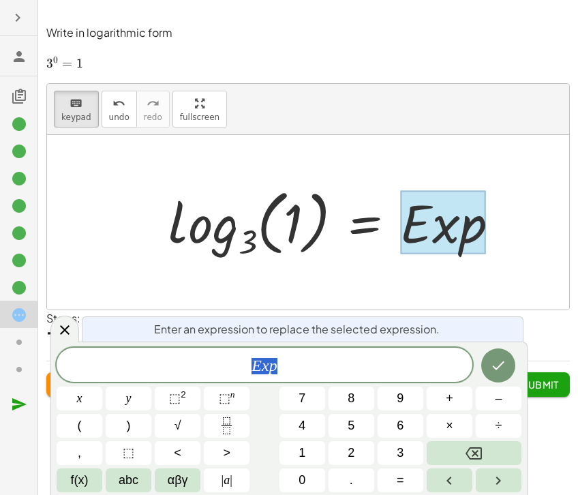
click at [443, 228] on div at bounding box center [443, 222] width 86 height 63
drag, startPoint x: 288, startPoint y: 366, endPoint x: 182, endPoint y: 378, distance: 107.1
click at [182, 378] on div "*** E x p" at bounding box center [265, 365] width 416 height 34
click at [489, 358] on button "Done" at bounding box center [498, 365] width 34 height 34
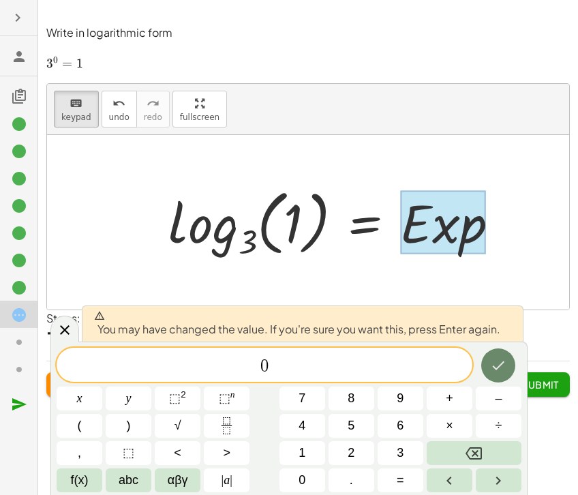
click at [489, 358] on button "Done" at bounding box center [498, 365] width 34 height 34
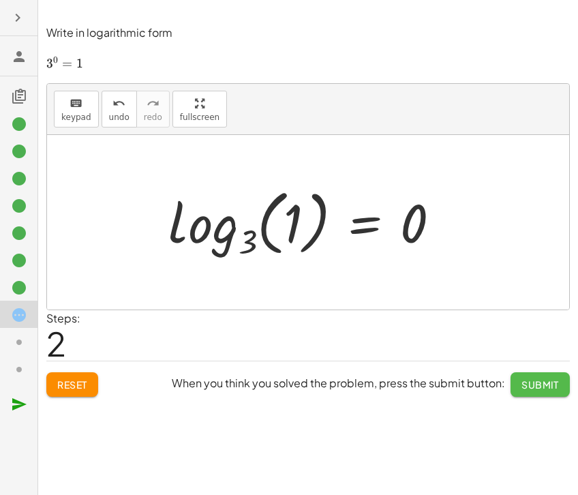
click at [529, 387] on span "Submit" at bounding box center [540, 384] width 37 height 12
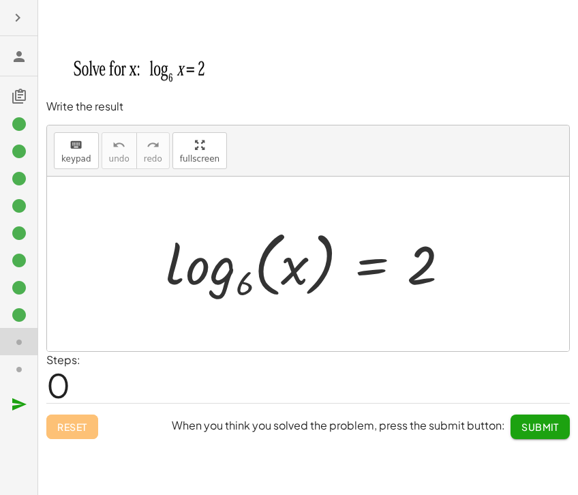
click at [205, 275] on div at bounding box center [313, 264] width 309 height 80
click at [70, 151] on icon "keyboard" at bounding box center [76, 145] width 13 height 16
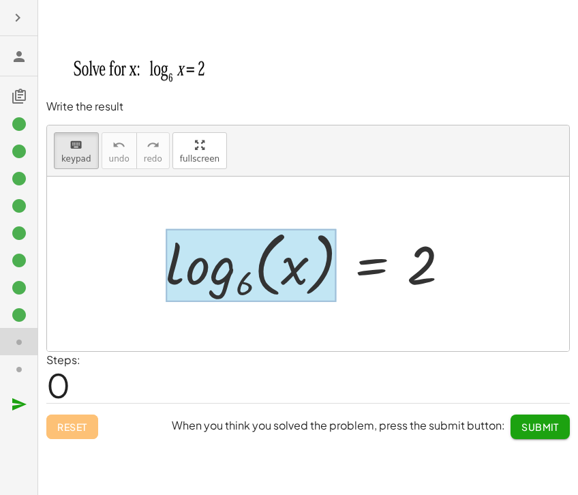
click at [230, 266] on div at bounding box center [251, 265] width 170 height 74
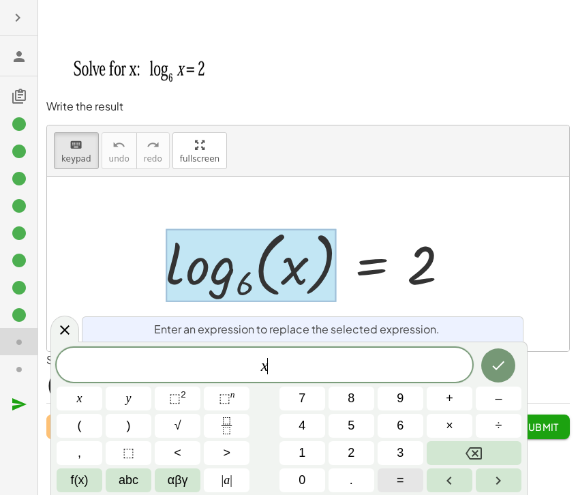
click at [398, 477] on span "=" at bounding box center [400, 480] width 7 height 18
click at [381, 429] on button "6" at bounding box center [401, 426] width 46 height 24
click at [179, 398] on span "⬚" at bounding box center [175, 398] width 12 height 14
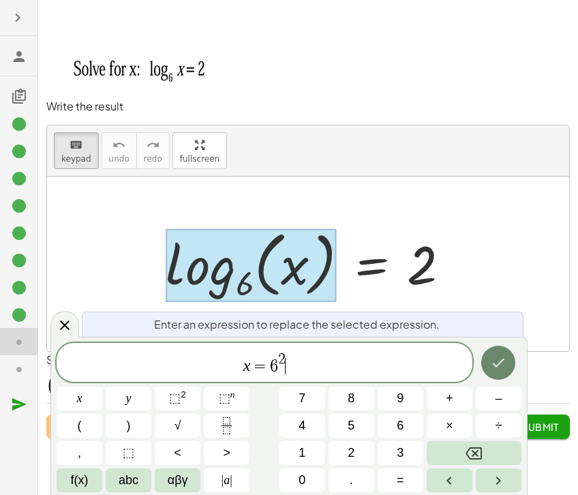
click at [502, 363] on icon "Done" at bounding box center [498, 363] width 16 height 16
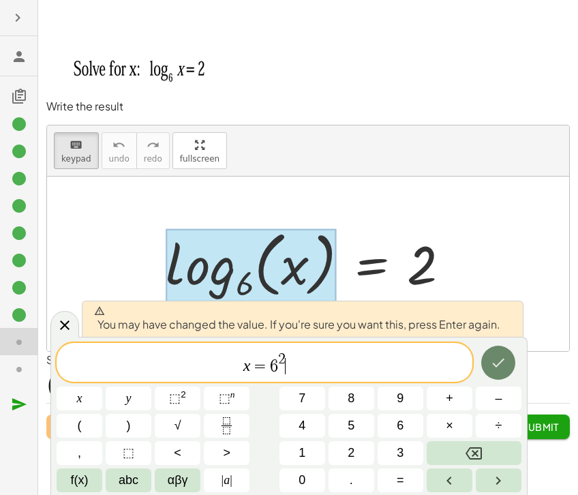
click at [502, 363] on icon "Done" at bounding box center [498, 363] width 16 height 16
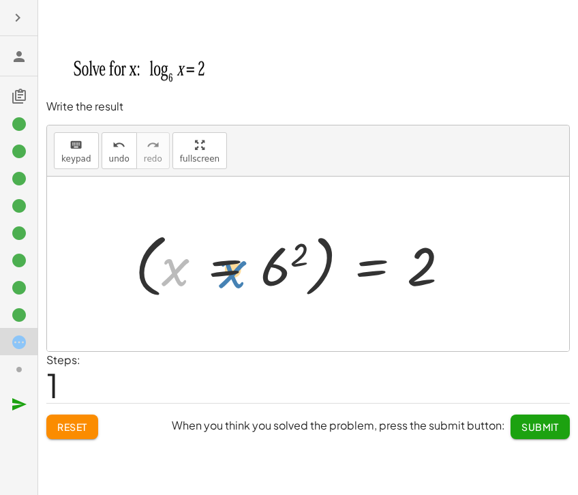
drag, startPoint x: 177, startPoint y: 269, endPoint x: 224, endPoint y: 270, distance: 47.0
click at [224, 270] on div at bounding box center [298, 264] width 340 height 76
drag, startPoint x: 172, startPoint y: 274, endPoint x: 255, endPoint y: 271, distance: 82.6
click at [255, 271] on div at bounding box center [298, 264] width 340 height 76
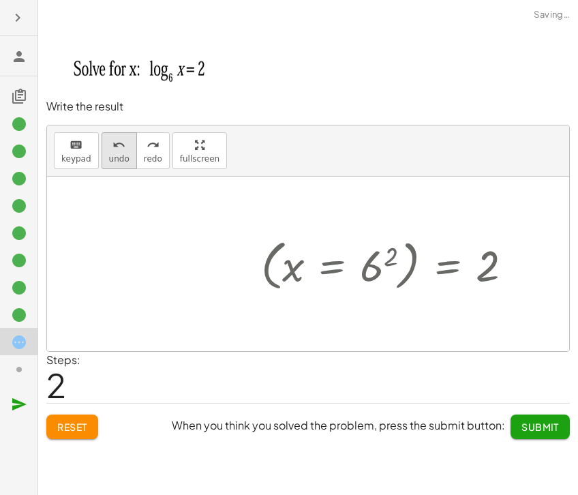
click at [109, 155] on span "undo" at bounding box center [119, 159] width 20 height 10
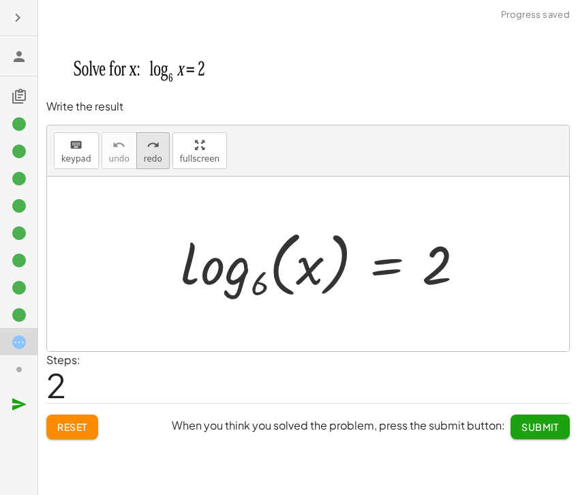
click at [159, 162] on button "redo redo" at bounding box center [152, 150] width 33 height 37
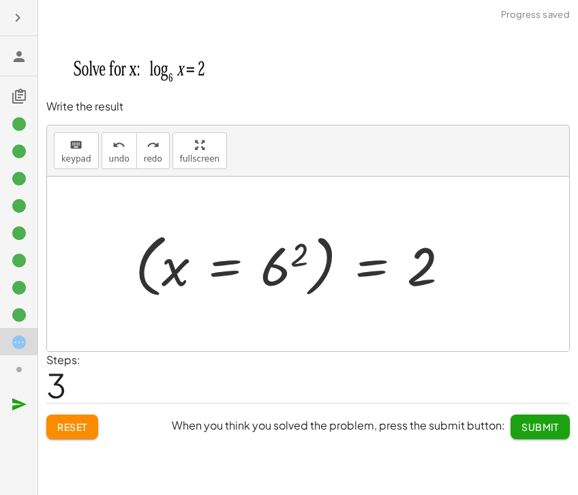
click at [146, 271] on div at bounding box center [298, 264] width 340 height 76
drag, startPoint x: 288, startPoint y: 262, endPoint x: 334, endPoint y: 262, distance: 46.4
click at [334, 262] on div at bounding box center [298, 264] width 340 height 76
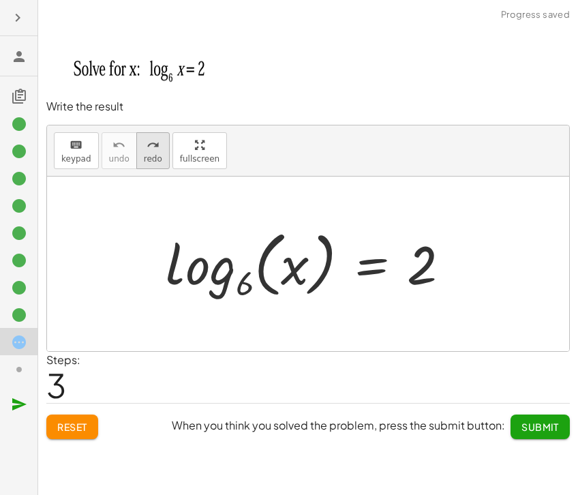
click at [152, 157] on span "redo" at bounding box center [153, 159] width 18 height 10
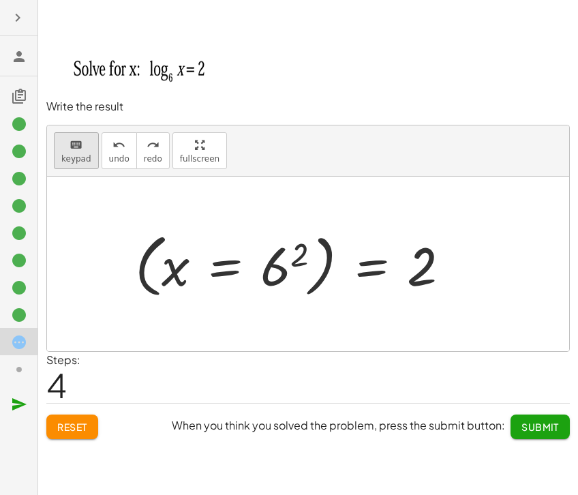
click at [82, 164] on span "keypad" at bounding box center [76, 159] width 30 height 10
click at [425, 271] on div at bounding box center [422, 267] width 30 height 61
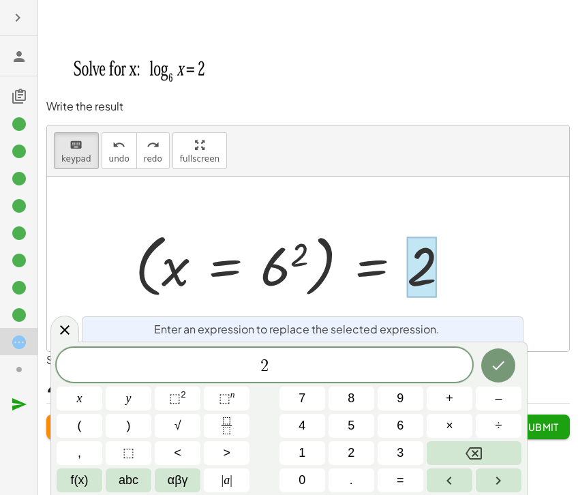
click at [425, 271] on div at bounding box center [422, 267] width 30 height 61
drag, startPoint x: 298, startPoint y: 359, endPoint x: 147, endPoint y: 357, distance: 150.7
click at [173, 358] on span "2" at bounding box center [265, 366] width 416 height 19
click at [496, 374] on button "Done" at bounding box center [498, 365] width 34 height 34
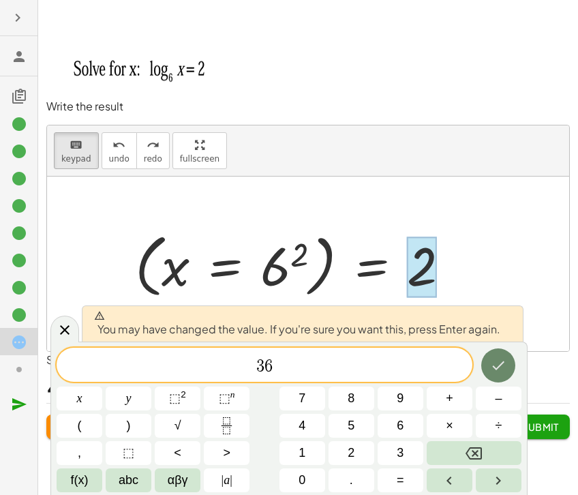
click at [496, 374] on button "Done" at bounding box center [498, 365] width 34 height 34
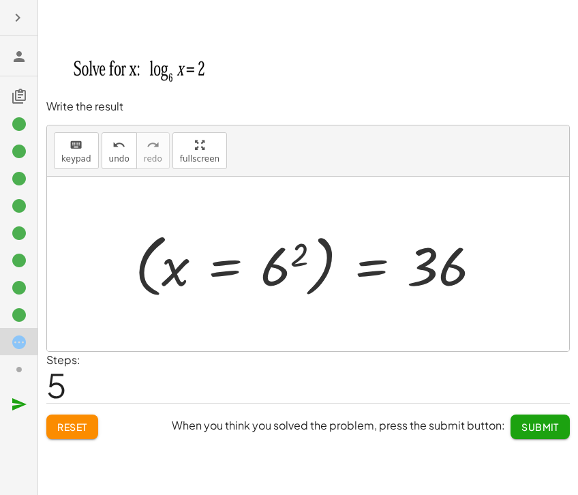
click at [528, 431] on span "Submit" at bounding box center [540, 427] width 37 height 12
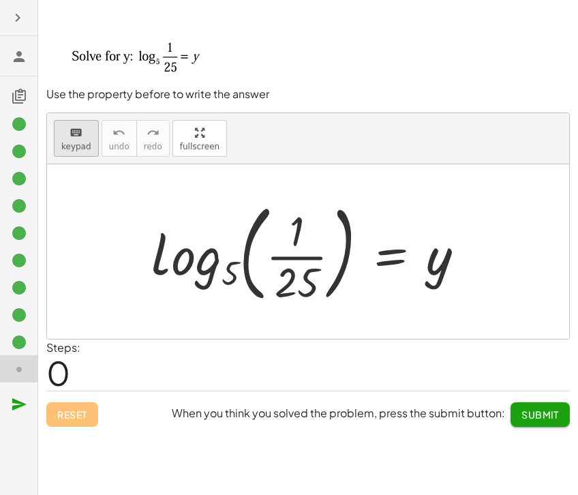
click at [69, 151] on span "keypad" at bounding box center [76, 147] width 30 height 10
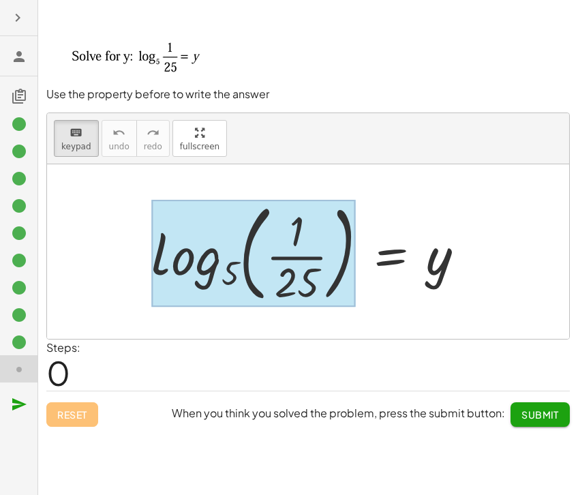
click at [211, 257] on div at bounding box center [253, 253] width 205 height 106
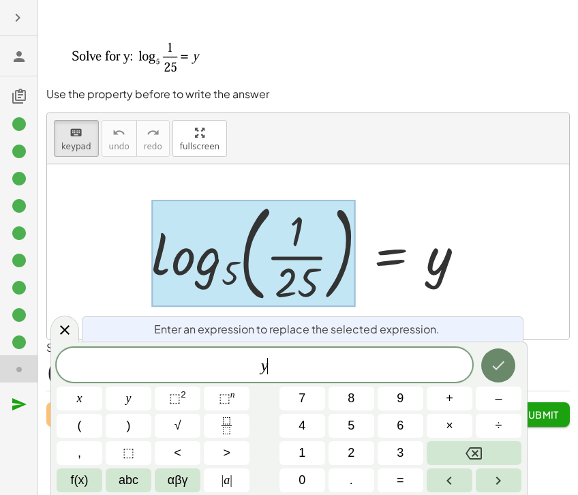
click at [504, 372] on icon "Done" at bounding box center [498, 365] width 16 height 16
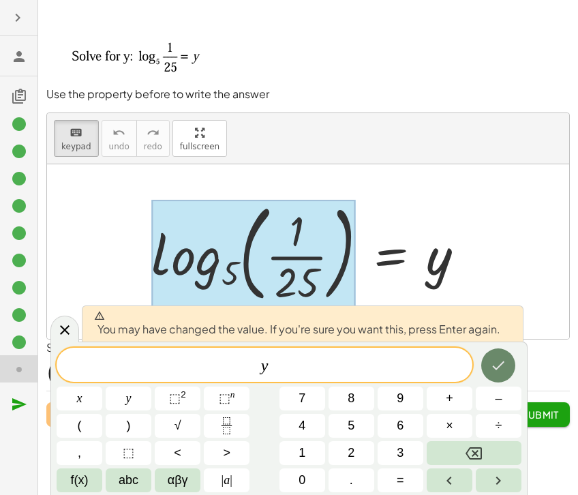
click at [513, 358] on button "Done" at bounding box center [498, 365] width 34 height 34
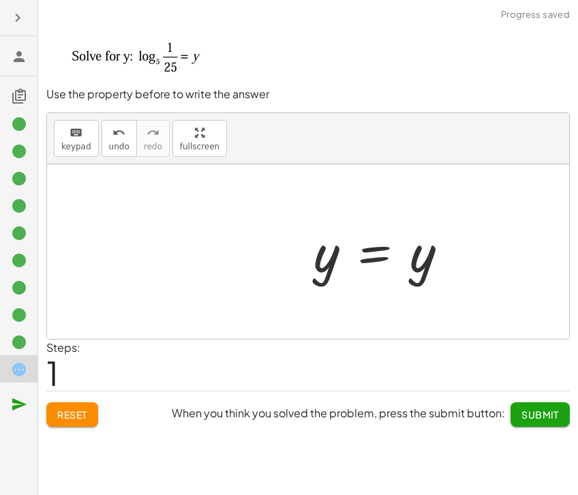
click at [427, 266] on div at bounding box center [387, 251] width 160 height 67
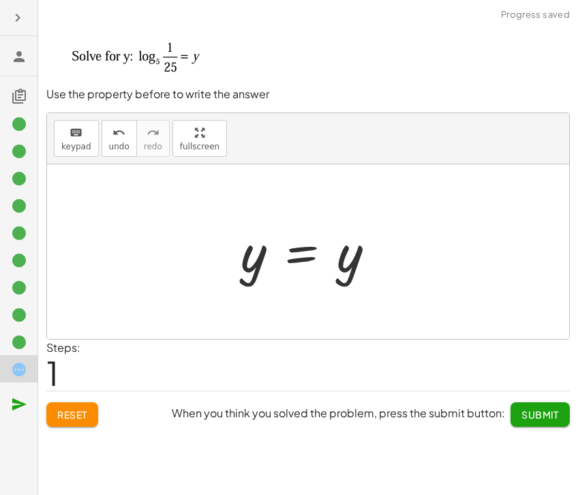
click at [427, 266] on div at bounding box center [308, 251] width 522 height 175
click at [350, 268] on div at bounding box center [314, 251] width 160 height 67
click at [73, 136] on icon "keyboard" at bounding box center [76, 133] width 13 height 16
click at [344, 258] on div at bounding box center [314, 251] width 160 height 67
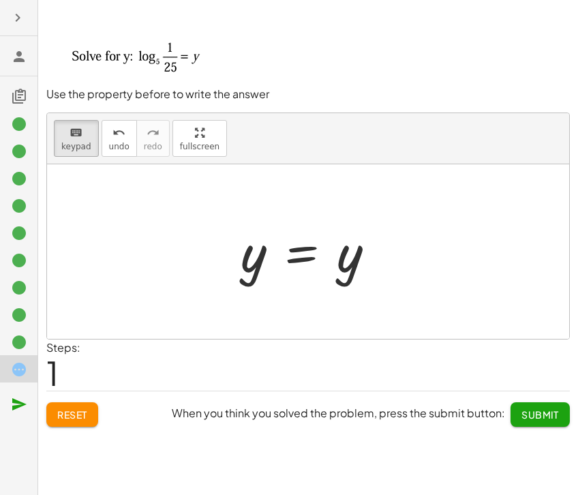
click at [344, 258] on div at bounding box center [314, 251] width 160 height 67
click at [343, 270] on div at bounding box center [314, 251] width 160 height 67
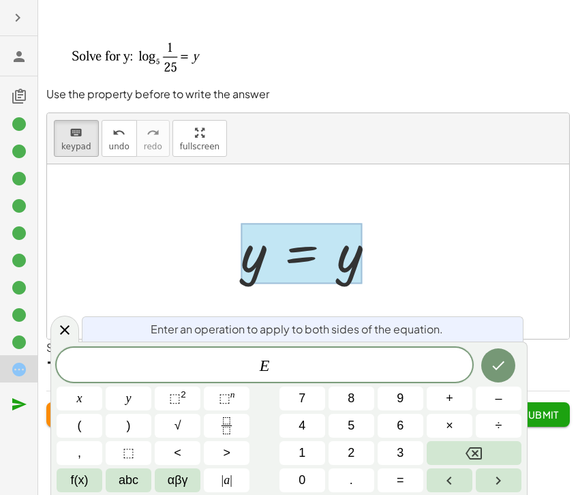
click at [380, 262] on div at bounding box center [314, 251] width 160 height 67
click at [67, 322] on icon at bounding box center [65, 330] width 16 height 16
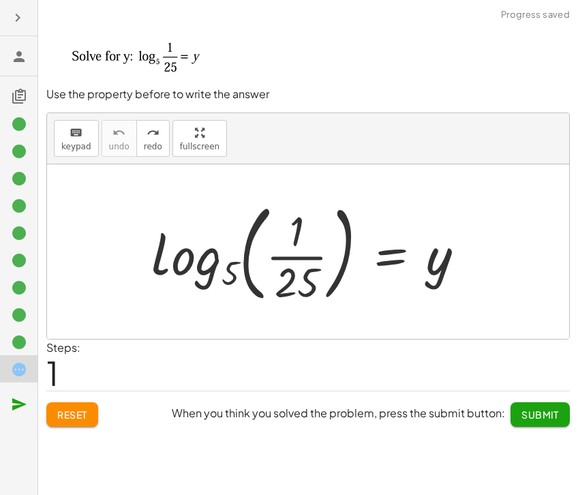
click at [440, 269] on div at bounding box center [314, 251] width 338 height 113
click at [80, 146] on span "keypad" at bounding box center [76, 147] width 30 height 10
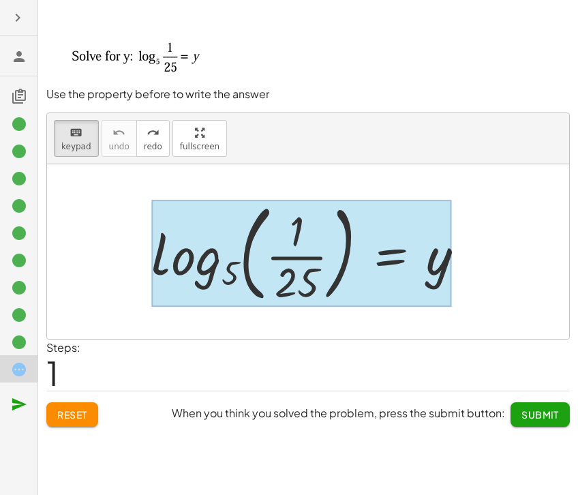
click at [413, 268] on div at bounding box center [301, 253] width 301 height 106
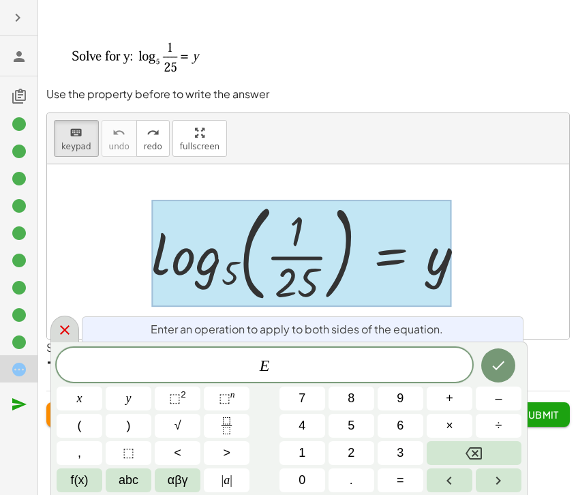
click at [65, 332] on icon at bounding box center [65, 330] width 16 height 16
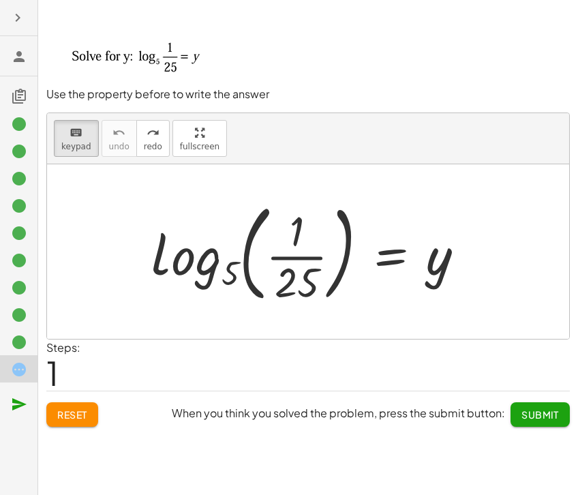
click at [433, 269] on div at bounding box center [314, 251] width 338 height 113
drag, startPoint x: 304, startPoint y: 223, endPoint x: 308, endPoint y: 274, distance: 51.3
click at [95, 136] on button "keyboard keypad" at bounding box center [76, 138] width 45 height 37
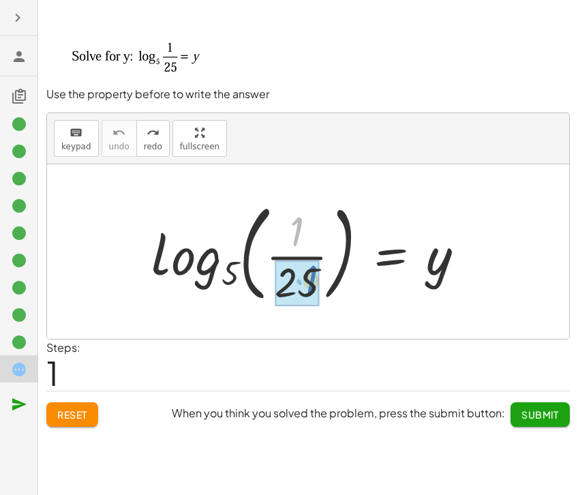
drag, startPoint x: 301, startPoint y: 236, endPoint x: 316, endPoint y: 284, distance: 50.5
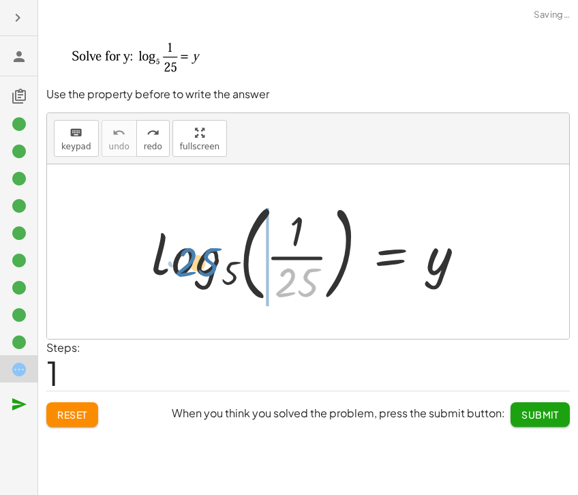
drag, startPoint x: 308, startPoint y: 287, endPoint x: 209, endPoint y: 267, distance: 101.6
click at [209, 267] on div at bounding box center [314, 251] width 338 height 113
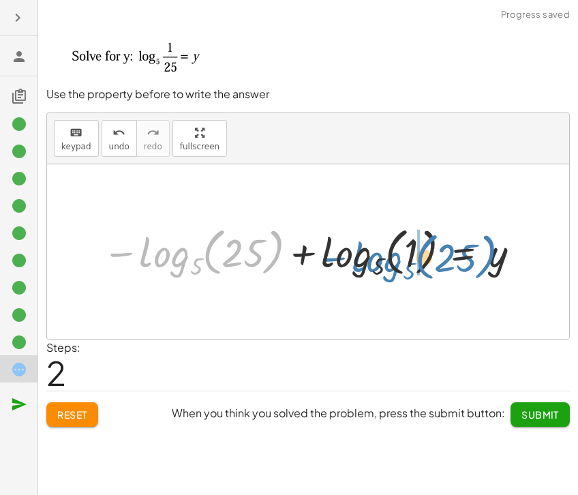
drag, startPoint x: 173, startPoint y: 260, endPoint x: 386, endPoint y: 265, distance: 212.8
click at [386, 265] on div at bounding box center [313, 252] width 436 height 60
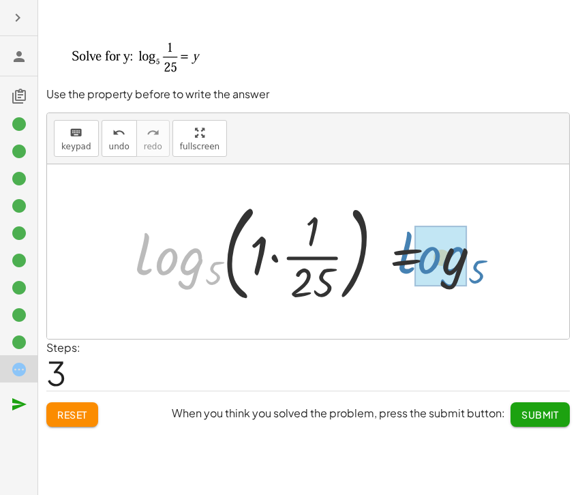
drag, startPoint x: 183, startPoint y: 269, endPoint x: 447, endPoint y: 267, distance: 263.2
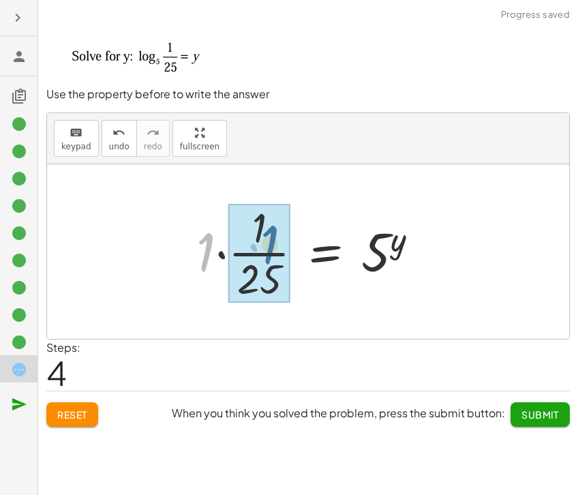
drag, startPoint x: 215, startPoint y: 252, endPoint x: 279, endPoint y: 244, distance: 64.5
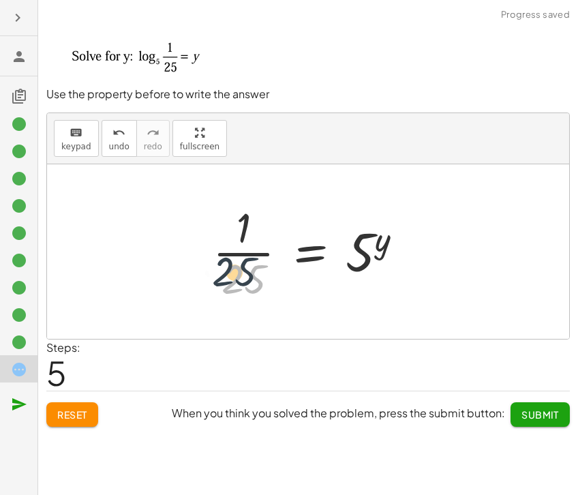
drag, startPoint x: 267, startPoint y: 269, endPoint x: 269, endPoint y: 258, distance: 11.2
click at [257, 258] on div at bounding box center [313, 251] width 215 height 105
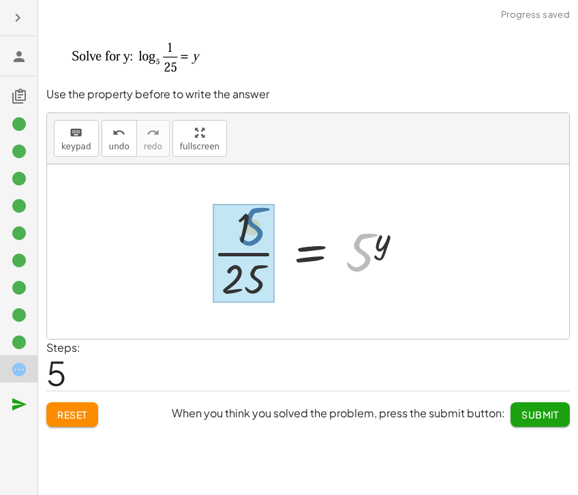
drag, startPoint x: 357, startPoint y: 250, endPoint x: 241, endPoint y: 226, distance: 119.1
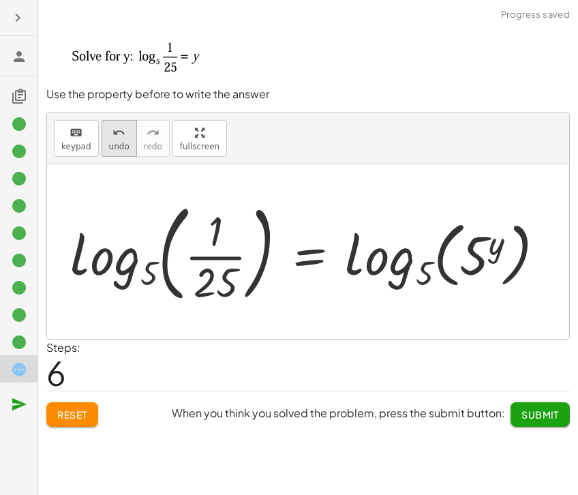
click at [112, 149] on span "undo" at bounding box center [119, 147] width 20 height 10
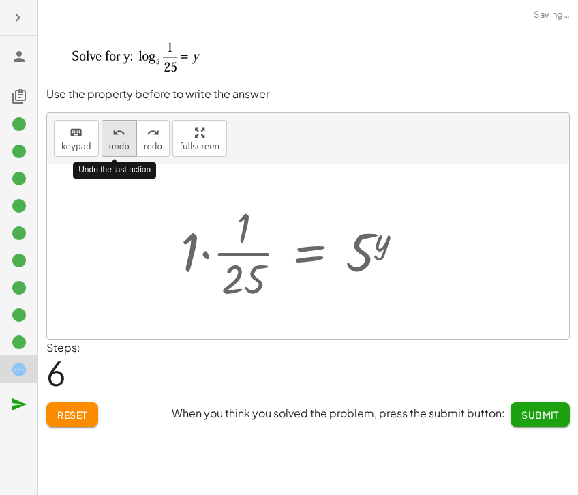
click at [112, 149] on span "undo" at bounding box center [119, 147] width 20 height 10
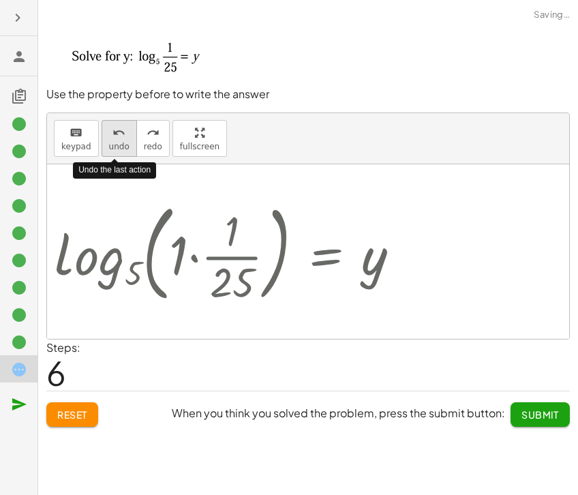
click at [112, 149] on span "undo" at bounding box center [119, 147] width 20 height 10
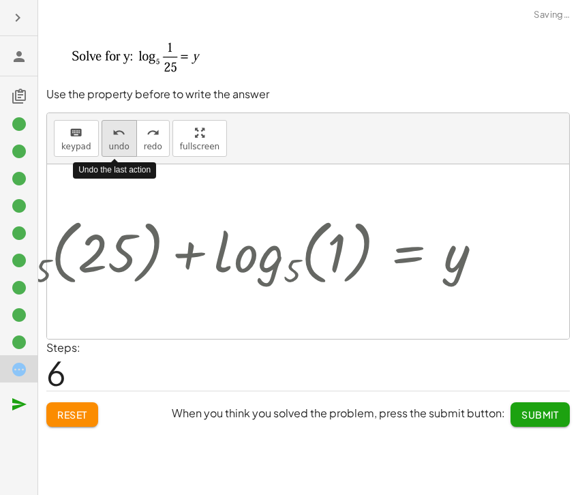
click at [112, 149] on span "undo" at bounding box center [119, 147] width 20 height 10
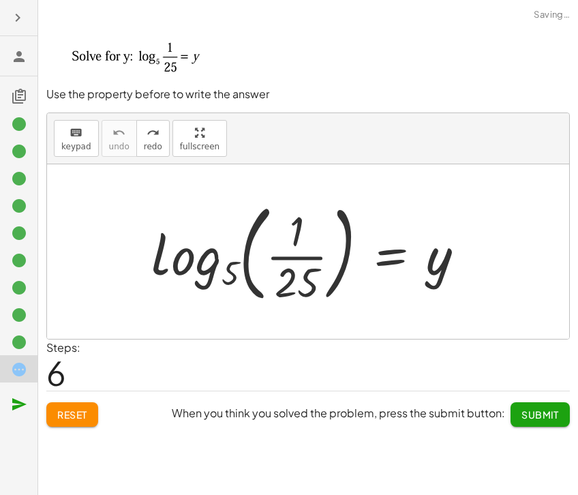
click at [267, 255] on div at bounding box center [314, 251] width 338 height 113
click at [180, 256] on div at bounding box center [314, 251] width 338 height 113
click at [292, 282] on div at bounding box center [314, 251] width 338 height 113
drag, startPoint x: 325, startPoint y: 236, endPoint x: 296, endPoint y: 231, distance: 29.0
click at [296, 231] on div at bounding box center [314, 251] width 338 height 113
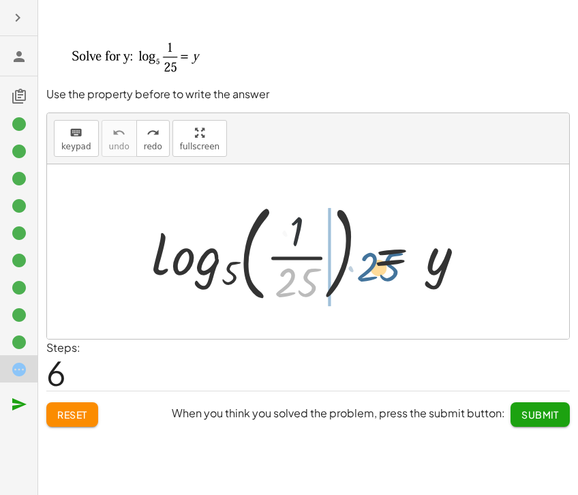
drag, startPoint x: 301, startPoint y: 284, endPoint x: 385, endPoint y: 269, distance: 85.3
click at [385, 269] on div at bounding box center [314, 251] width 338 height 113
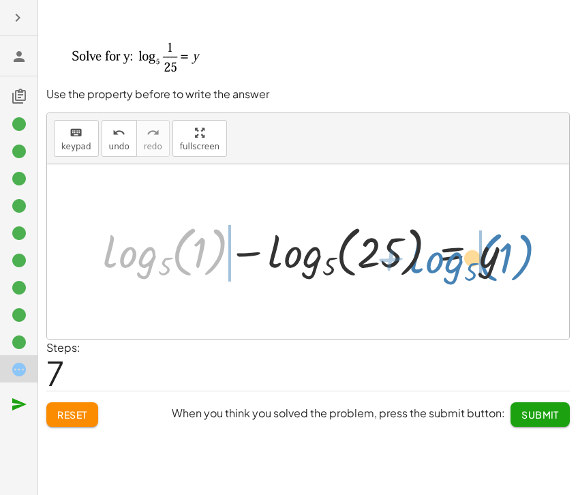
drag, startPoint x: 207, startPoint y: 256, endPoint x: 514, endPoint y: 261, distance: 306.8
click at [514, 261] on div at bounding box center [313, 252] width 434 height 64
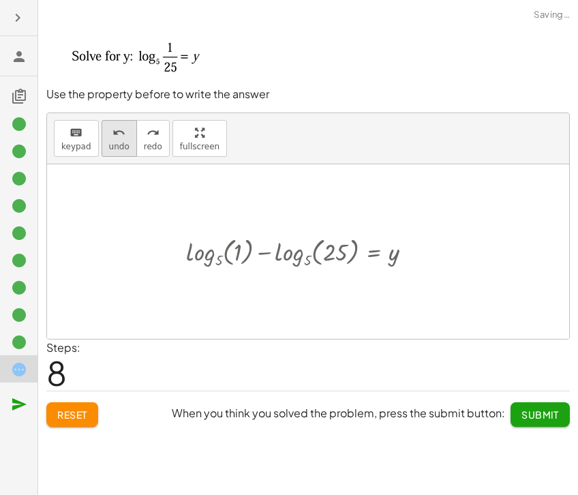
click at [119, 148] on span "undo" at bounding box center [119, 147] width 20 height 10
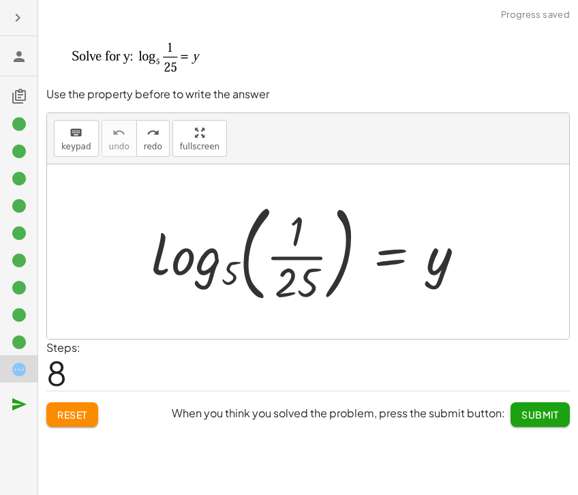
click at [148, 247] on div at bounding box center [314, 251] width 338 height 113
click at [196, 252] on div at bounding box center [314, 251] width 338 height 113
click at [261, 280] on div at bounding box center [314, 251] width 338 height 113
click at [262, 280] on div at bounding box center [314, 251] width 338 height 113
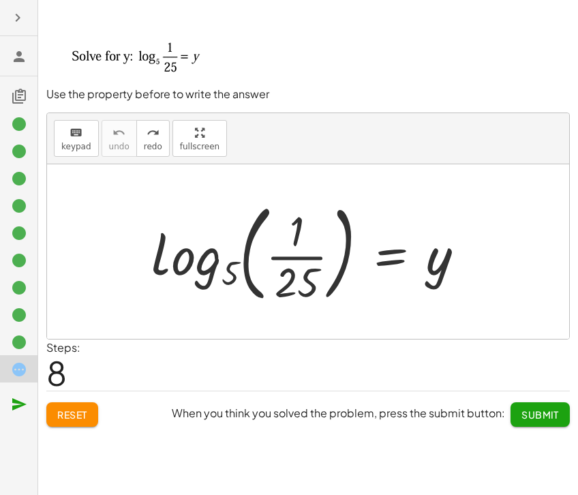
click at [443, 269] on div at bounding box center [314, 251] width 338 height 113
click at [70, 134] on icon "keyboard" at bounding box center [76, 133] width 13 height 16
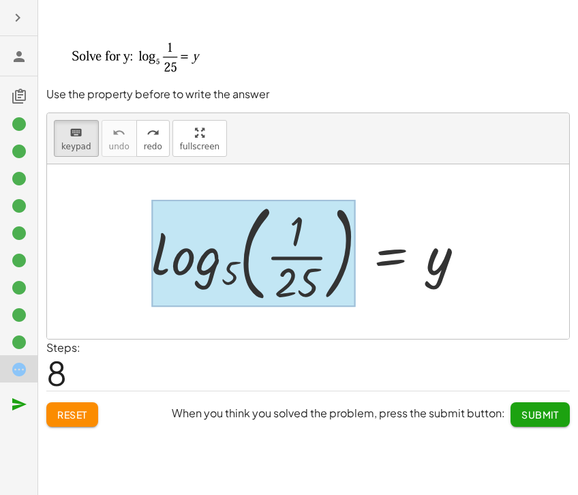
click at [223, 267] on div at bounding box center [253, 253] width 205 height 106
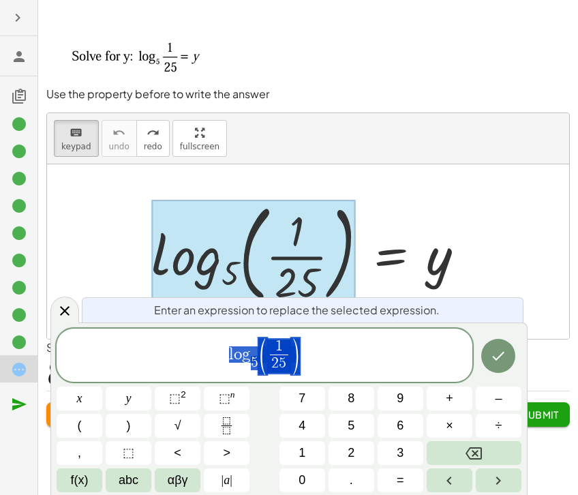
click at [223, 267] on div at bounding box center [253, 253] width 205 height 106
drag, startPoint x: 309, startPoint y: 362, endPoint x: 130, endPoint y: 349, distance: 179.8
click at [130, 349] on span "l o g 5 ​ ( 1 2 5 ​ ) ​" at bounding box center [265, 356] width 416 height 39
click at [138, 483] on span "abc" at bounding box center [129, 480] width 20 height 18
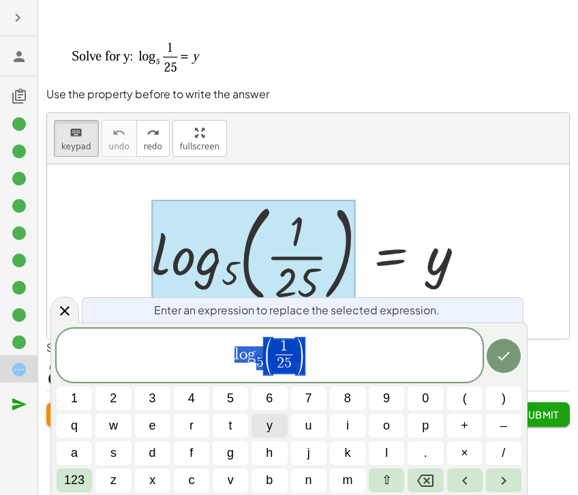
click at [280, 424] on button "y" at bounding box center [269, 426] width 35 height 24
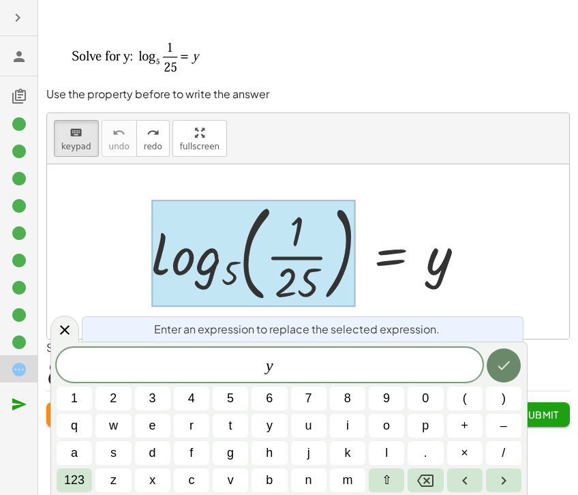
click at [505, 362] on icon "Done" at bounding box center [504, 365] width 16 height 16
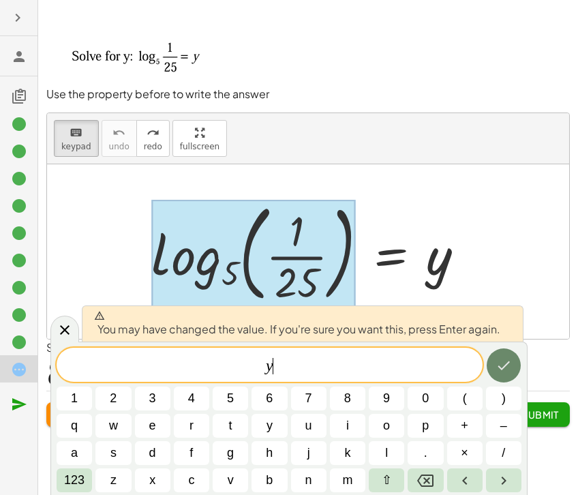
click at [512, 363] on button "Done" at bounding box center [504, 365] width 34 height 34
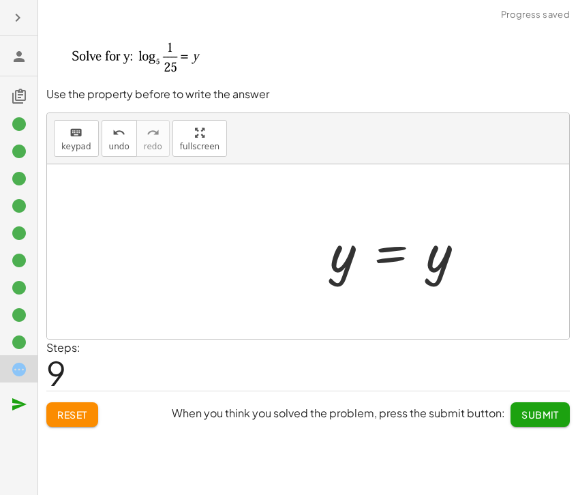
drag, startPoint x: 465, startPoint y: 289, endPoint x: 456, endPoint y: 284, distance: 10.4
click at [463, 287] on div "log 5 ( , · 1 · 25 ) = y log 5 ( , · 1 · 25 ) = y y" at bounding box center [398, 252] width 177 height 74
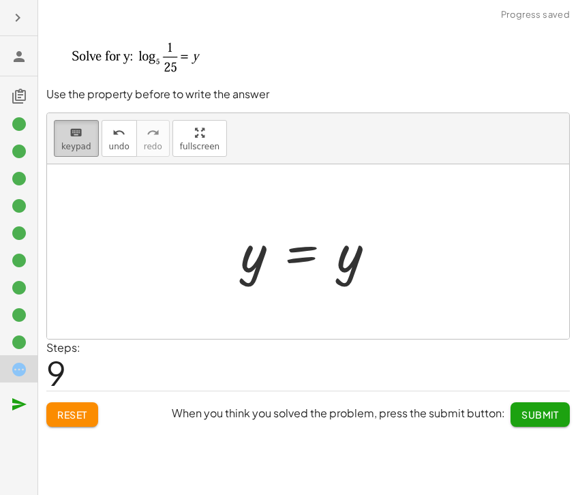
click at [84, 145] on span "keypad" at bounding box center [76, 147] width 30 height 10
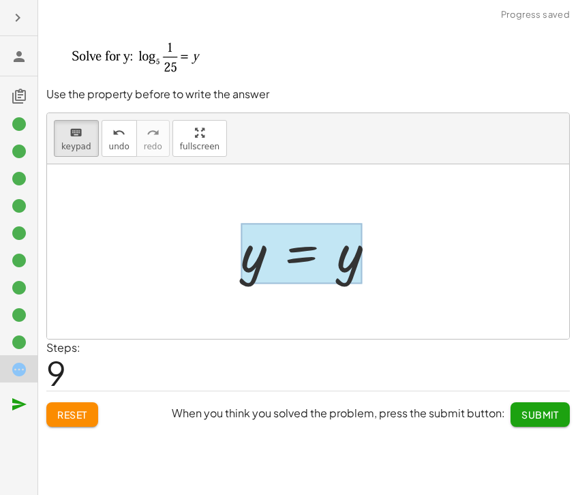
click at [314, 258] on div at bounding box center [302, 253] width 122 height 61
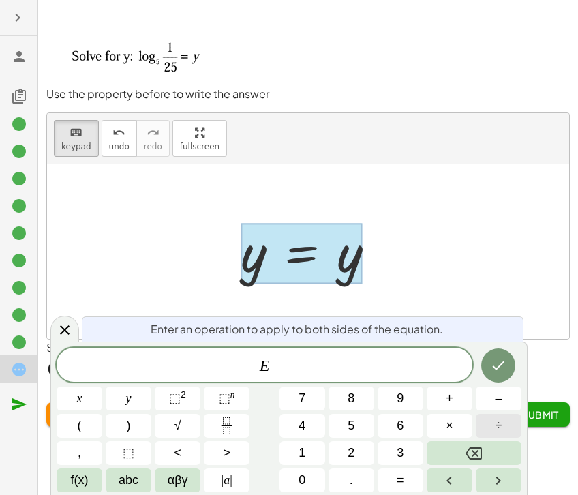
click at [496, 425] on span "÷" at bounding box center [499, 426] width 7 height 18
click at [474, 446] on icon "Backspace" at bounding box center [474, 453] width 16 height 16
click at [503, 402] on button "–" at bounding box center [499, 399] width 46 height 24
click at [351, 451] on span "2" at bounding box center [351, 453] width 7 height 18
click at [514, 368] on button "Done" at bounding box center [498, 365] width 34 height 34
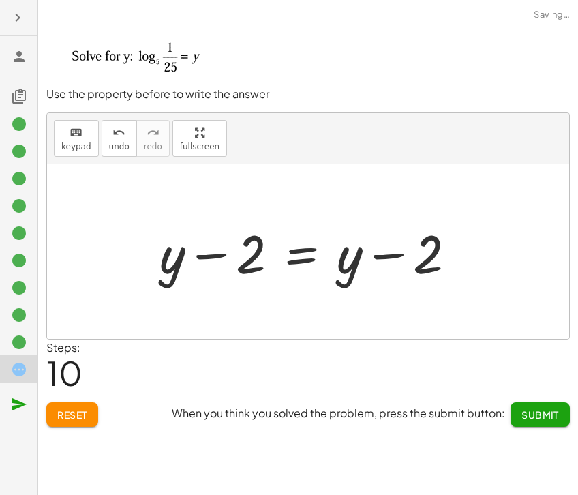
click at [511, 367] on div "Steps: 10" at bounding box center [308, 365] width 524 height 50
click at [296, 277] on div at bounding box center [313, 252] width 321 height 70
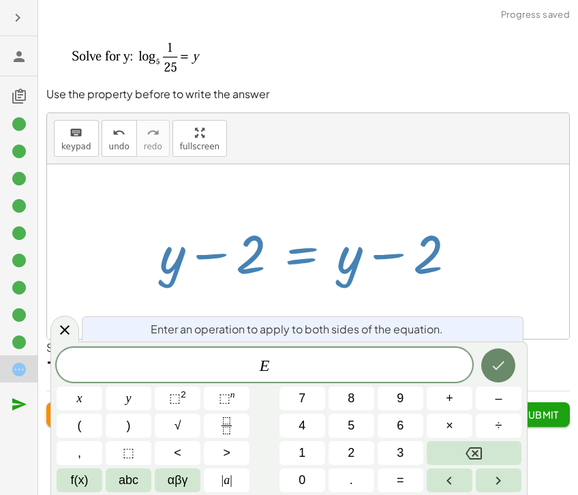
click at [503, 356] on button "Done" at bounding box center [498, 365] width 34 height 34
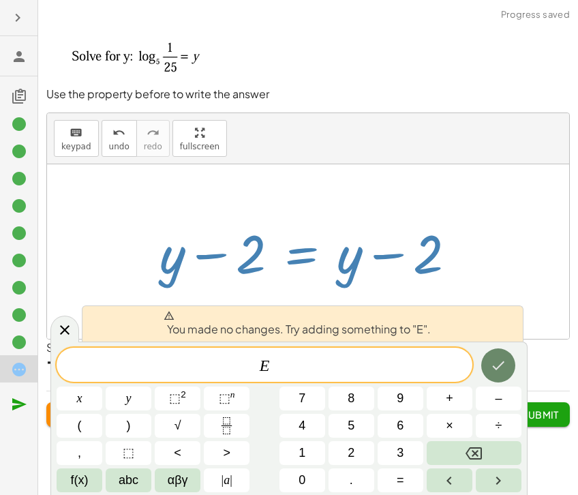
click at [498, 358] on icon "Done" at bounding box center [498, 365] width 16 height 16
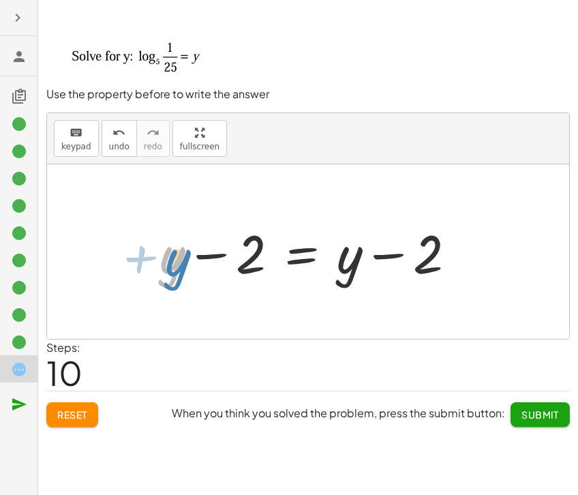
click at [187, 268] on div at bounding box center [313, 252] width 321 height 70
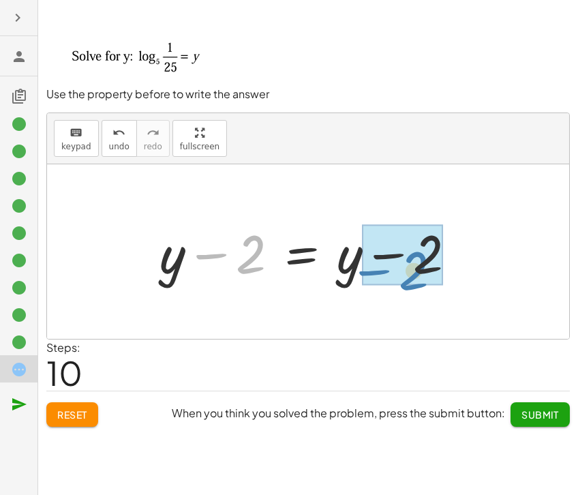
drag, startPoint x: 249, startPoint y: 260, endPoint x: 412, endPoint y: 277, distance: 163.8
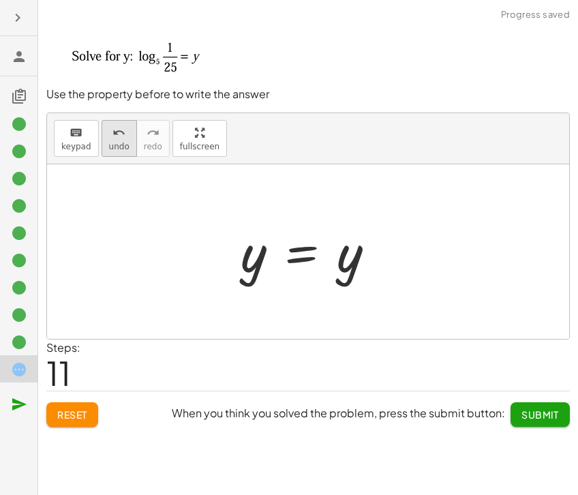
click at [112, 142] on span "undo" at bounding box center [119, 147] width 20 height 10
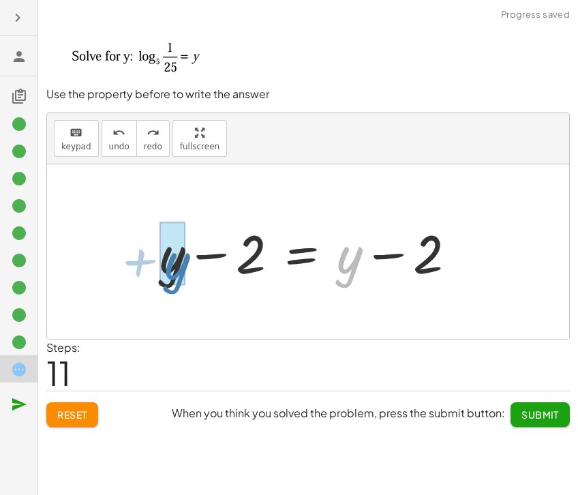
drag, startPoint x: 344, startPoint y: 259, endPoint x: 170, endPoint y: 265, distance: 174.0
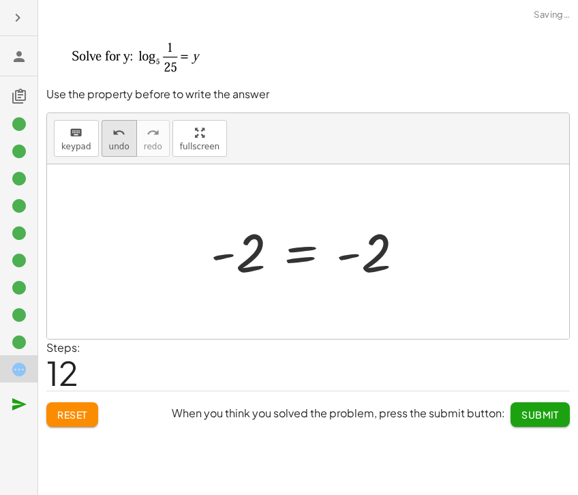
click at [115, 143] on span "undo" at bounding box center [119, 147] width 20 height 10
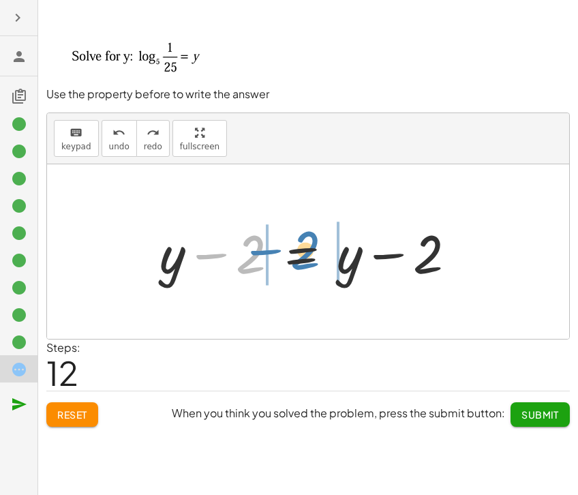
drag, startPoint x: 254, startPoint y: 256, endPoint x: 308, endPoint y: 252, distance: 54.7
click at [308, 252] on div at bounding box center [313, 252] width 321 height 70
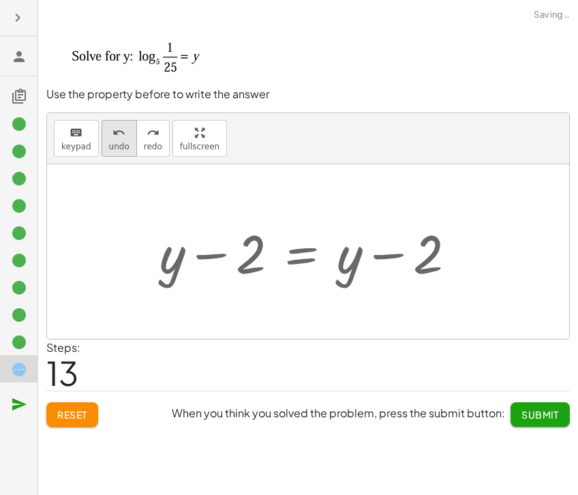
click at [117, 148] on span "undo" at bounding box center [119, 147] width 20 height 10
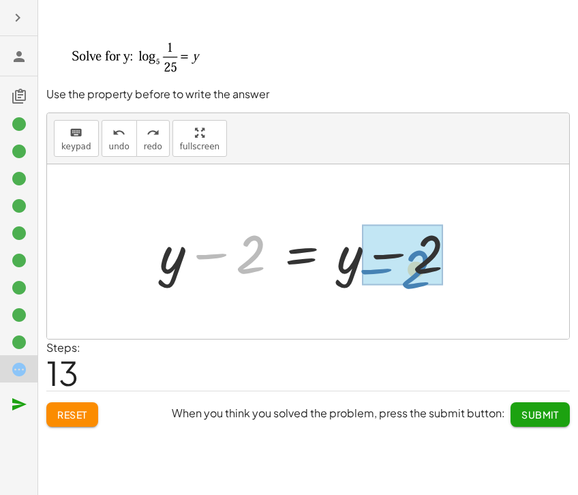
drag, startPoint x: 254, startPoint y: 249, endPoint x: 419, endPoint y: 264, distance: 165.7
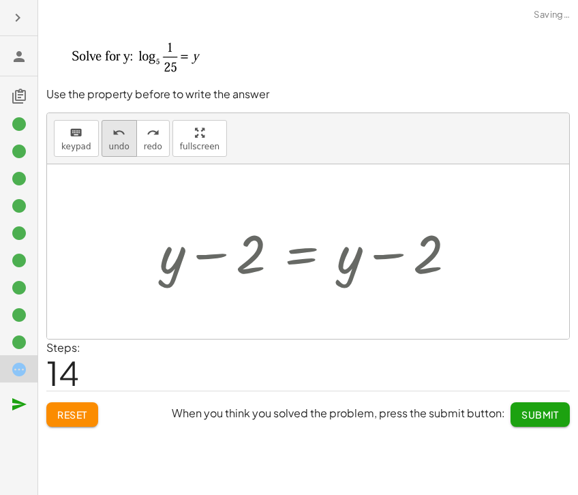
click at [117, 151] on span "undo" at bounding box center [119, 147] width 20 height 10
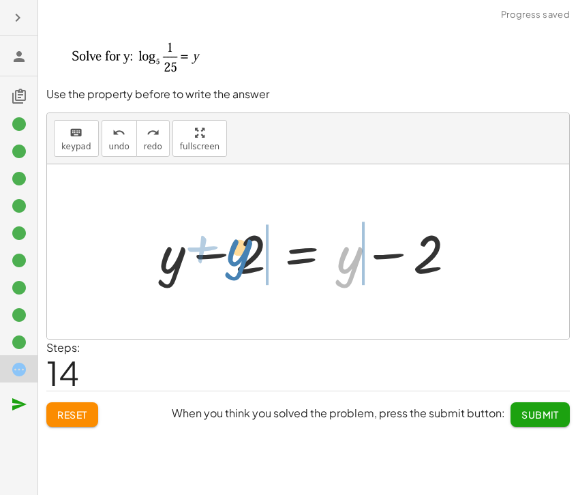
drag, startPoint x: 349, startPoint y: 264, endPoint x: 253, endPoint y: 258, distance: 96.3
click at [253, 258] on div at bounding box center [313, 252] width 321 height 70
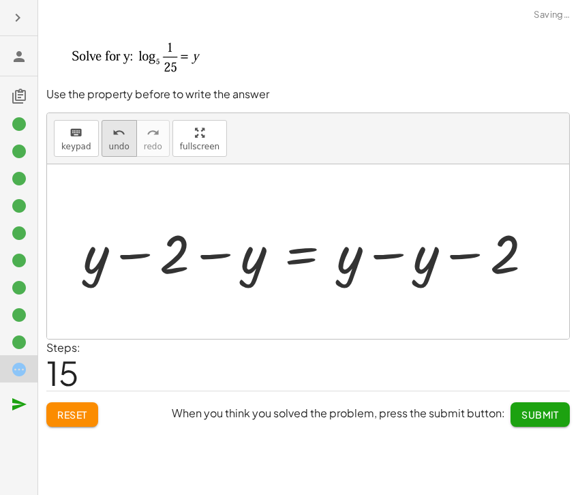
click at [125, 149] on button "undo undo" at bounding box center [119, 138] width 35 height 37
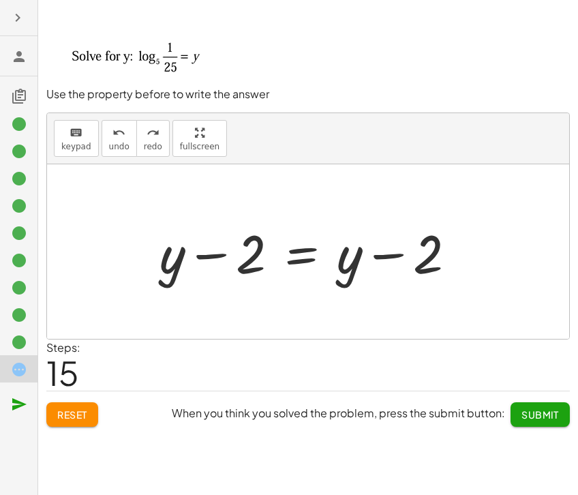
click at [543, 416] on span "Submit" at bounding box center [540, 414] width 37 height 12
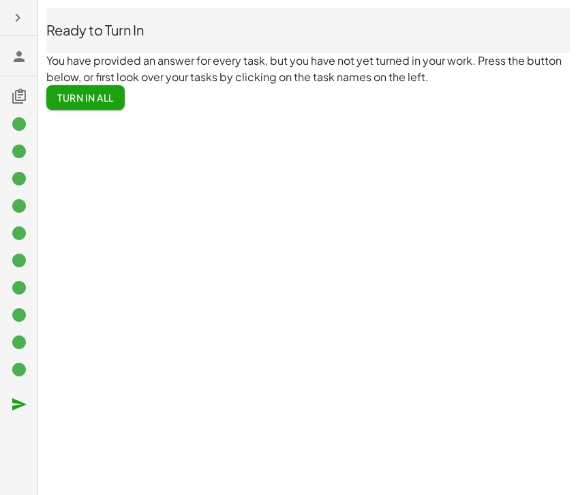
click at [18, 121] on icon at bounding box center [19, 124] width 16 height 16
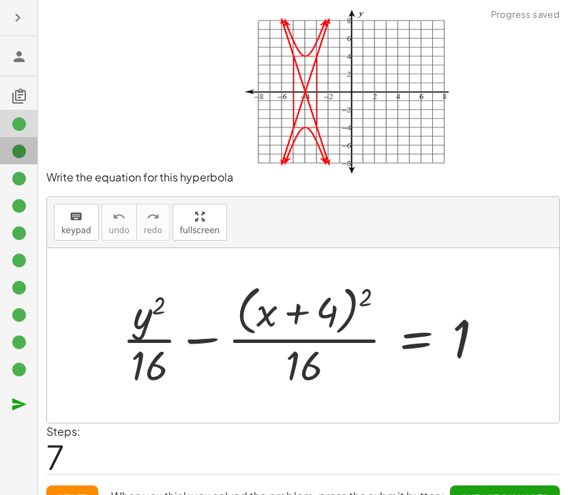
click at [18, 151] on icon at bounding box center [19, 151] width 16 height 16
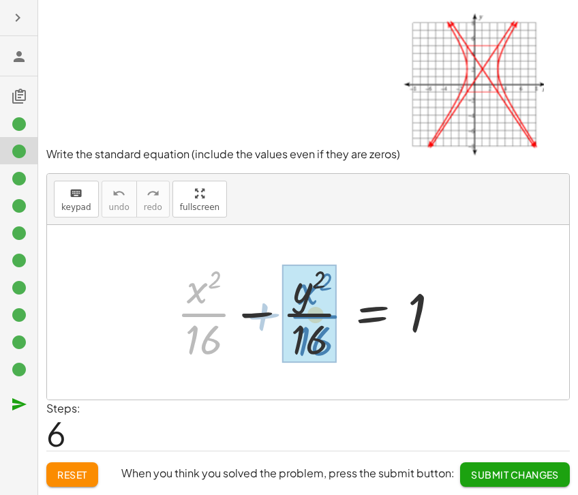
drag, startPoint x: 191, startPoint y: 316, endPoint x: 301, endPoint y: 316, distance: 109.8
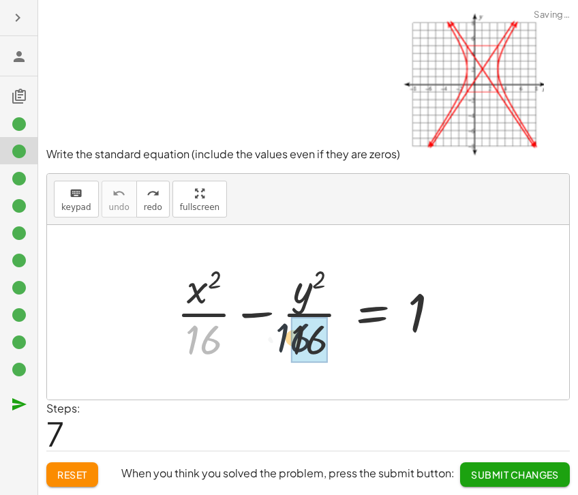
drag, startPoint x: 215, startPoint y: 331, endPoint x: 332, endPoint y: 331, distance: 117.3
click at [332, 331] on div at bounding box center [313, 312] width 287 height 105
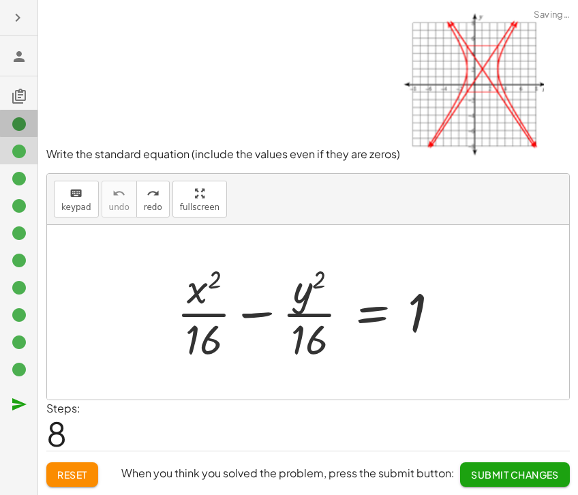
click at [12, 130] on icon at bounding box center [19, 124] width 16 height 16
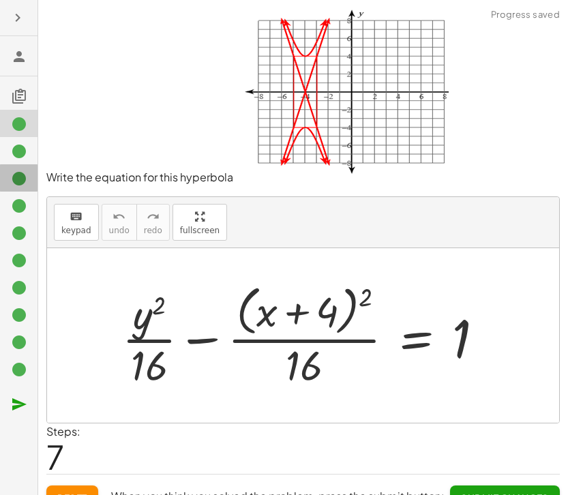
click at [14, 182] on icon at bounding box center [19, 178] width 16 height 16
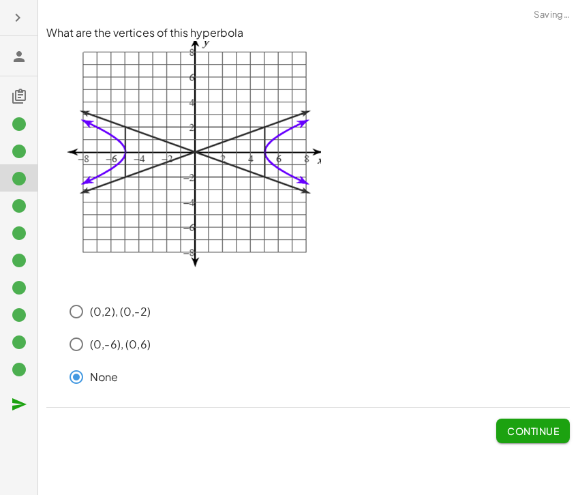
click at [22, 209] on icon at bounding box center [19, 206] width 16 height 16
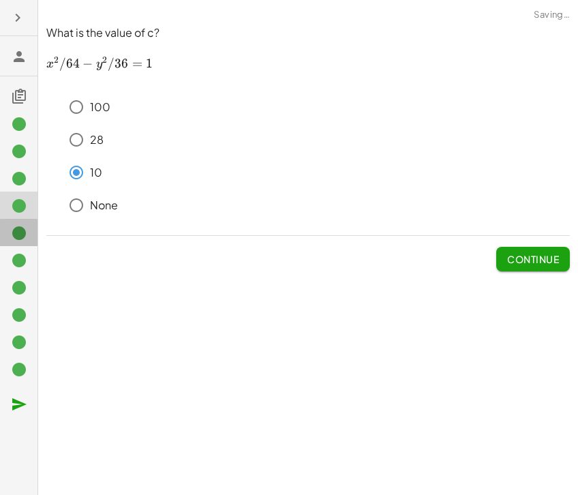
click at [18, 231] on icon at bounding box center [19, 233] width 16 height 16
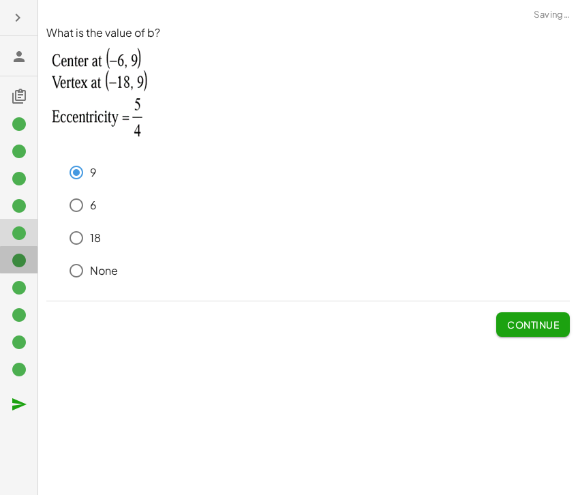
click at [14, 260] on icon at bounding box center [19, 260] width 16 height 16
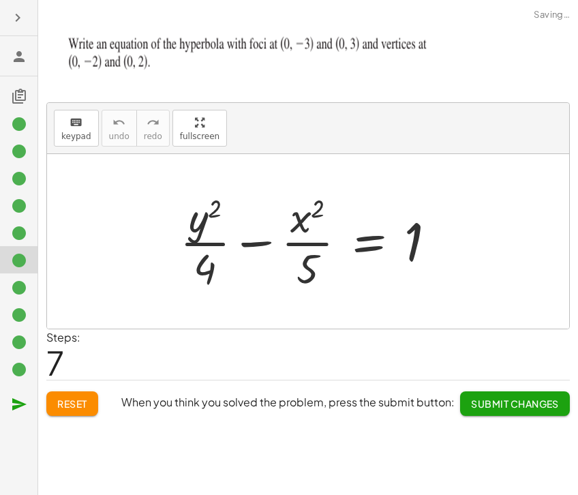
click at [12, 283] on icon at bounding box center [19, 288] width 16 height 16
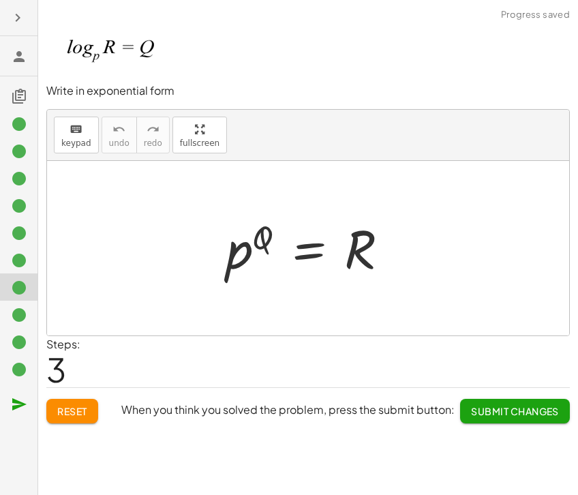
click at [16, 306] on div at bounding box center [24, 315] width 27 height 18
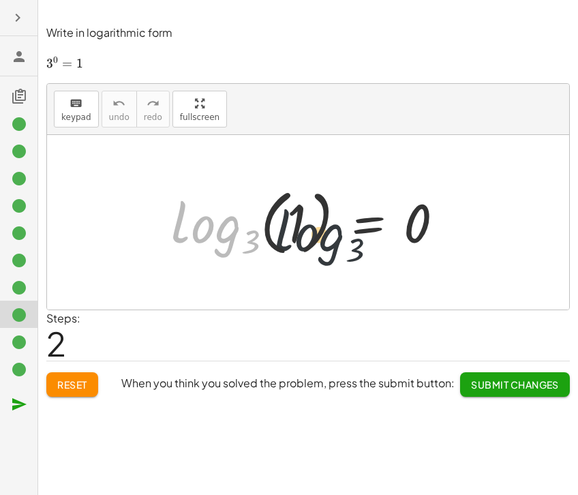
drag, startPoint x: 207, startPoint y: 234, endPoint x: 335, endPoint y: 239, distance: 129.0
click at [335, 239] on div at bounding box center [312, 222] width 297 height 80
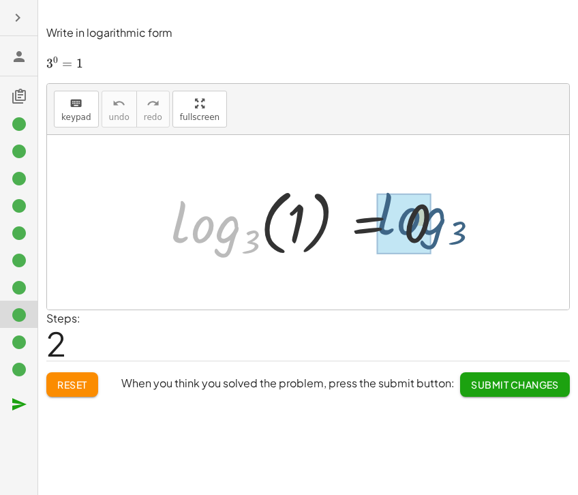
drag, startPoint x: 202, startPoint y: 230, endPoint x: 413, endPoint y: 217, distance: 211.7
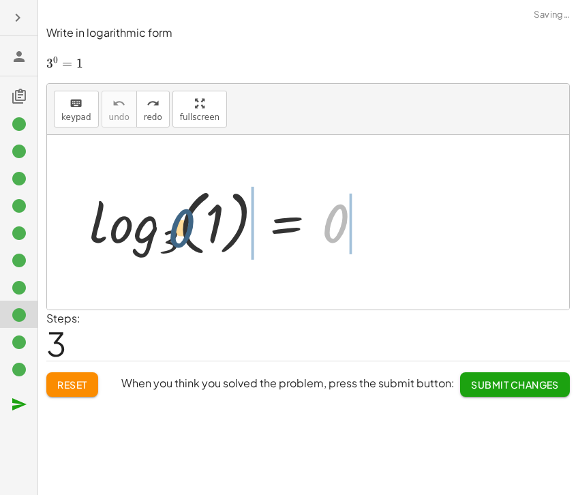
drag, startPoint x: 344, startPoint y: 220, endPoint x: 188, endPoint y: 221, distance: 155.4
click at [171, 221] on div at bounding box center [230, 222] width 297 height 80
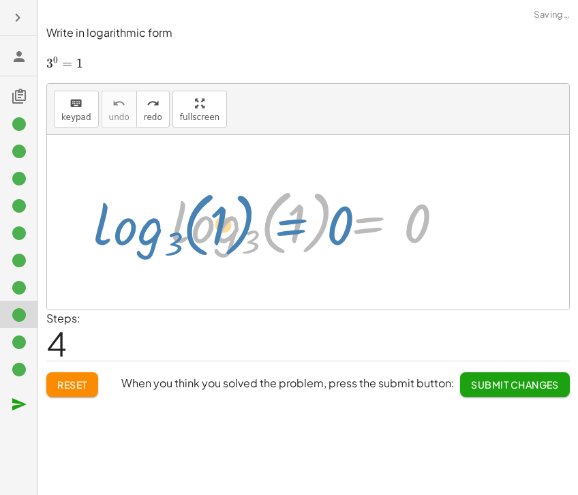
drag, startPoint x: 367, startPoint y: 237, endPoint x: 294, endPoint y: 241, distance: 73.7
click at [294, 241] on div at bounding box center [312, 222] width 297 height 80
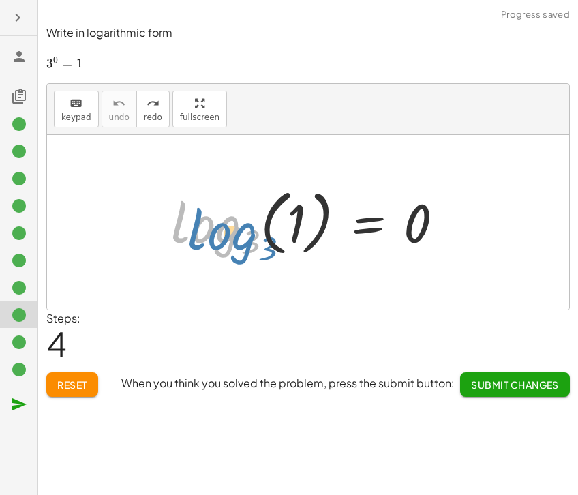
drag, startPoint x: 200, startPoint y: 209, endPoint x: 230, endPoint y: 220, distance: 32.2
click at [201, 219] on div at bounding box center [312, 222] width 297 height 80
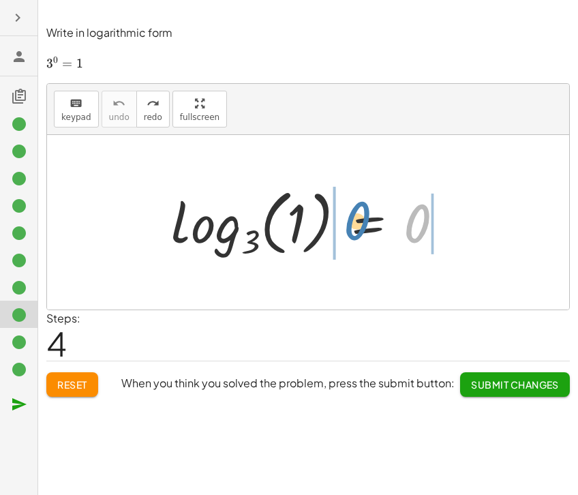
drag, startPoint x: 416, startPoint y: 229, endPoint x: 353, endPoint y: 226, distance: 62.8
click at [353, 226] on div at bounding box center [312, 222] width 297 height 80
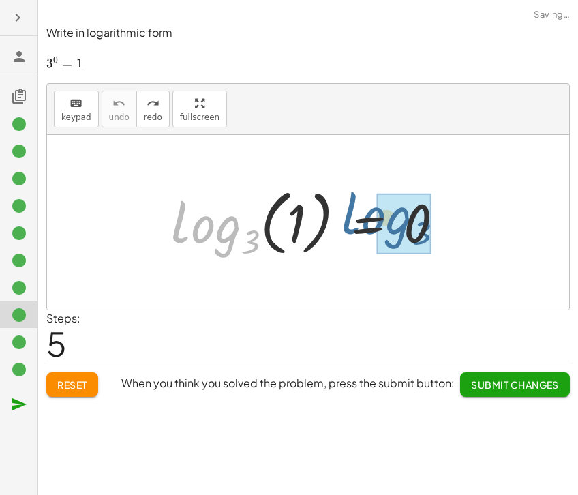
drag, startPoint x: 265, startPoint y: 233, endPoint x: 429, endPoint y: 233, distance: 164.3
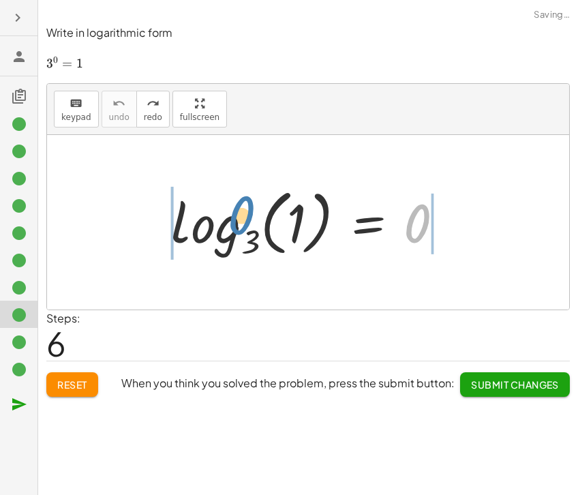
drag, startPoint x: 408, startPoint y: 220, endPoint x: 231, endPoint y: 212, distance: 177.4
click at [231, 212] on div at bounding box center [312, 222] width 297 height 80
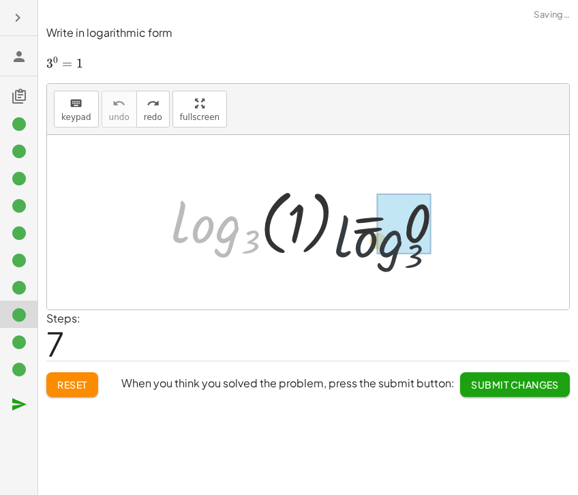
drag, startPoint x: 200, startPoint y: 224, endPoint x: 401, endPoint y: 221, distance: 201.1
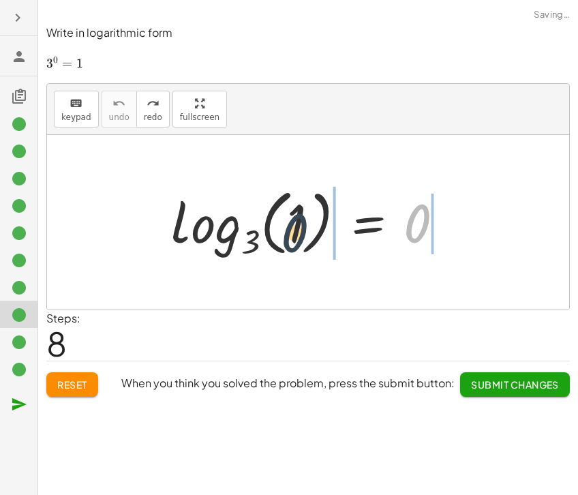
drag, startPoint x: 419, startPoint y: 226, endPoint x: 274, endPoint y: 236, distance: 144.8
click at [274, 236] on div at bounding box center [312, 222] width 297 height 80
drag, startPoint x: 258, startPoint y: 230, endPoint x: 281, endPoint y: 230, distance: 23.2
click at [281, 230] on div at bounding box center [312, 222] width 297 height 80
drag, startPoint x: 304, startPoint y: 224, endPoint x: 295, endPoint y: 231, distance: 12.1
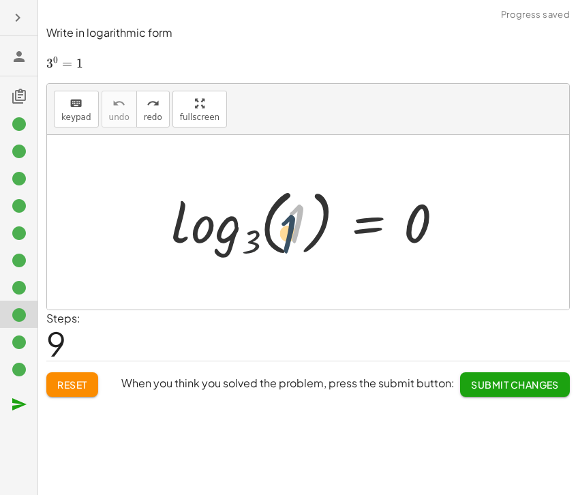
click at [295, 232] on div at bounding box center [312, 222] width 297 height 80
drag, startPoint x: 294, startPoint y: 219, endPoint x: 186, endPoint y: 229, distance: 108.2
click at [186, 229] on div at bounding box center [312, 222] width 297 height 80
drag, startPoint x: 299, startPoint y: 220, endPoint x: 395, endPoint y: 226, distance: 97.0
click at [395, 226] on div at bounding box center [312, 222] width 297 height 80
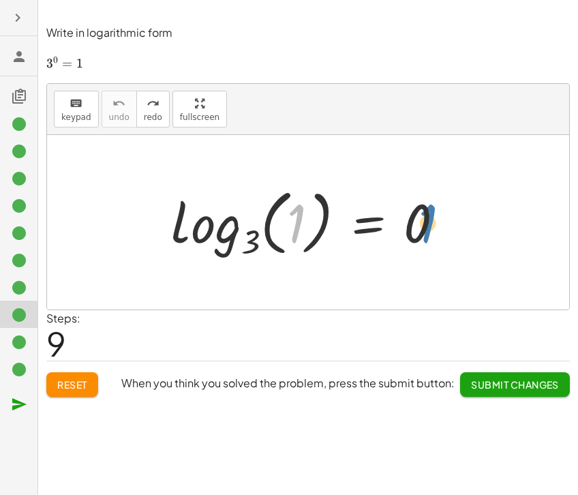
drag, startPoint x: 294, startPoint y: 223, endPoint x: 427, endPoint y: 223, distance: 132.9
click at [427, 223] on div at bounding box center [312, 222] width 297 height 80
click at [479, 380] on span "Submit Changes" at bounding box center [515, 384] width 88 height 12
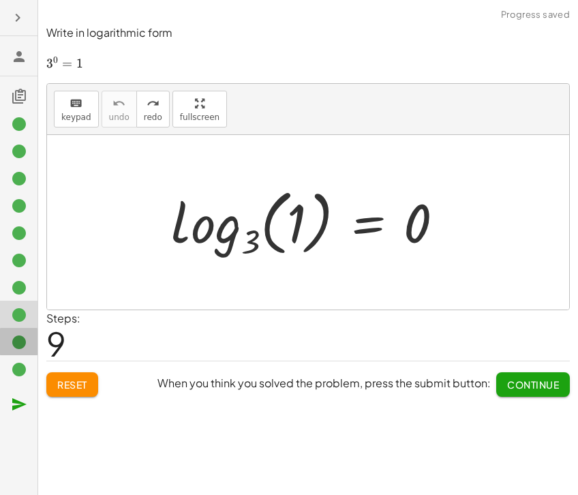
click at [21, 331] on div at bounding box center [18, 341] width 37 height 27
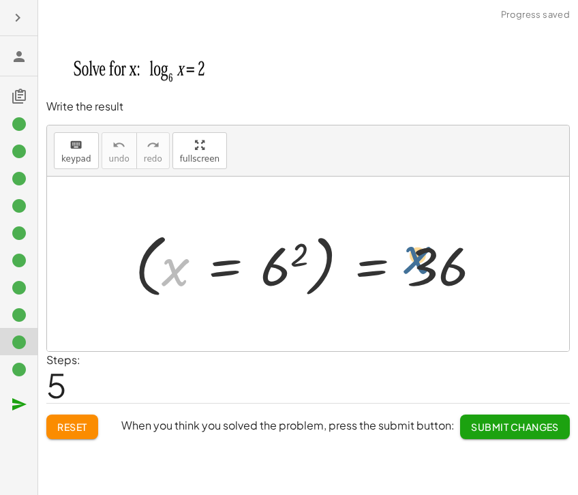
drag, startPoint x: 222, startPoint y: 268, endPoint x: 430, endPoint y: 257, distance: 208.2
click at [430, 257] on div at bounding box center [313, 264] width 371 height 76
drag, startPoint x: 232, startPoint y: 260, endPoint x: 150, endPoint y: 257, distance: 82.5
click at [150, 257] on div at bounding box center [313, 264] width 371 height 76
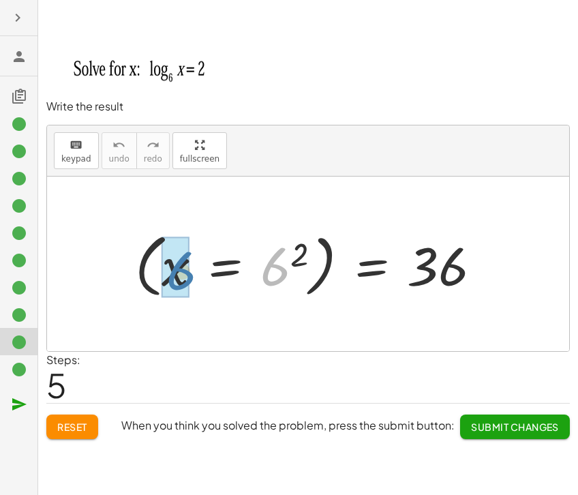
drag, startPoint x: 280, startPoint y: 265, endPoint x: 186, endPoint y: 269, distance: 94.2
drag, startPoint x: 296, startPoint y: 258, endPoint x: 188, endPoint y: 270, distance: 108.4
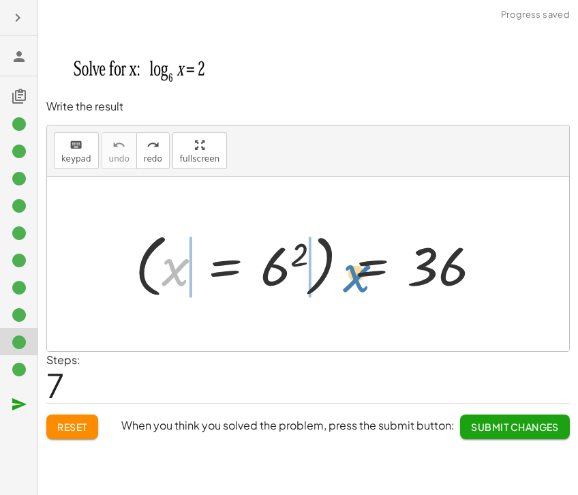
drag, startPoint x: 172, startPoint y: 273, endPoint x: 337, endPoint y: 277, distance: 165.7
click at [337, 277] on div at bounding box center [313, 264] width 371 height 76
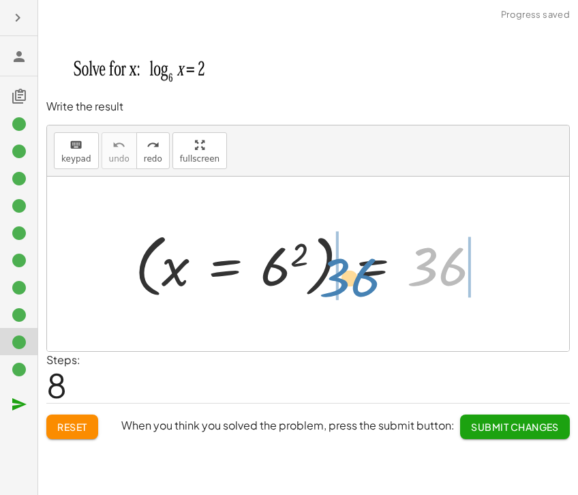
drag, startPoint x: 434, startPoint y: 275, endPoint x: 348, endPoint y: 286, distance: 86.6
click at [348, 286] on div at bounding box center [313, 264] width 371 height 76
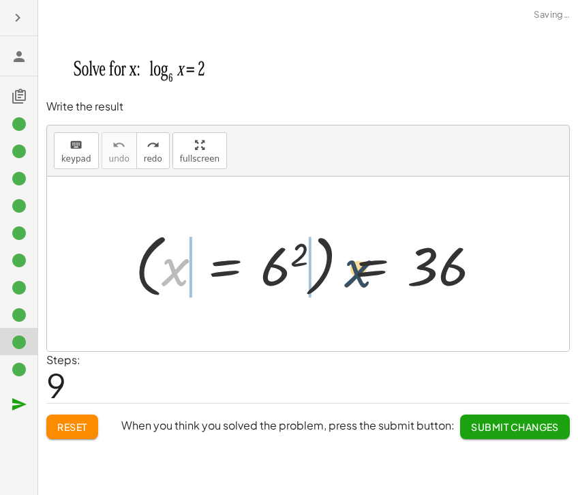
drag, startPoint x: 191, startPoint y: 269, endPoint x: 395, endPoint y: 265, distance: 203.9
click at [397, 266] on div at bounding box center [313, 264] width 371 height 76
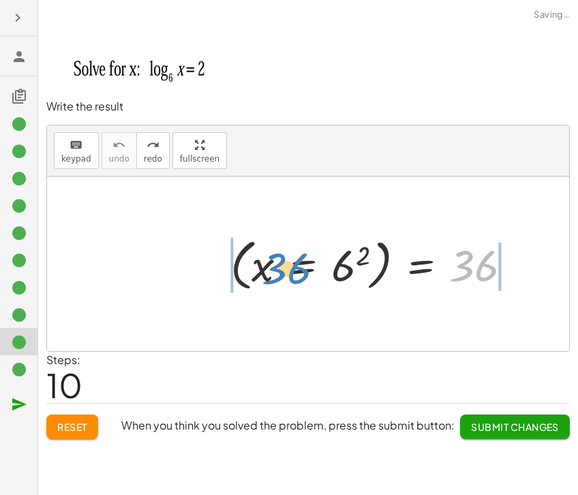
drag, startPoint x: 456, startPoint y: 269, endPoint x: 249, endPoint y: 269, distance: 207.2
click at [254, 272] on div at bounding box center [377, 263] width 306 height 62
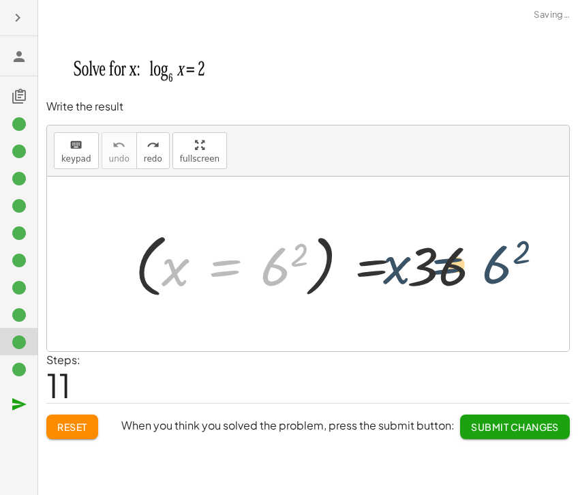
drag, startPoint x: 198, startPoint y: 269, endPoint x: 363, endPoint y: 254, distance: 165.6
click at [426, 267] on div at bounding box center [313, 264] width 371 height 76
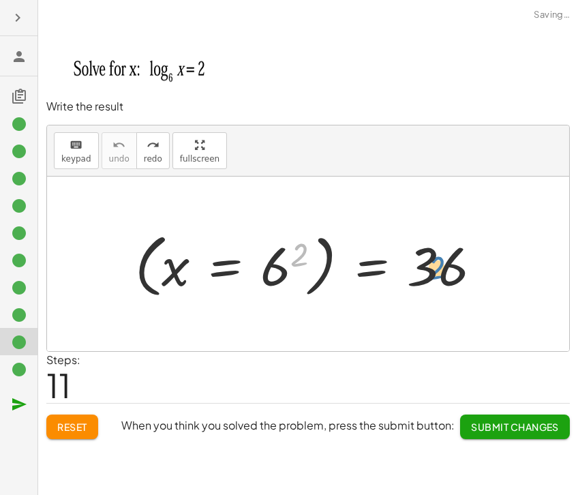
drag, startPoint x: 301, startPoint y: 266, endPoint x: 438, endPoint y: 273, distance: 137.2
click at [438, 273] on div at bounding box center [313, 264] width 371 height 76
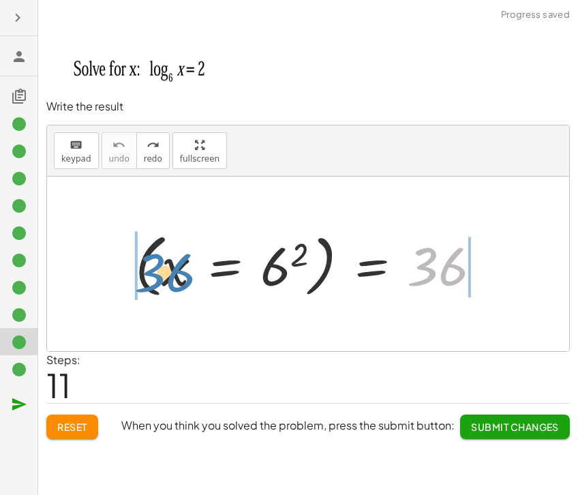
drag, startPoint x: 440, startPoint y: 275, endPoint x: 174, endPoint y: 282, distance: 266.0
click at [174, 282] on div at bounding box center [313, 264] width 371 height 76
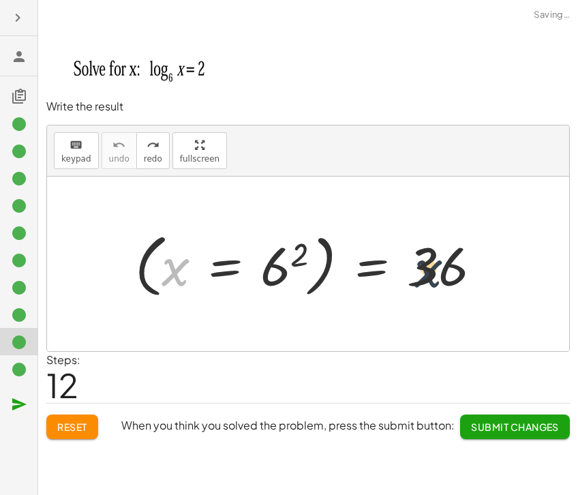
drag, startPoint x: 177, startPoint y: 268, endPoint x: 457, endPoint y: 269, distance: 279.5
click at [457, 269] on div at bounding box center [313, 264] width 371 height 76
drag, startPoint x: 182, startPoint y: 267, endPoint x: 302, endPoint y: 260, distance: 120.1
click at [302, 260] on div at bounding box center [313, 264] width 371 height 76
click at [494, 415] on button "Submit Changes" at bounding box center [515, 426] width 110 height 25
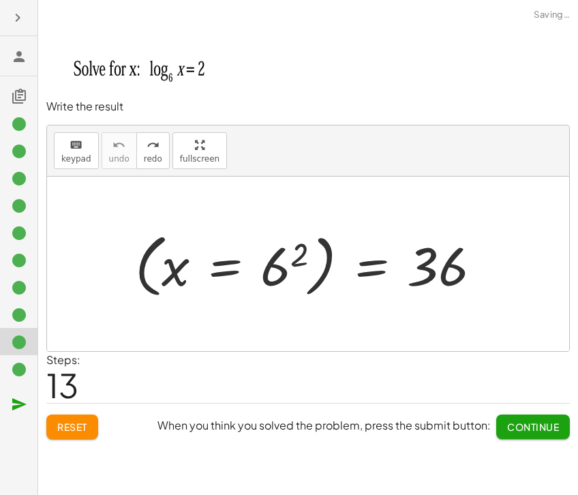
click at [18, 364] on icon at bounding box center [19, 369] width 16 height 16
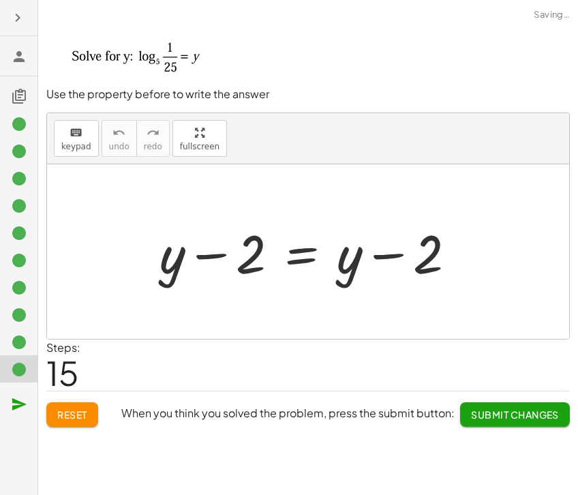
click at [18, 340] on icon at bounding box center [19, 342] width 16 height 16
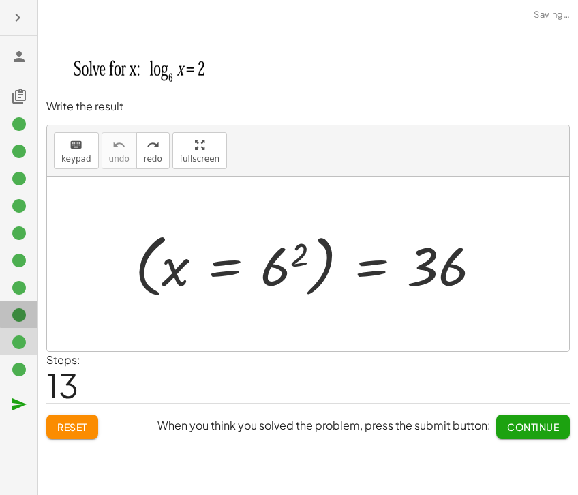
click at [20, 308] on icon at bounding box center [19, 315] width 16 height 16
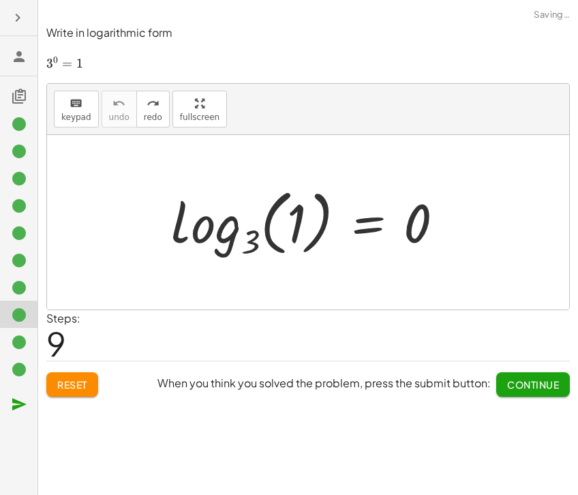
click at [16, 282] on icon at bounding box center [19, 288] width 16 height 16
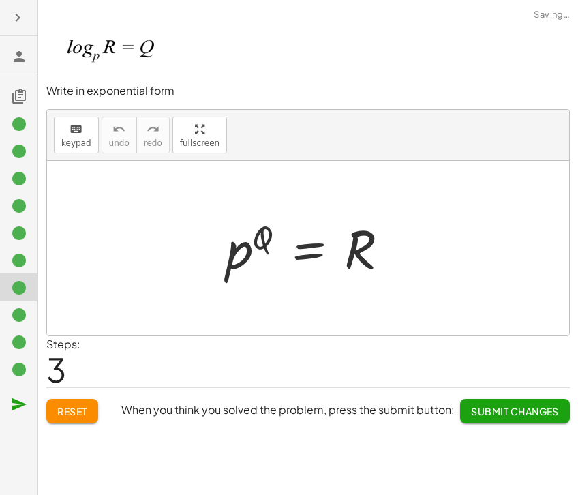
click at [16, 258] on icon at bounding box center [19, 260] width 16 height 16
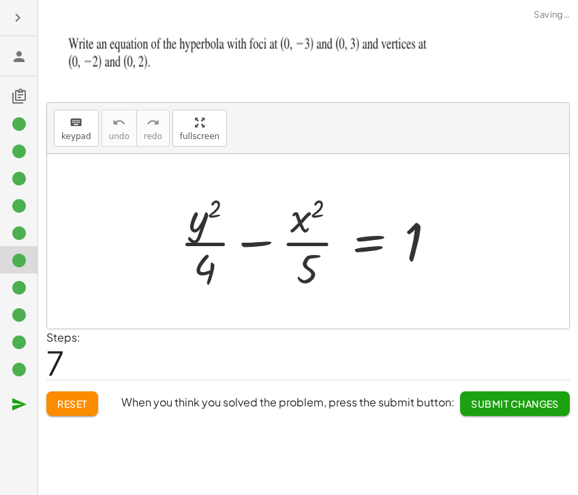
click at [16, 230] on icon at bounding box center [19, 233] width 16 height 16
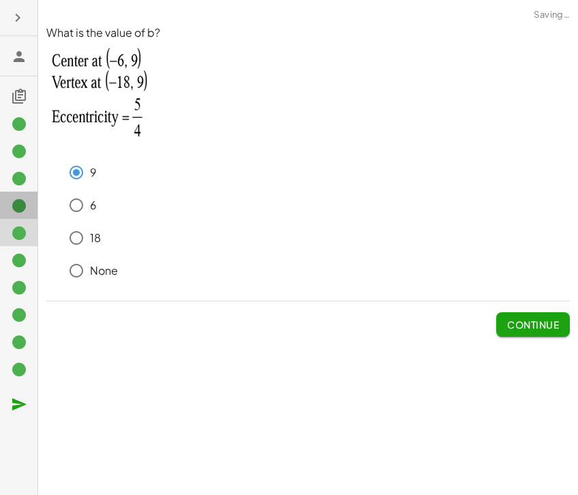
click at [20, 210] on icon at bounding box center [19, 206] width 16 height 16
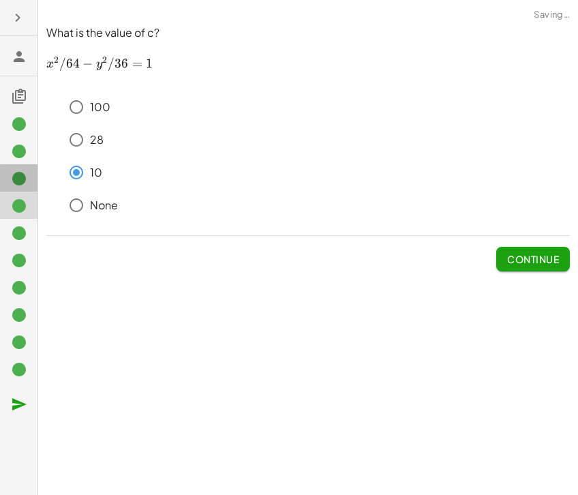
click at [22, 182] on icon at bounding box center [19, 178] width 16 height 16
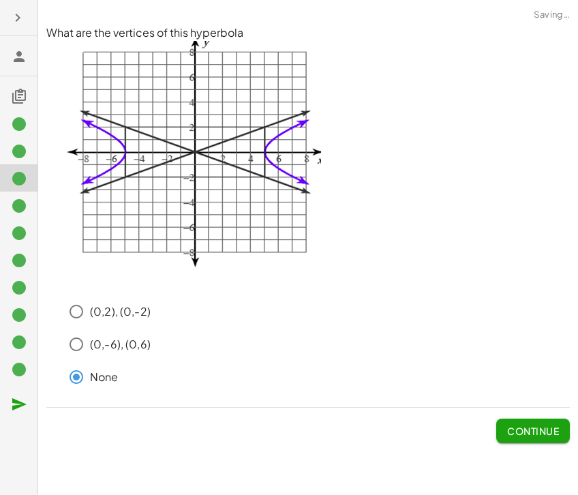
click at [19, 155] on icon at bounding box center [19, 151] width 16 height 16
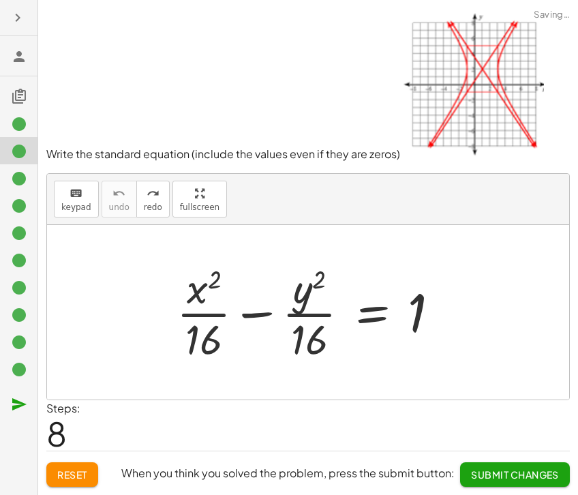
click at [12, 164] on div at bounding box center [18, 177] width 37 height 27
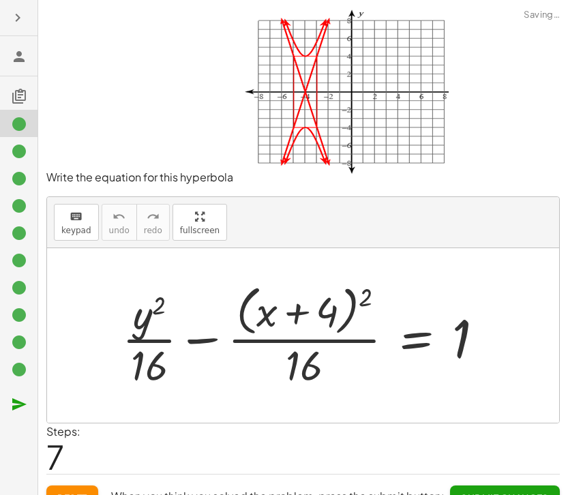
scroll to position [23, 0]
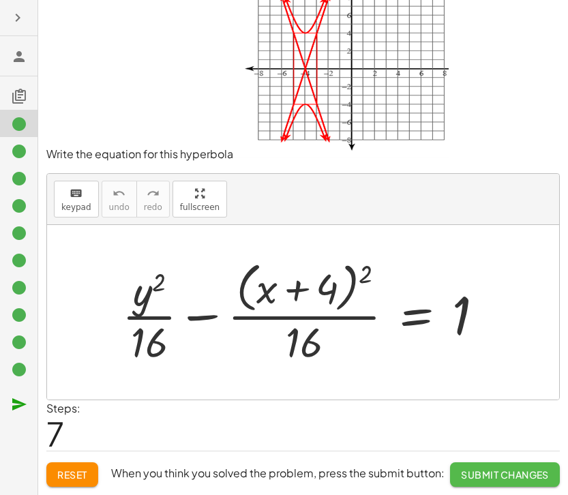
click at [513, 478] on span "Submit Changes" at bounding box center [505, 474] width 88 height 12
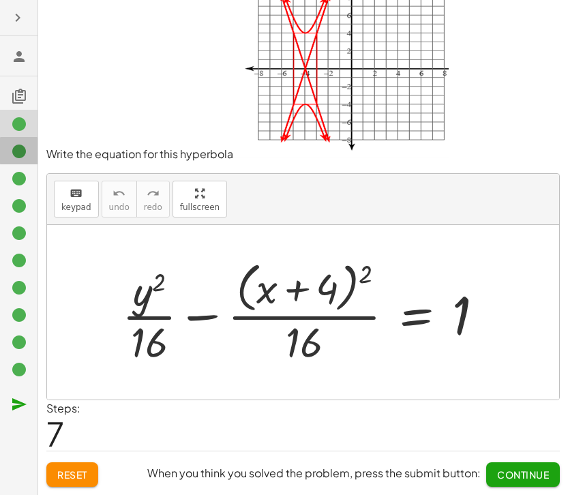
click at [20, 150] on icon at bounding box center [19, 151] width 16 height 16
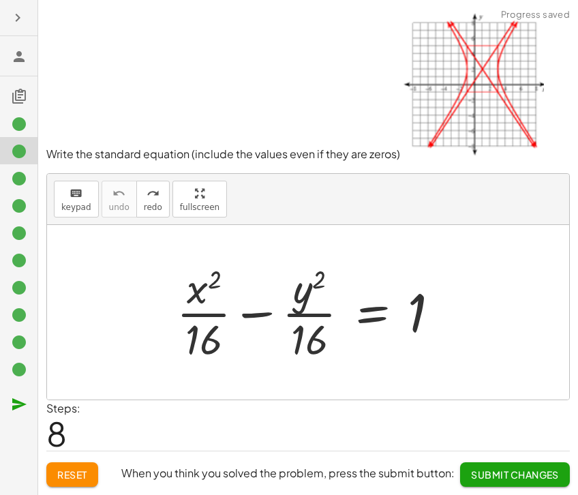
click at [497, 447] on div "Steps: 8" at bounding box center [308, 425] width 524 height 50
click at [496, 472] on span "Submit Changes" at bounding box center [515, 474] width 88 height 12
click at [18, 125] on icon at bounding box center [19, 124] width 16 height 16
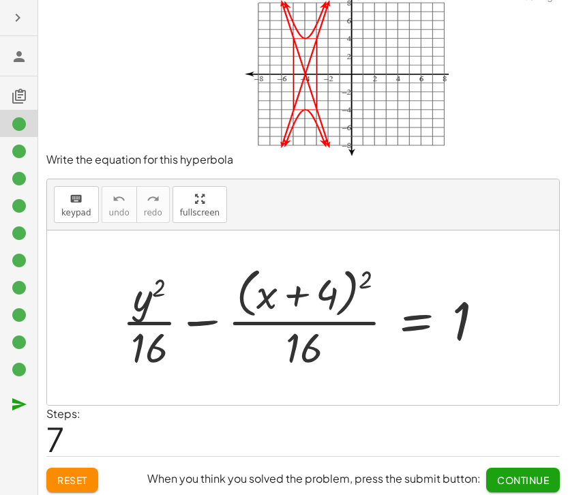
scroll to position [23, 0]
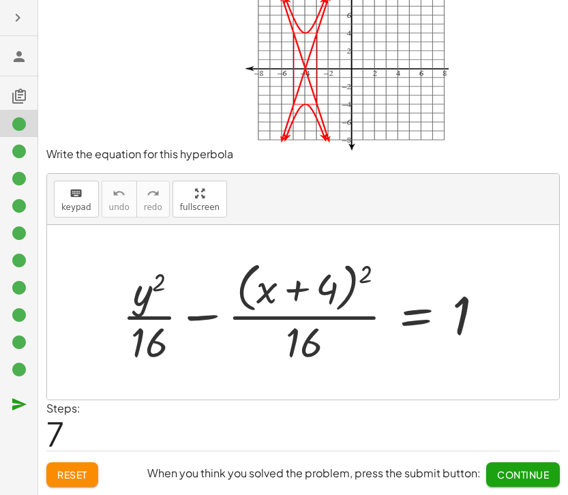
click at [26, 177] on icon at bounding box center [19, 178] width 16 height 16
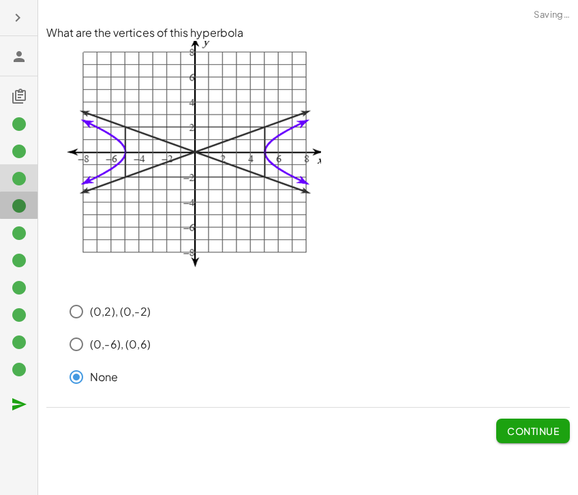
click at [8, 246] on div at bounding box center [18, 259] width 37 height 27
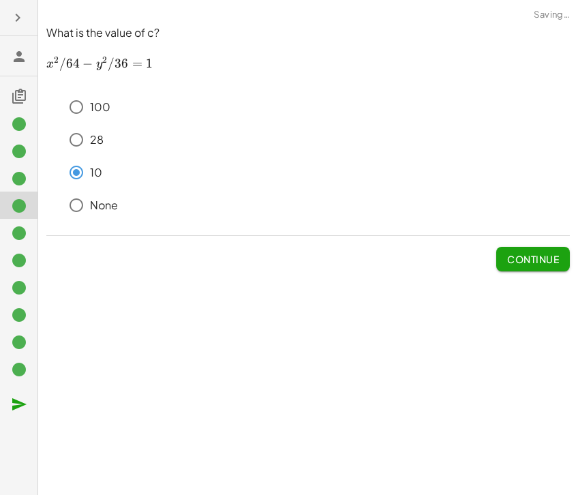
click at [22, 237] on icon at bounding box center [19, 233] width 16 height 16
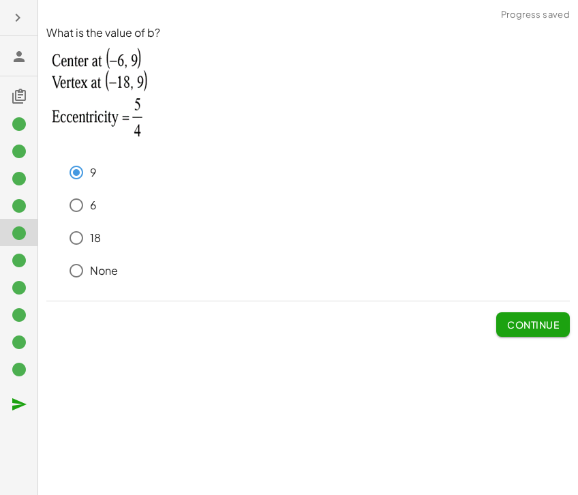
click at [16, 262] on icon at bounding box center [19, 260] width 16 height 16
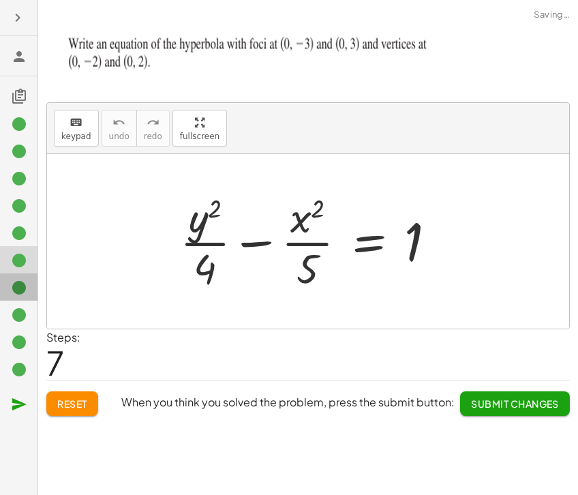
click at [16, 282] on icon at bounding box center [19, 288] width 16 height 16
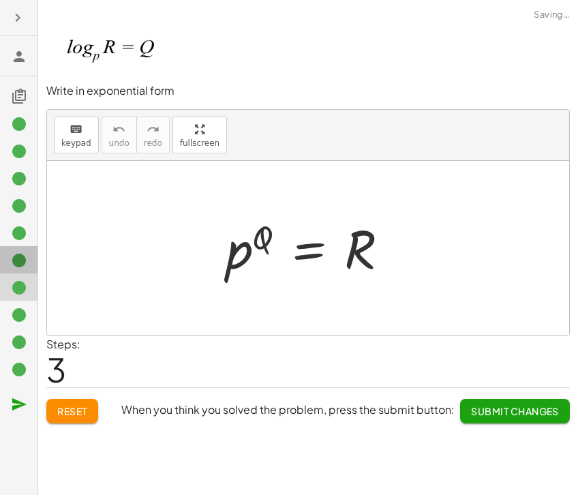
click at [10, 301] on div at bounding box center [18, 314] width 37 height 27
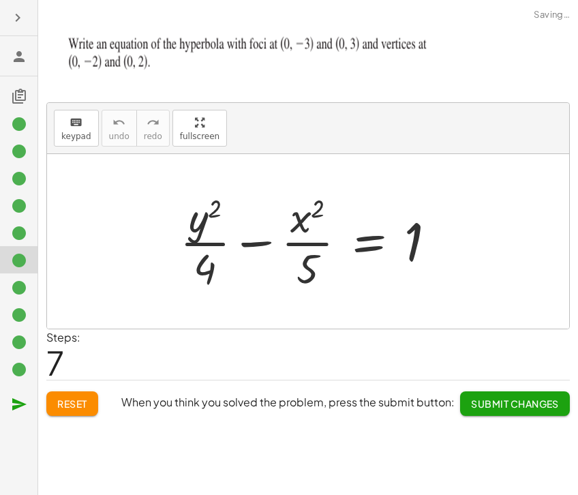
click at [511, 406] on span "Submit Changes" at bounding box center [515, 403] width 88 height 12
click at [18, 286] on icon at bounding box center [19, 288] width 16 height 16
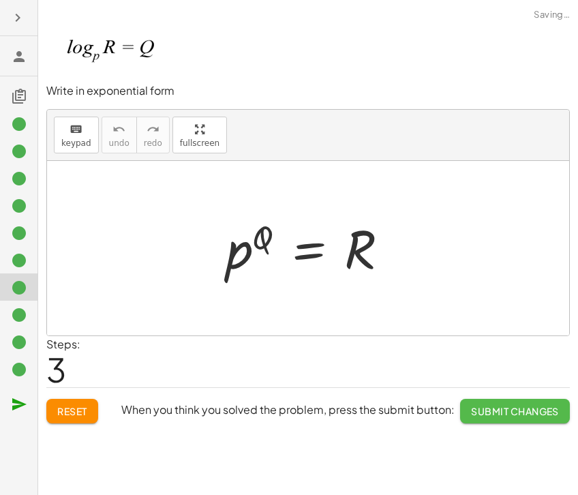
click at [489, 408] on span "Submit Changes" at bounding box center [515, 411] width 88 height 12
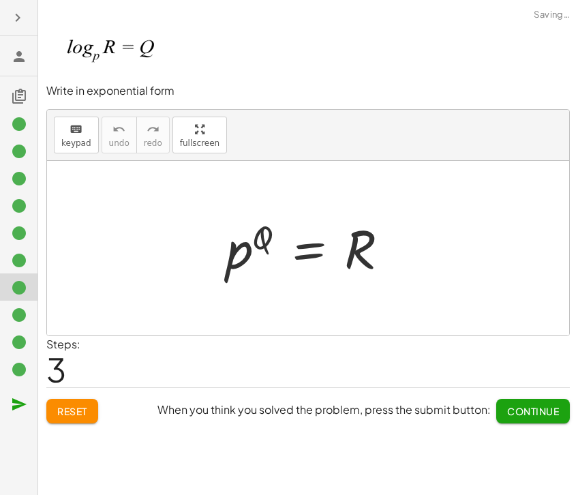
click at [23, 313] on icon at bounding box center [19, 315] width 16 height 16
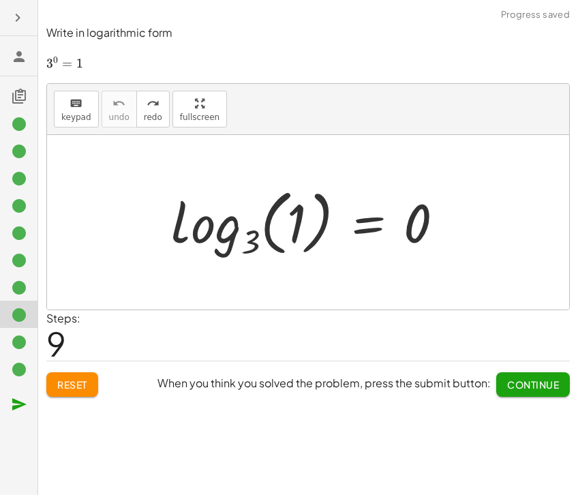
click at [16, 348] on icon at bounding box center [19, 342] width 16 height 16
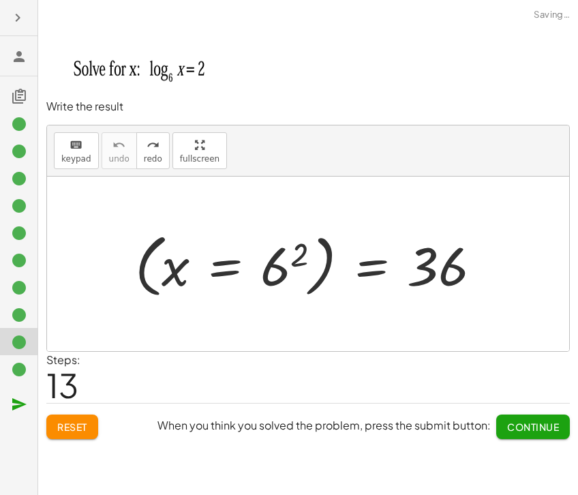
click at [18, 370] on icon at bounding box center [19, 369] width 16 height 16
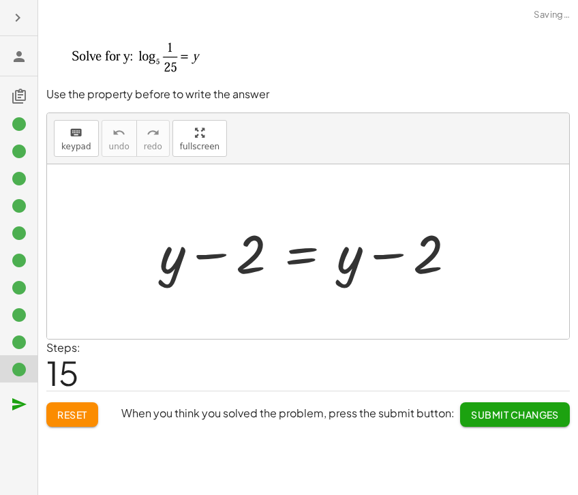
click at [496, 421] on button "Submit Changes" at bounding box center [515, 414] width 110 height 25
click at [516, 408] on span "Continue" at bounding box center [533, 414] width 52 height 12
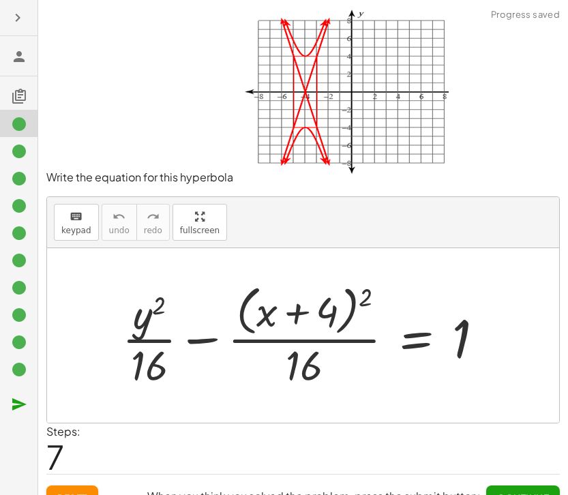
scroll to position [23, 0]
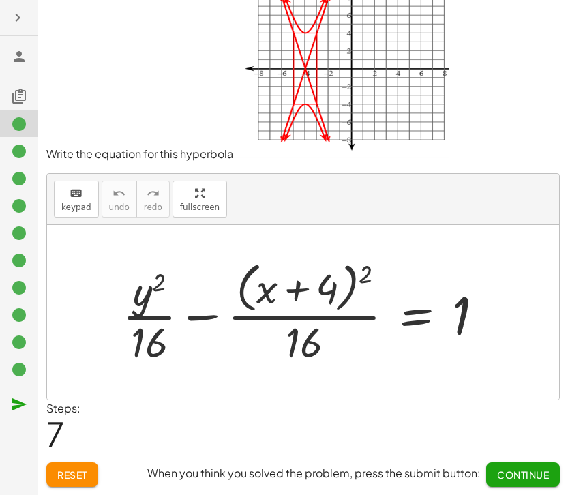
click at [507, 466] on button "Continue" at bounding box center [523, 474] width 74 height 25
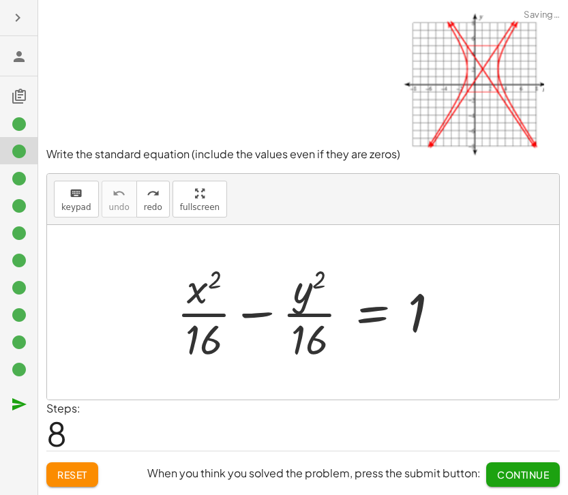
scroll to position [0, 0]
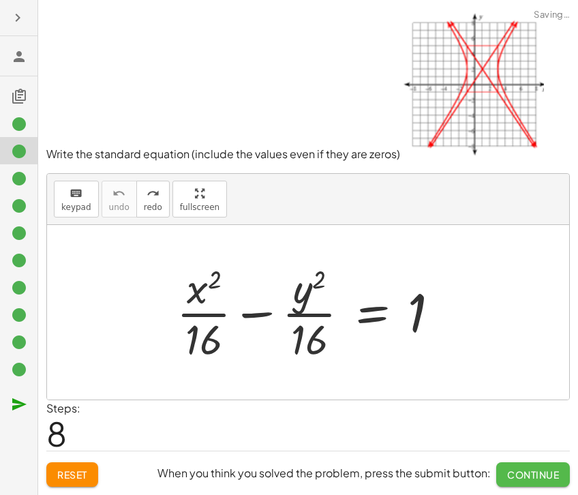
click at [509, 466] on button "Continue" at bounding box center [533, 474] width 74 height 25
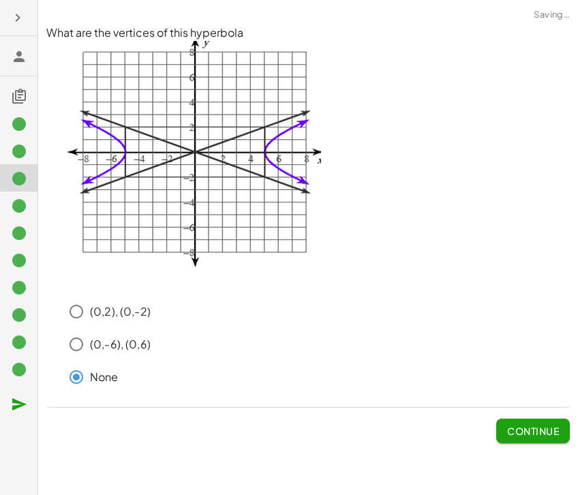
click at [524, 421] on button "Continue" at bounding box center [533, 431] width 74 height 25
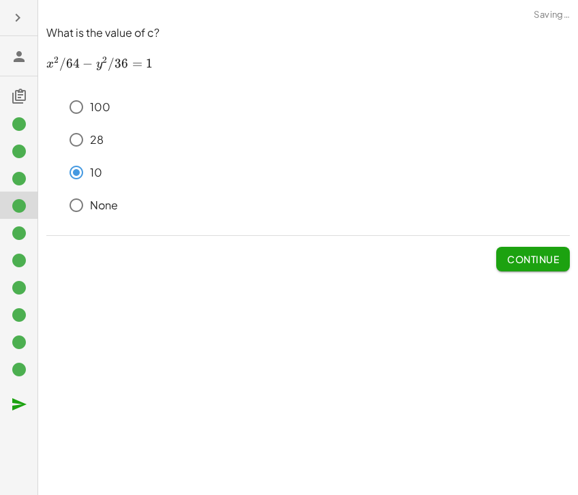
click at [0, 0] on div "What is the value of c? ﻿ x 2 / 64 − y 2 / 36 = 1 x^2/64-y^2/36=1 x 2 /64 − y 2…" at bounding box center [0, 0] width 0 height 0
click at [529, 255] on span "Continue" at bounding box center [533, 259] width 52 height 12
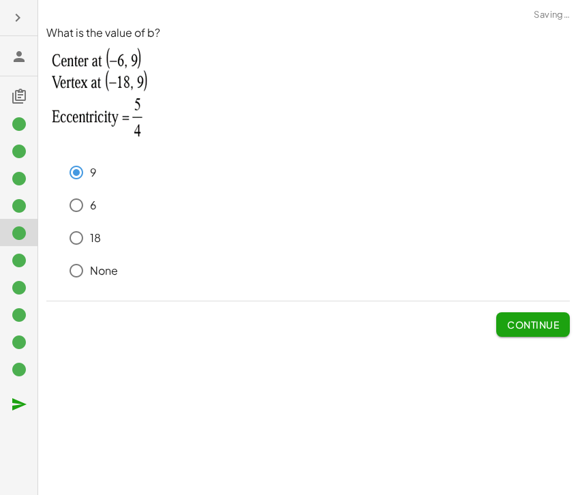
click at [545, 316] on button "Continue" at bounding box center [533, 324] width 74 height 25
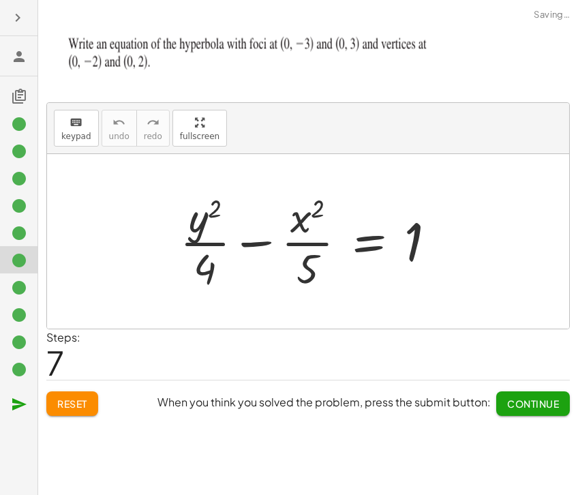
click at [516, 400] on span "Continue" at bounding box center [533, 403] width 52 height 12
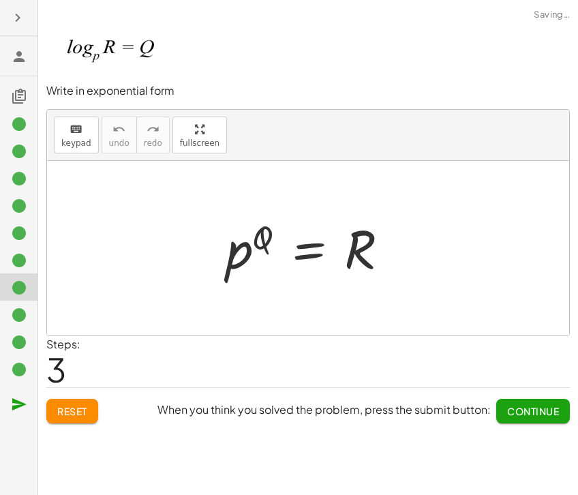
click at [528, 417] on span "Continue" at bounding box center [533, 411] width 52 height 12
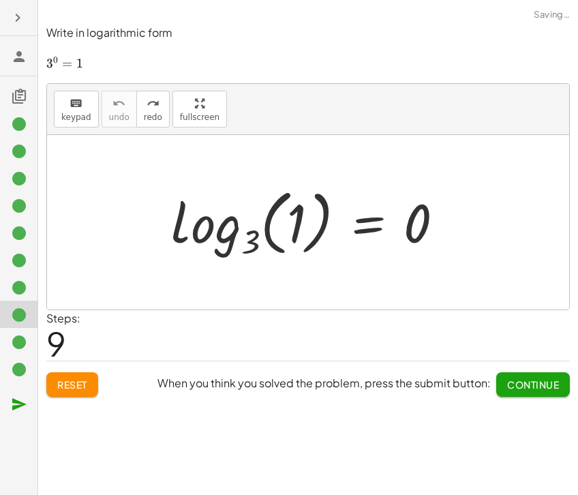
click at [515, 376] on button "Continue" at bounding box center [533, 384] width 74 height 25
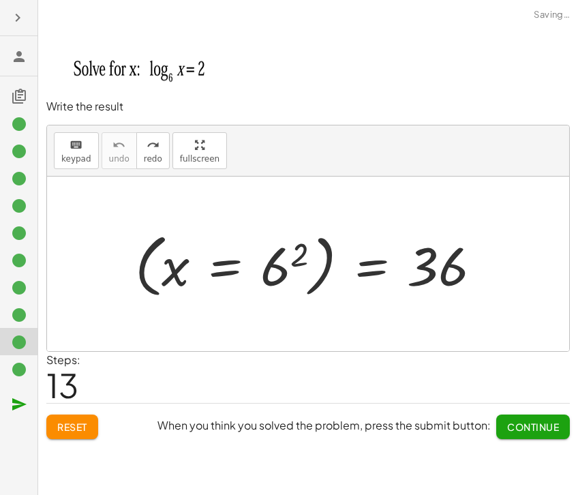
click at [519, 406] on div "When you think you solved the problem, press the submit button: Continue" at bounding box center [363, 421] width 412 height 35
click at [522, 421] on span "Continue" at bounding box center [533, 427] width 52 height 12
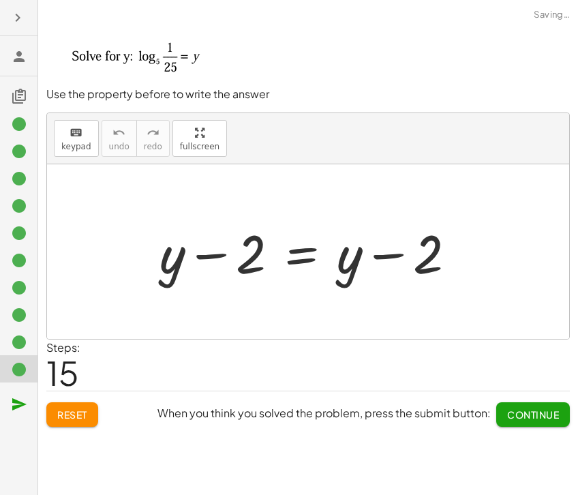
click at [516, 410] on span "Continue" at bounding box center [533, 414] width 52 height 12
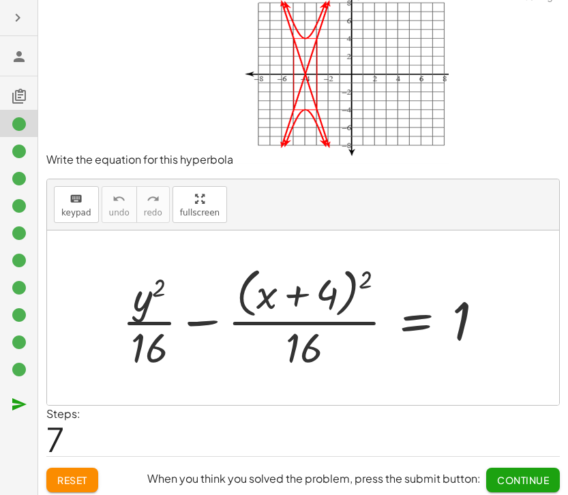
scroll to position [23, 0]
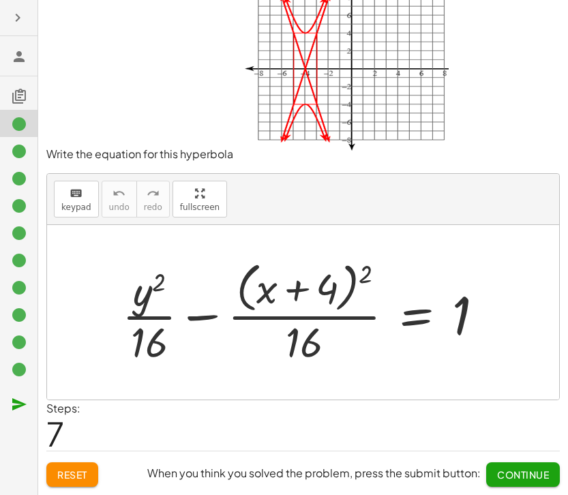
click at [521, 467] on button "Continue" at bounding box center [523, 474] width 74 height 25
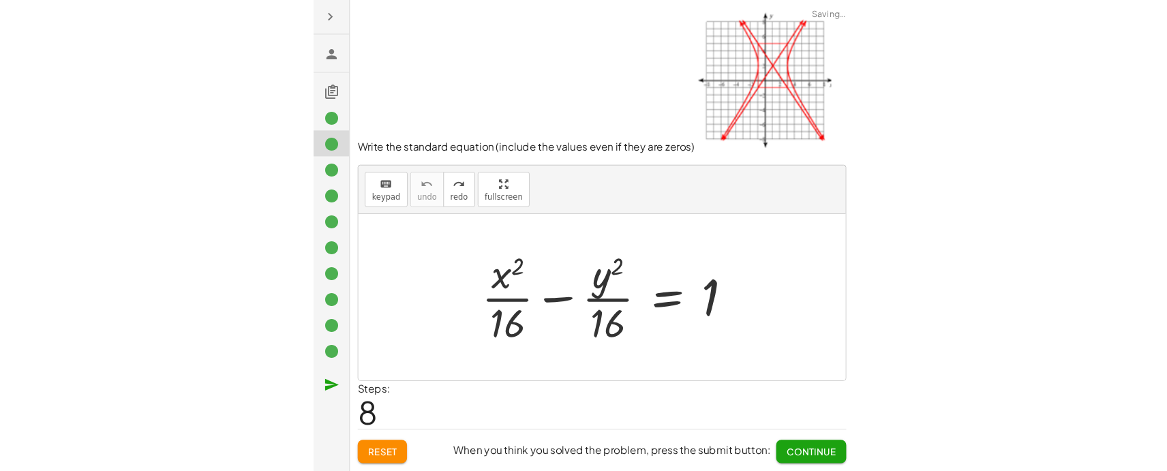
scroll to position [0, 0]
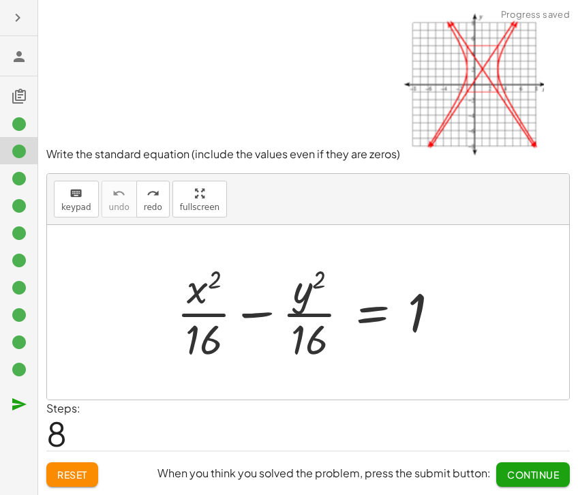
click at [526, 481] on button "Continue" at bounding box center [533, 474] width 74 height 25
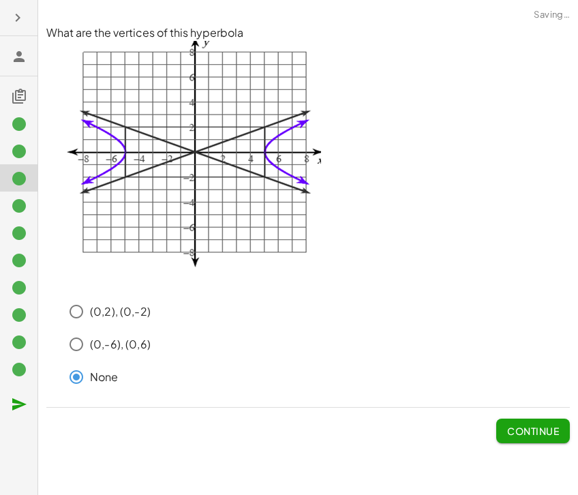
click at [515, 418] on span "Continue" at bounding box center [533, 425] width 74 height 35
click at [517, 426] on span "Continue" at bounding box center [533, 431] width 52 height 12
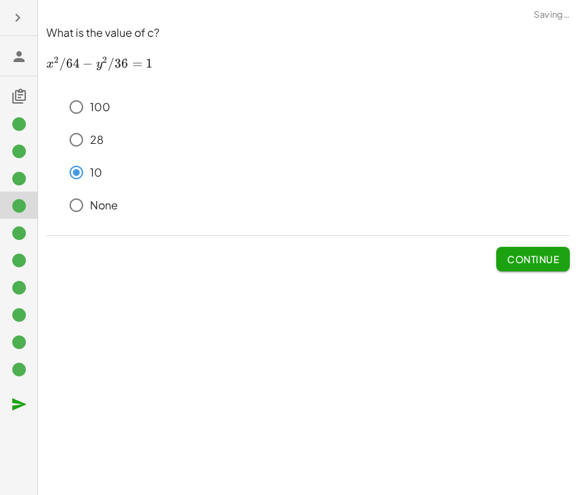
click at [522, 262] on span "Continue" at bounding box center [533, 259] width 52 height 12
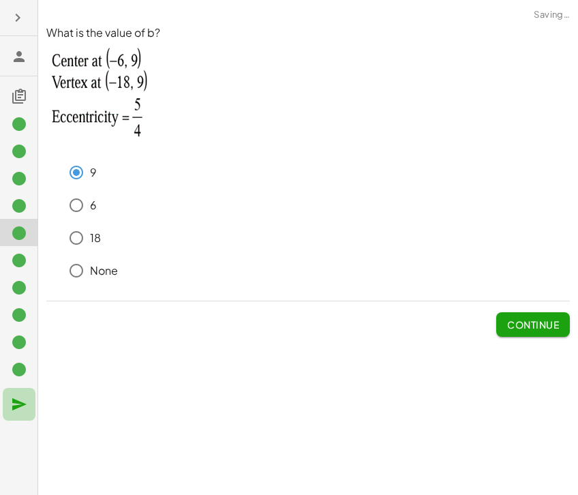
click at [25, 404] on icon "button" at bounding box center [19, 404] width 16 height 16
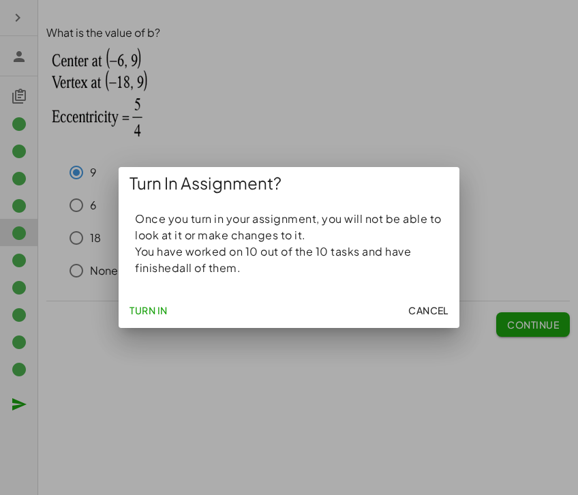
click at [164, 307] on span "Turn In" at bounding box center [149, 310] width 38 height 12
click at [152, 309] on span "Turn In" at bounding box center [149, 310] width 38 height 12
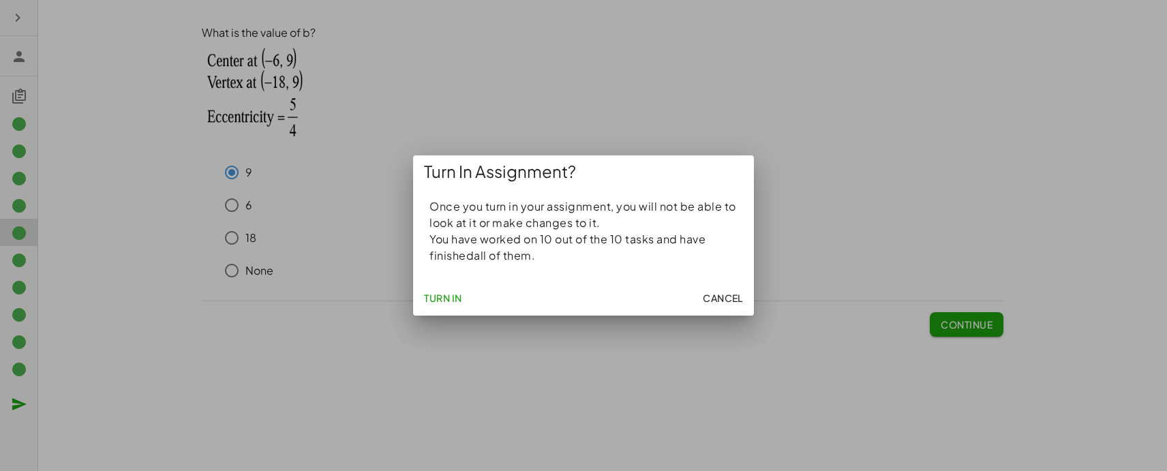
click at [457, 295] on span "Turn In" at bounding box center [443, 298] width 38 height 12
click at [452, 299] on span "Turn In" at bounding box center [443, 298] width 38 height 12
click at [459, 294] on span "Turn In" at bounding box center [443, 298] width 38 height 12
click at [577, 299] on span "Cancel" at bounding box center [723, 298] width 40 height 12
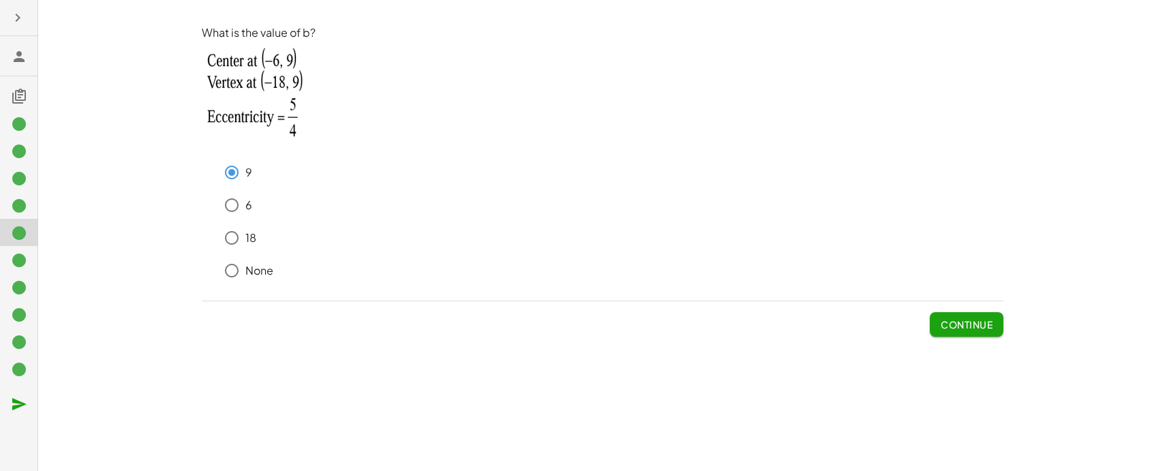
click at [577, 329] on span "Continue" at bounding box center [967, 324] width 52 height 12
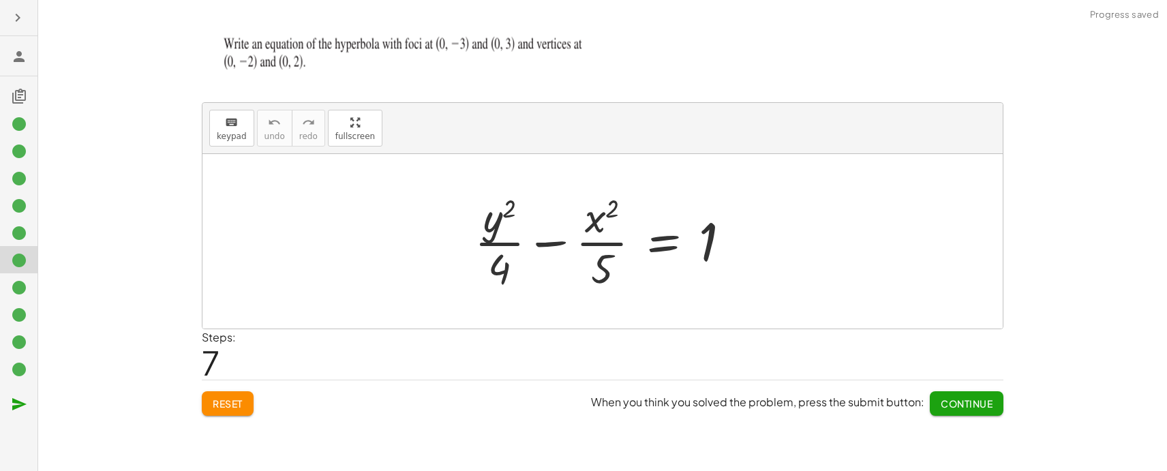
click at [19, 398] on icon "button" at bounding box center [19, 404] width 16 height 16
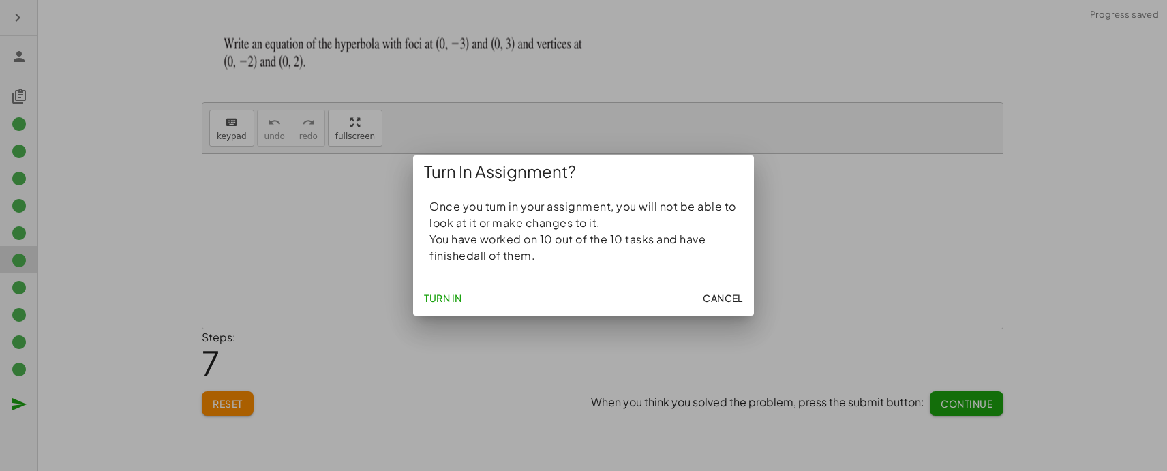
click at [455, 295] on span "Turn In" at bounding box center [443, 298] width 38 height 12
click at [453, 295] on span "Turn In" at bounding box center [443, 298] width 38 height 12
